Goal: Task Accomplishment & Management: Use online tool/utility

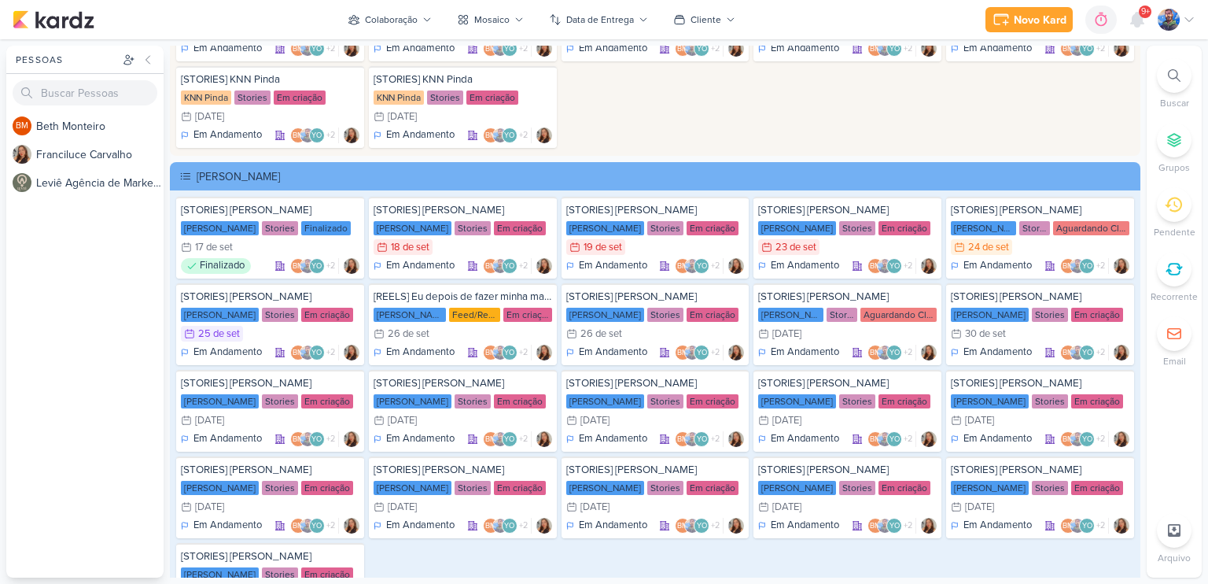
scroll to position [2879, 0]
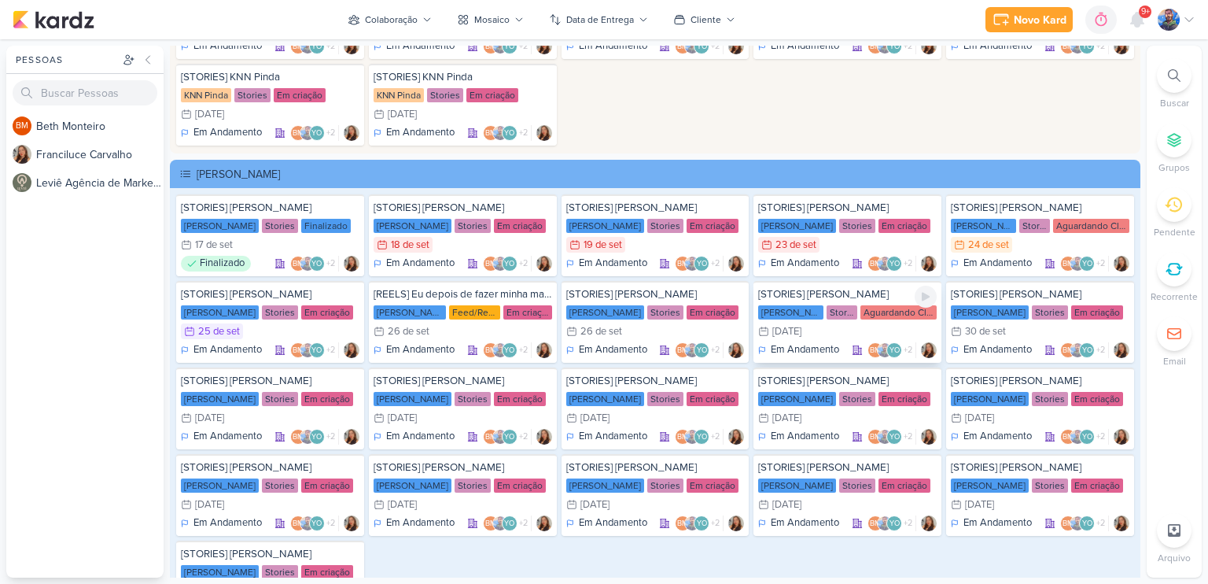
click at [839, 323] on div "27/9 [DATE]" at bounding box center [847, 331] width 179 height 16
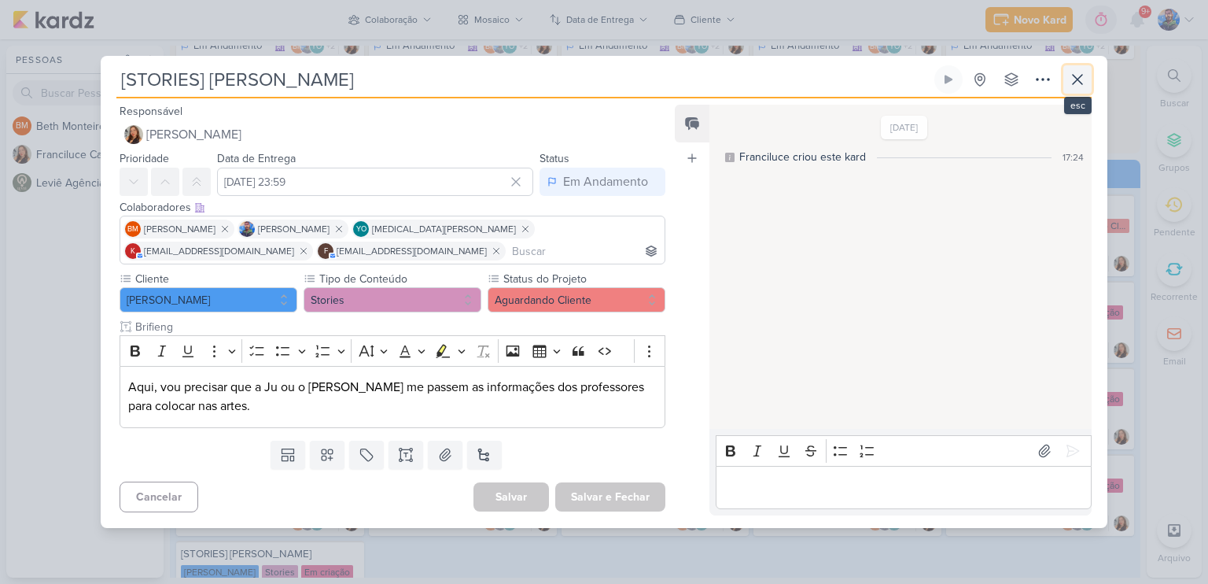
click at [1083, 84] on icon at bounding box center [1077, 79] width 19 height 19
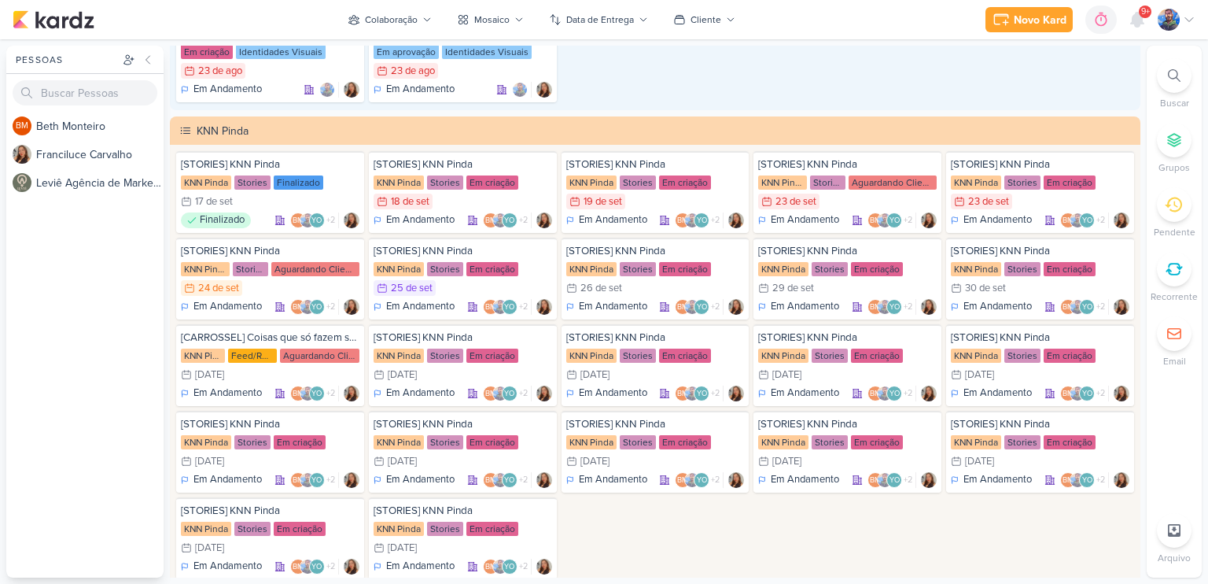
scroll to position [2407, 0]
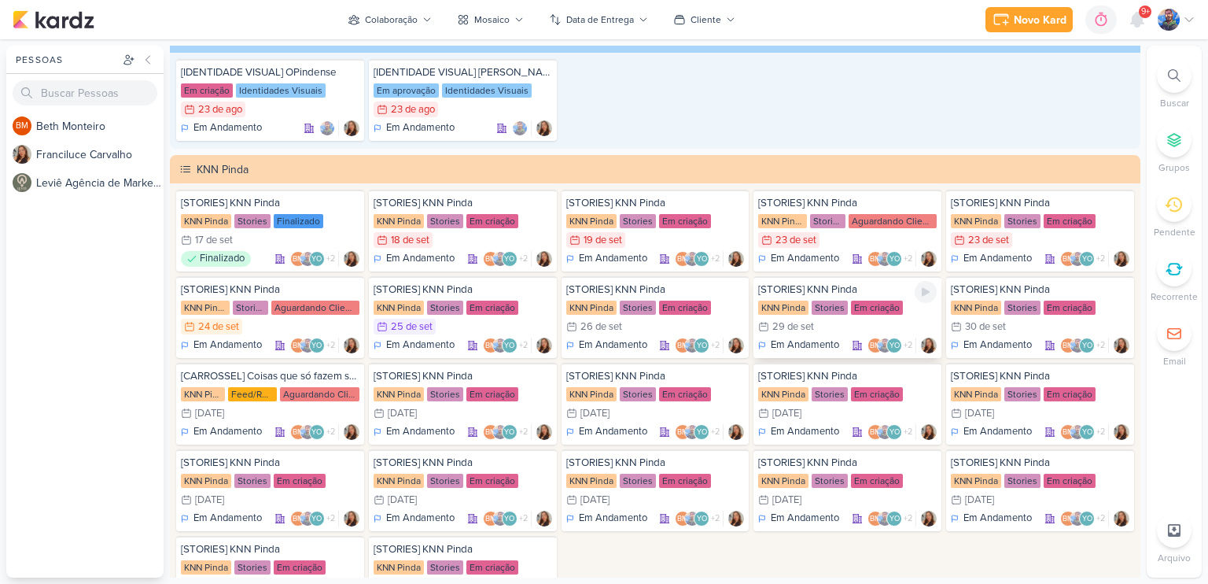
click at [824, 320] on div "29/9 [DATE]" at bounding box center [847, 327] width 179 height 16
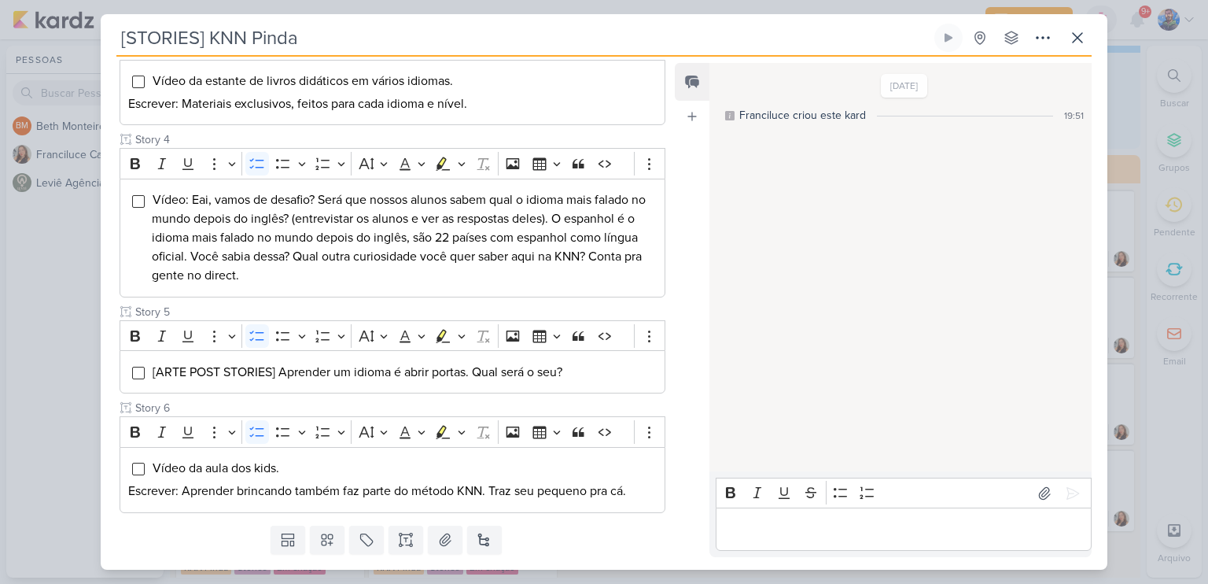
scroll to position [541, 0]
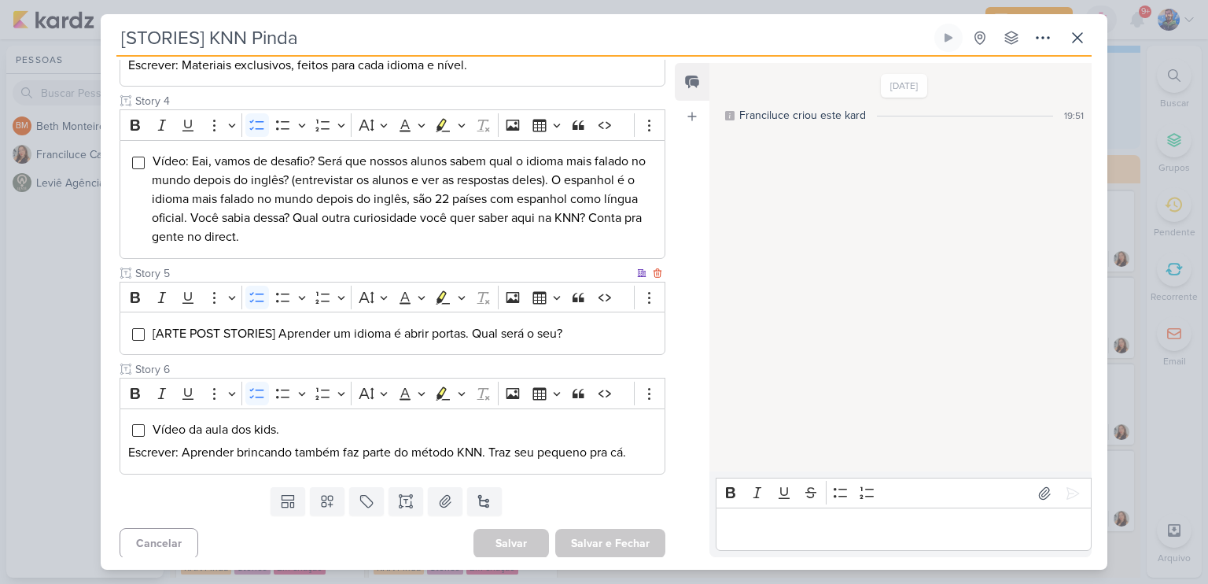
click at [569, 332] on li "[ARTE POST STORIES] Aprender um idioma é abrir portas. Qual será o seu?" at bounding box center [404, 333] width 505 height 19
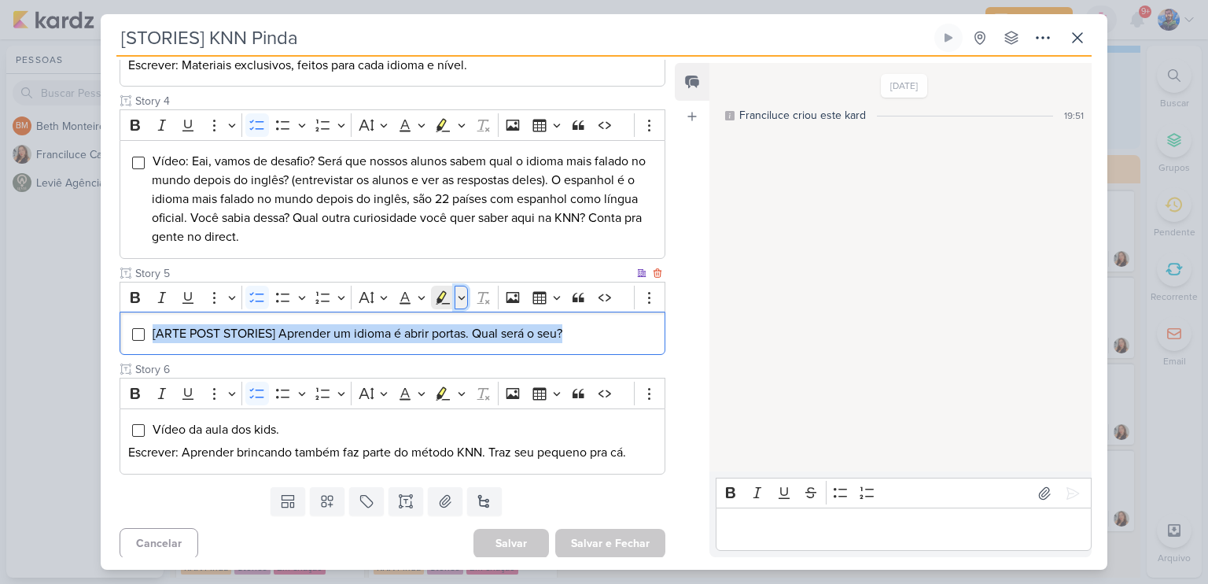
click at [461, 296] on icon "Editor toolbar" at bounding box center [461, 298] width 7 height 4
click at [388, 326] on icon "Text highlight toolbar" at bounding box center [396, 324] width 16 height 16
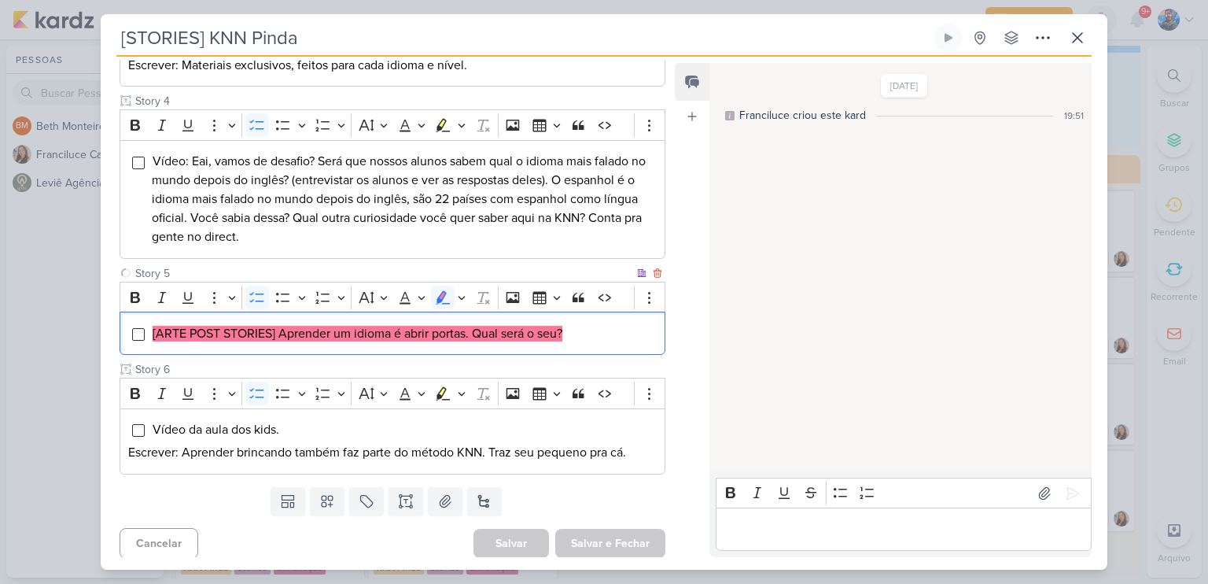
click at [562, 334] on mark "[ARTE POST STORIES] Aprender um idioma é abrir portas. Qual será o seu?" at bounding box center [358, 334] width 410 height 16
click at [332, 339] on li "[ARTE POST STORIES] Aprender um idioma é abrir portas. Qual será o seu?" at bounding box center [404, 333] width 505 height 19
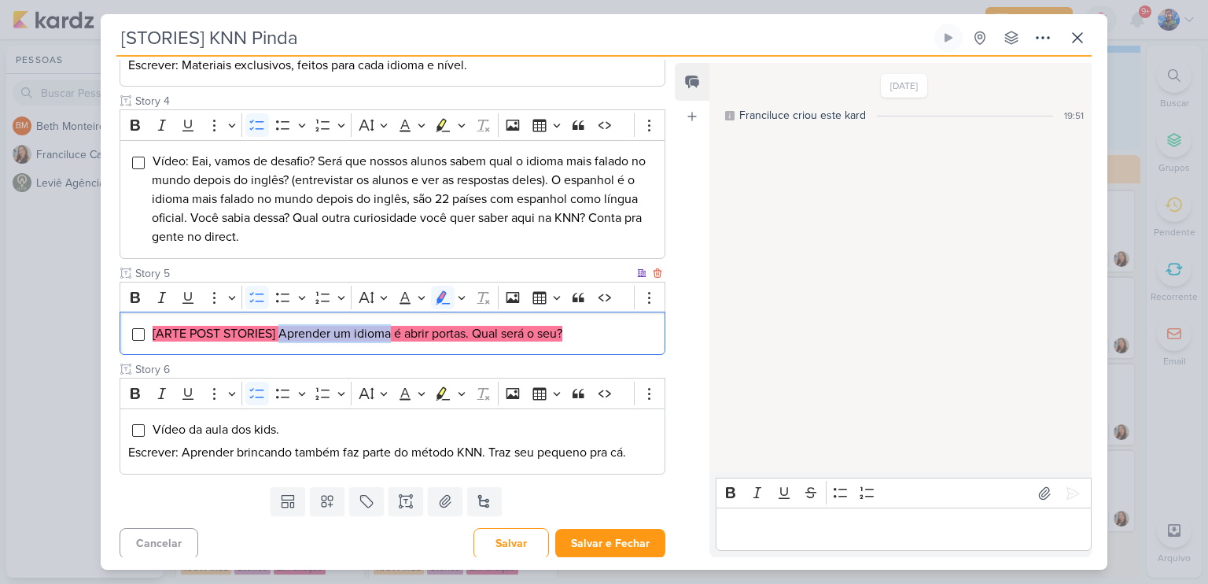
drag, startPoint x: 280, startPoint y: 330, endPoint x: 390, endPoint y: 328, distance: 110.2
click at [390, 328] on mark "[ARTE POST STORIES] Aprender um idioma é abrir portas. Qual será o seu?" at bounding box center [358, 334] width 410 height 16
copy mark "Aprender um idioma"
click at [406, 342] on div "[ARTE POST STORIES] Aprender um idioma é abrir portas. Qual será o seu?" at bounding box center [393, 333] width 546 height 43
drag, startPoint x: 396, startPoint y: 334, endPoint x: 470, endPoint y: 331, distance: 73.2
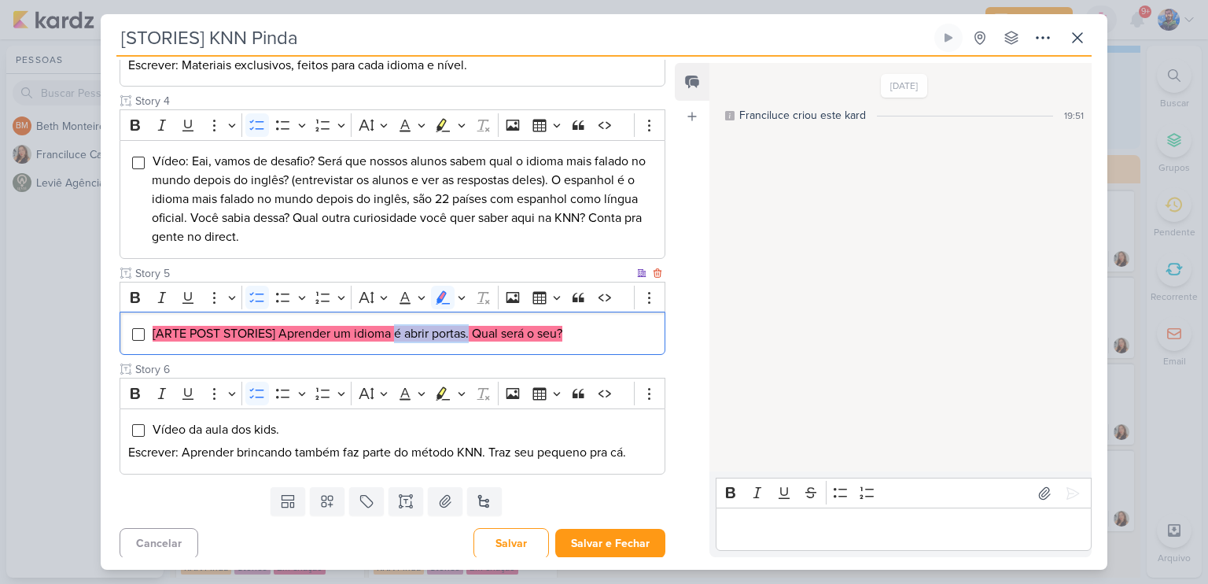
click at [470, 331] on mark "[ARTE POST STORIES] Aprender um idioma é abrir portas. Qual será o seu?" at bounding box center [358, 334] width 410 height 16
copy mark "é abrir portas."
click at [490, 345] on div "[ARTE POST STORIES] Aprender um idioma é abrir portas. Qual será o seu?" at bounding box center [393, 333] width 546 height 43
drag, startPoint x: 474, startPoint y: 329, endPoint x: 584, endPoint y: 328, distance: 109.4
click at [584, 328] on li "[ARTE POST STORIES] Aprender um idioma é abrir portas. Qual será o seu?" at bounding box center [404, 333] width 505 height 19
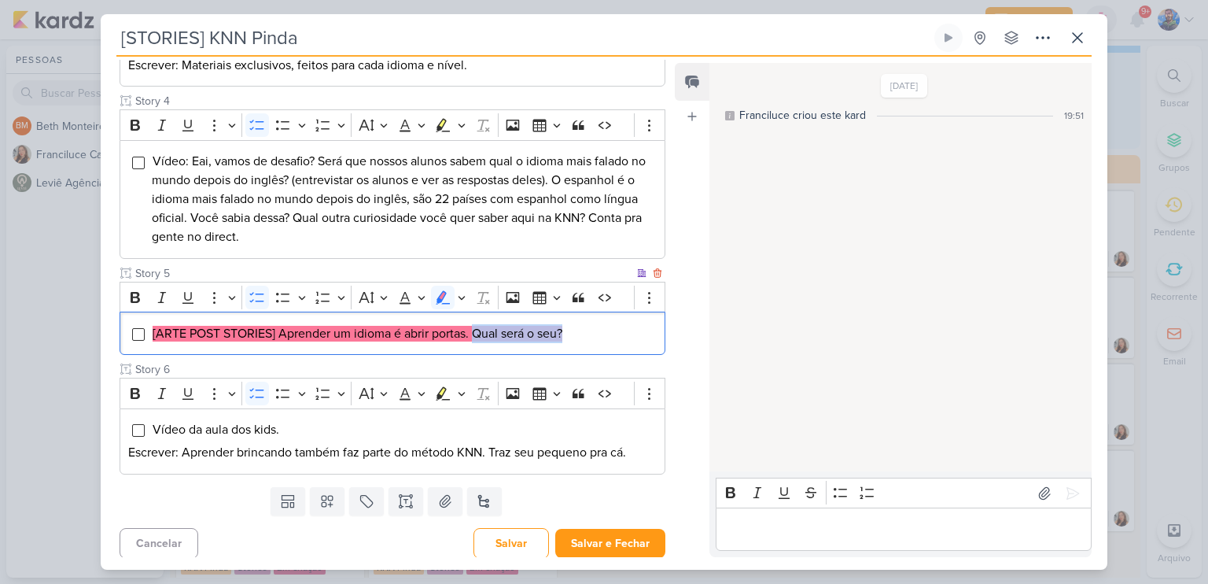
copy mark "Qual será o seu?"
click at [464, 291] on button "Highlight" at bounding box center [461, 298] width 13 height 24
click at [376, 317] on button "Green marker" at bounding box center [369, 324] width 24 height 24
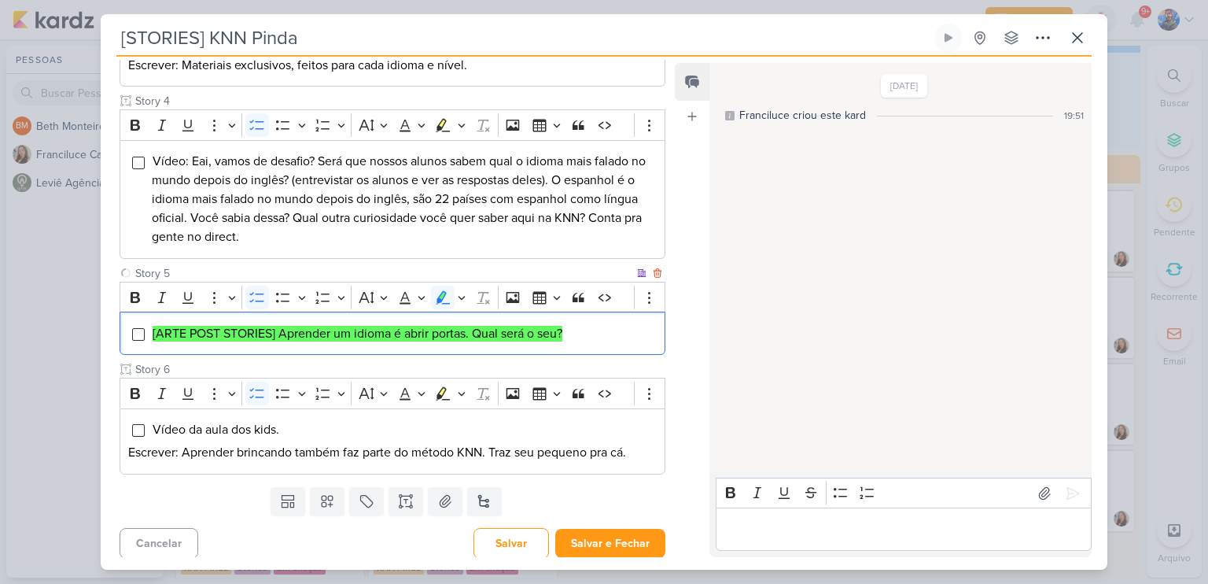
click at [582, 330] on li "[ARTE POST STORIES] Aprender um idioma é abrir portas. Qual será o seu?" at bounding box center [404, 333] width 505 height 19
click at [445, 493] on icon at bounding box center [445, 501] width 16 height 16
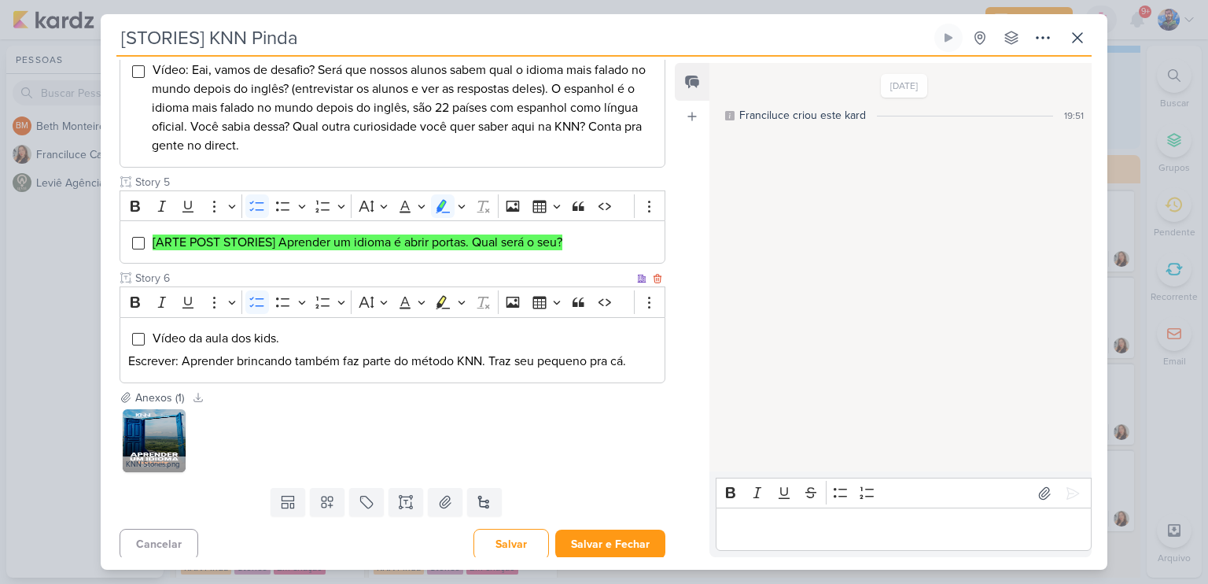
scroll to position [633, 0]
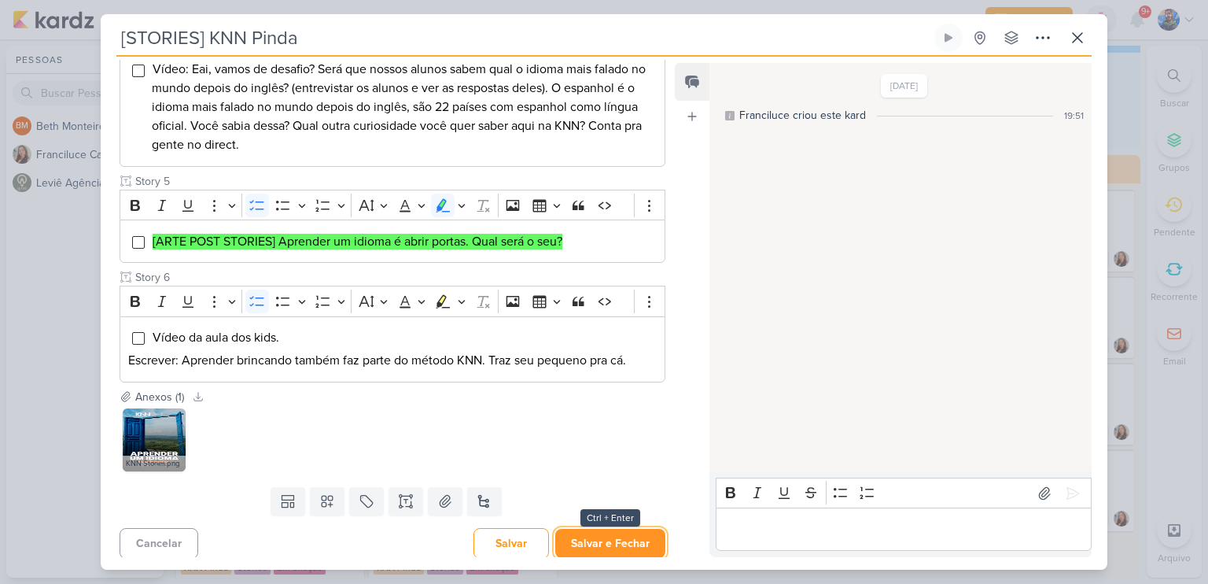
click at [616, 540] on button "Salvar e Fechar" at bounding box center [610, 543] width 110 height 29
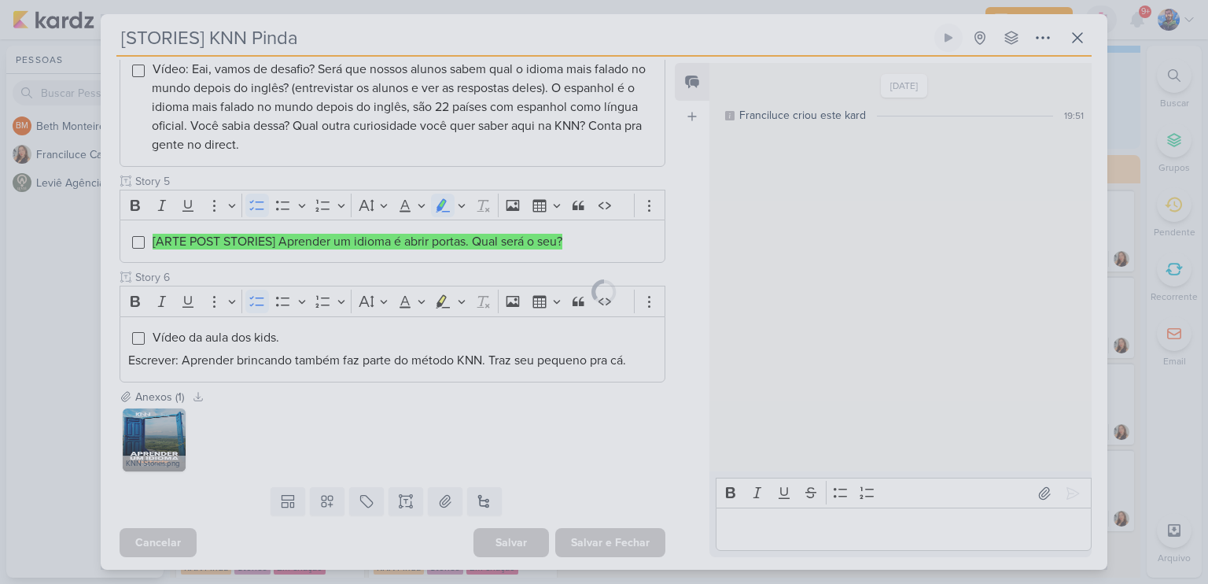
scroll to position [633, 0]
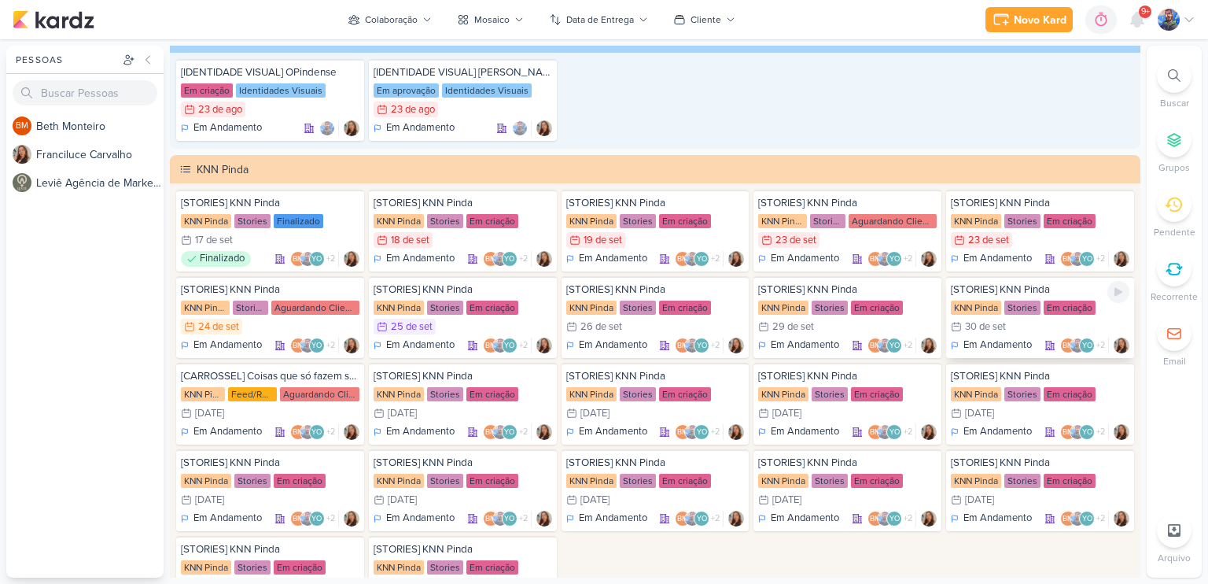
click at [999, 308] on div "[STORIES] KNN Pinda KNN Pinda Stories Em criação 30/9 [DATE] Em Andamento BM +2" at bounding box center [1040, 317] width 188 height 82
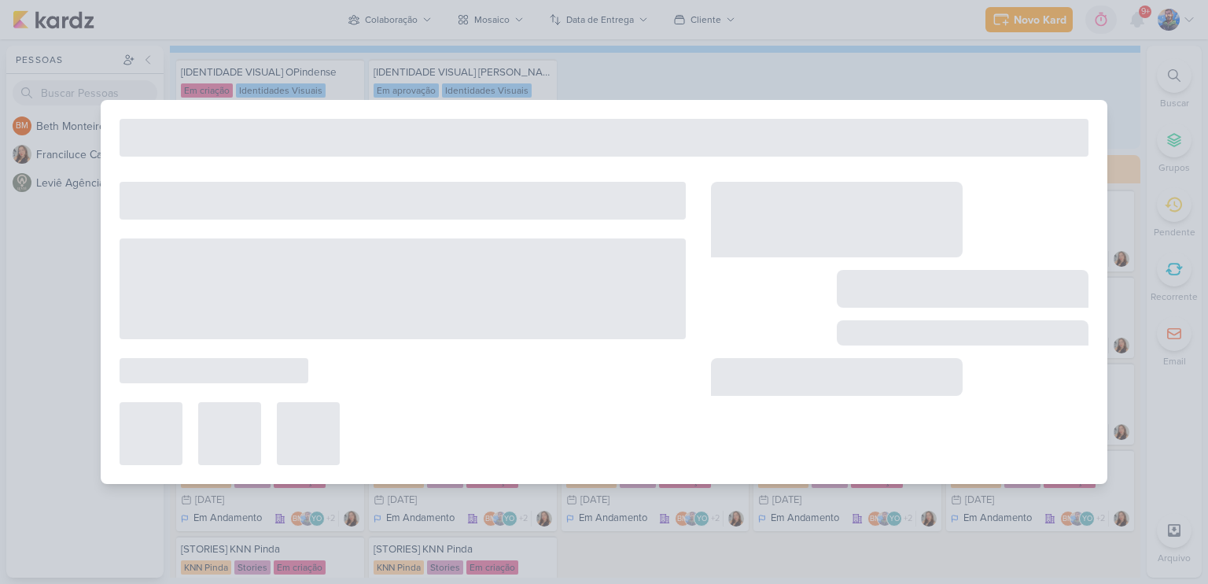
type input "[DATE] 23:59"
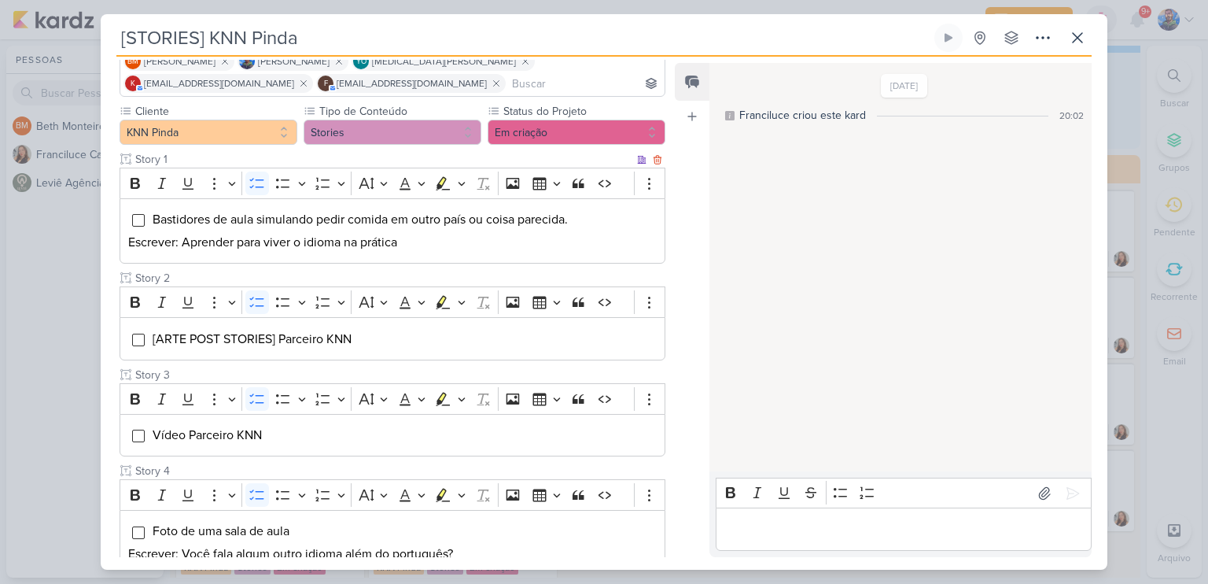
scroll to position [157, 0]
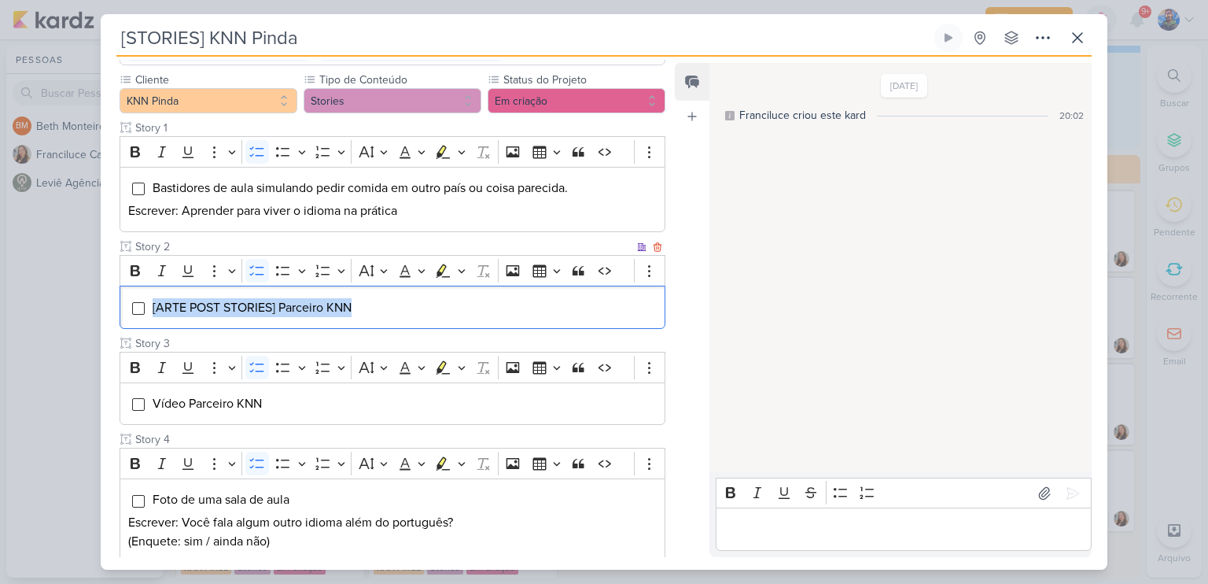
drag, startPoint x: 374, startPoint y: 305, endPoint x: 148, endPoint y: 318, distance: 226.9
click at [148, 318] on div "[ARTE POST STORIES] Parceiro KNN" at bounding box center [393, 307] width 546 height 43
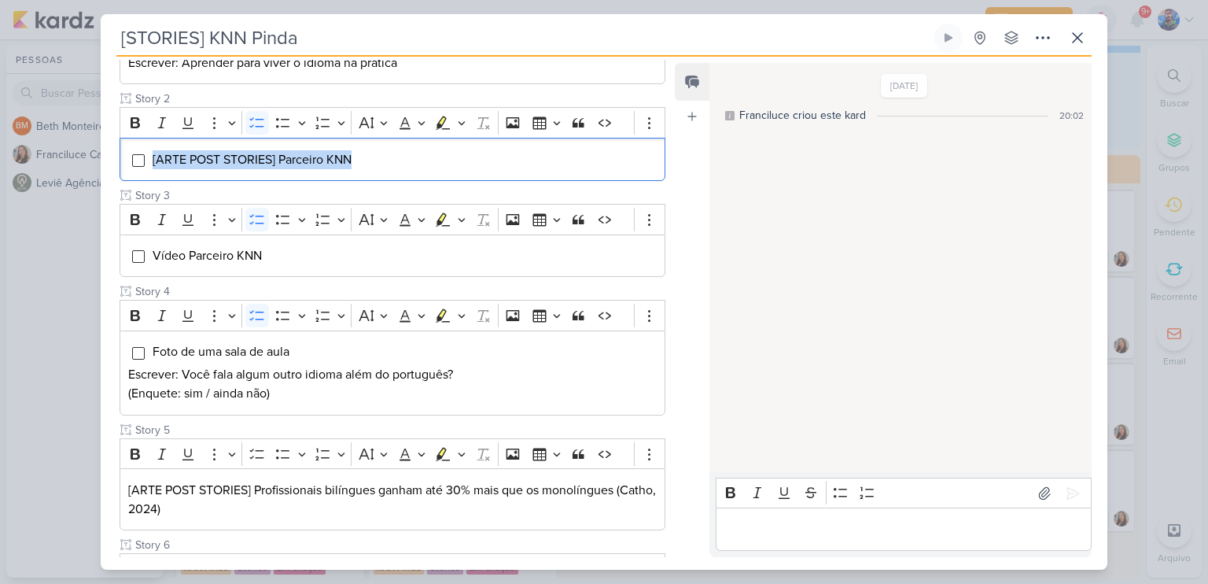
scroll to position [301, 0]
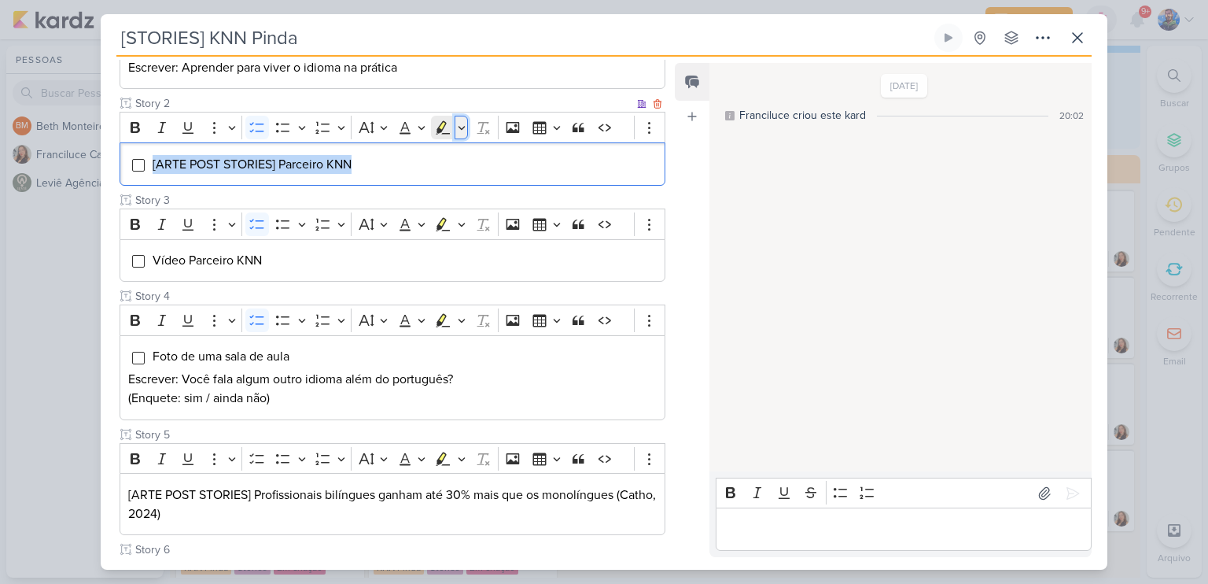
click at [458, 128] on icon "Editor toolbar" at bounding box center [462, 128] width 8 height 16
click at [394, 149] on icon "Text highlight toolbar" at bounding box center [394, 155] width 9 height 12
click at [385, 179] on div "[ARTE POST STORIES] Parceiro KNN" at bounding box center [393, 163] width 546 height 43
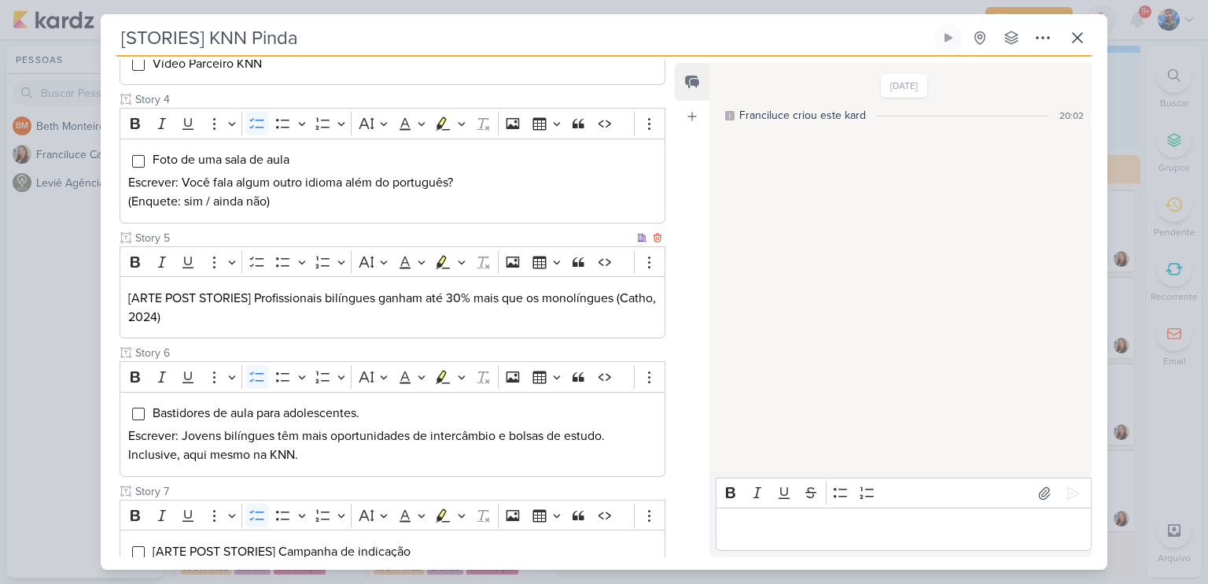
scroll to position [537, 0]
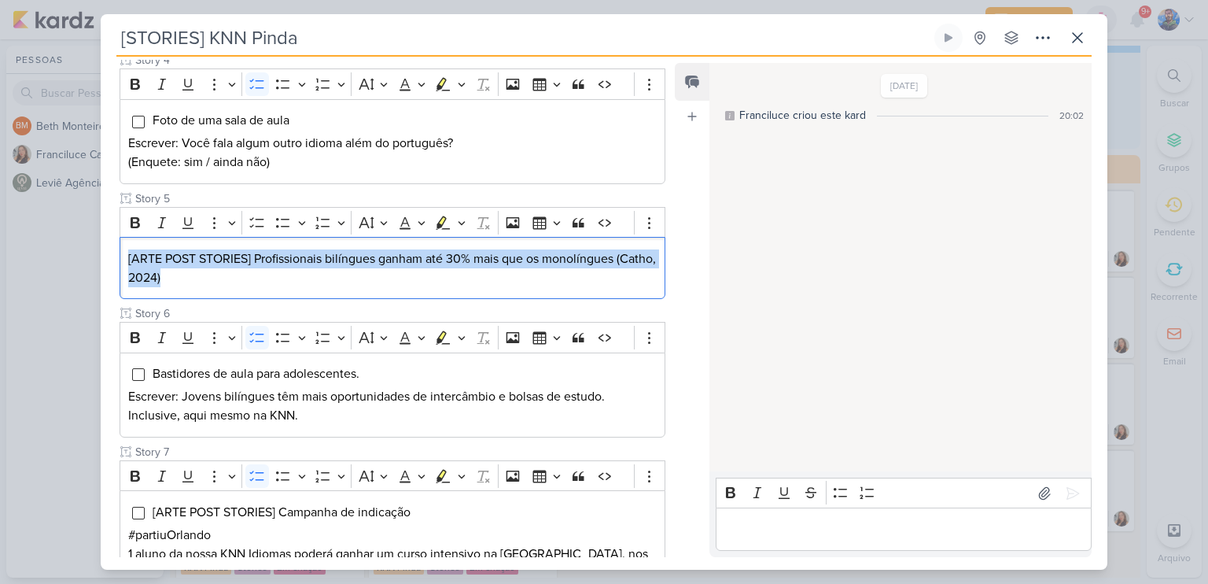
drag, startPoint x: 217, startPoint y: 276, endPoint x: 119, endPoint y: 254, distance: 100.8
click at [119, 254] on div "Cliente KNN Pinda Tipo de Conteúdo" at bounding box center [386, 165] width 571 height 946
click at [458, 83] on icon "Editor toolbar" at bounding box center [462, 84] width 8 height 16
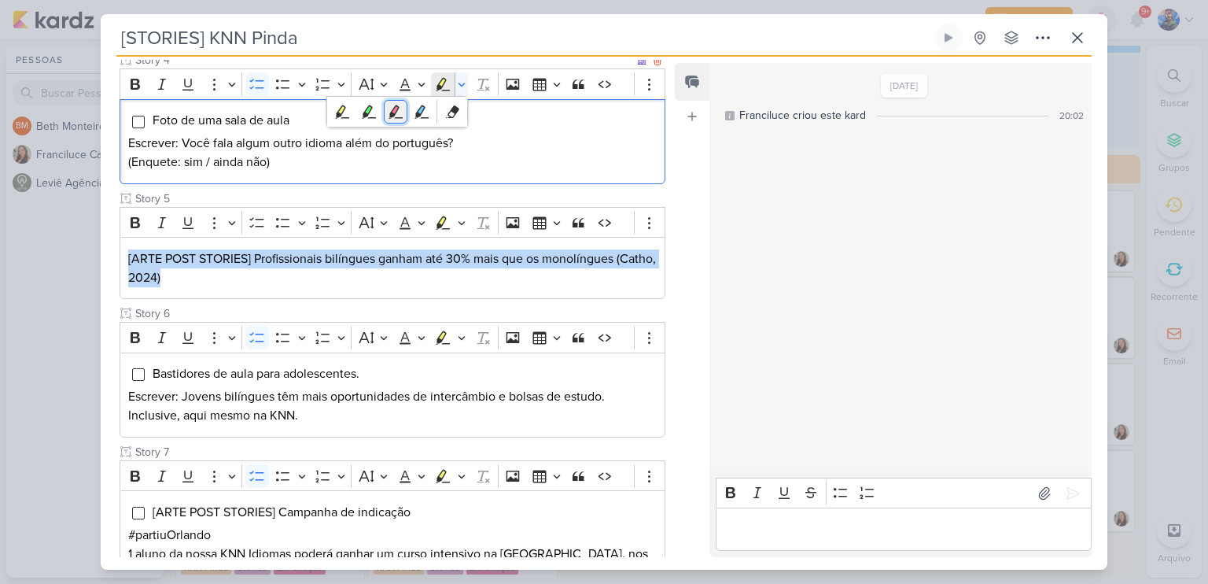
click at [388, 116] on icon "Text highlight toolbar" at bounding box center [396, 112] width 16 height 16
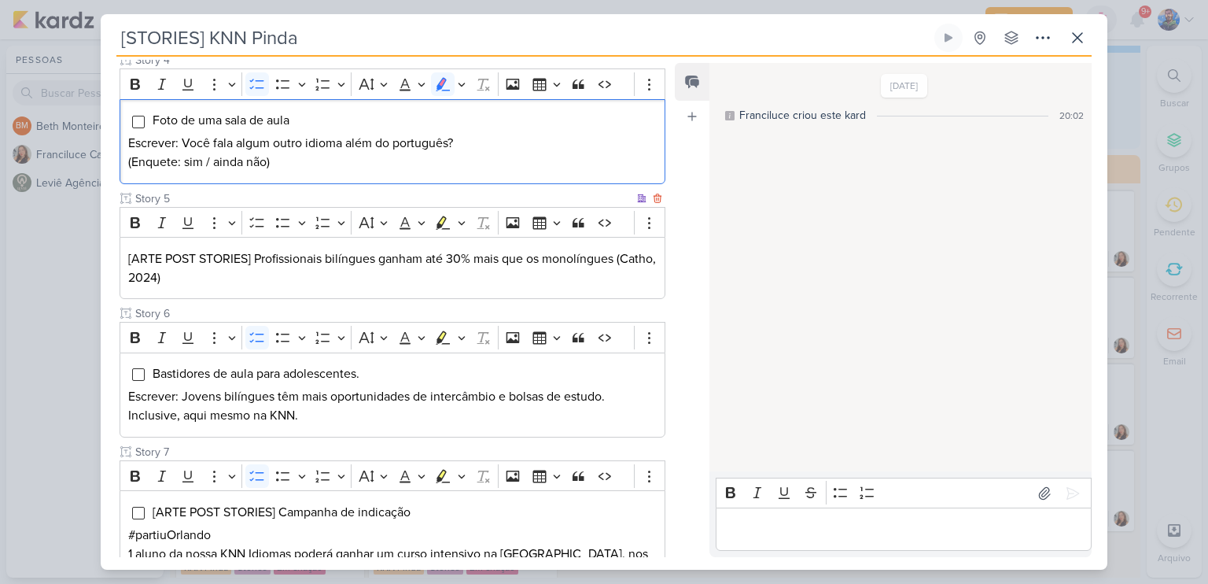
click at [371, 260] on p "[ARTE POST STORIES] Profissionais bilíngues ganham até 30% mais que os monolíng…" at bounding box center [392, 268] width 529 height 38
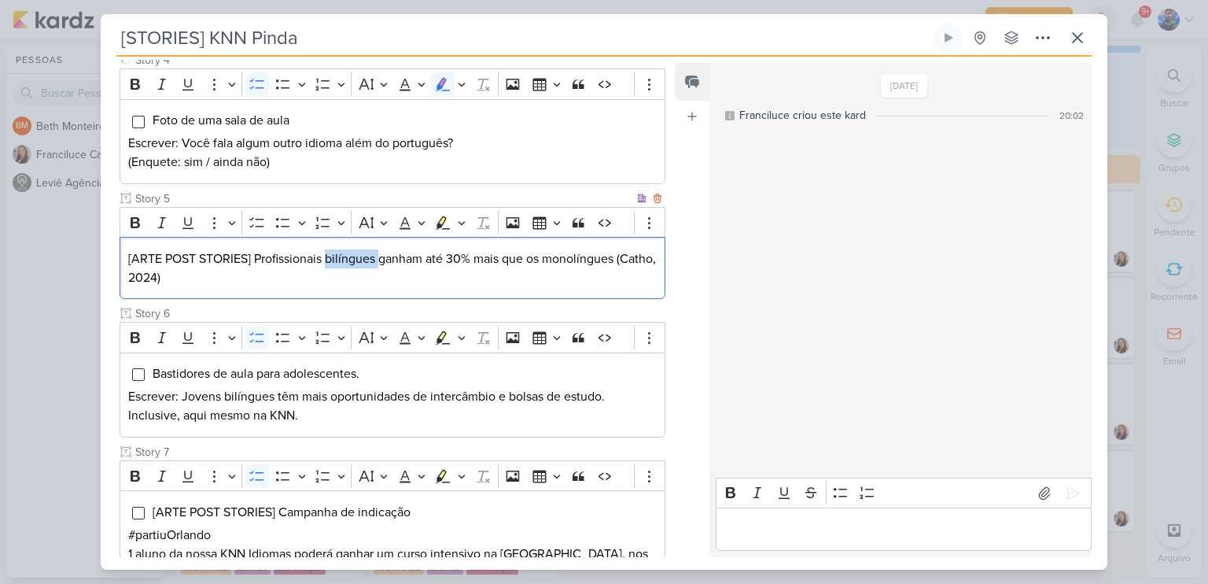
click at [371, 260] on p "[ARTE POST STORIES] Profissionais bilíngues ganham até 30% mais que os monolíng…" at bounding box center [392, 268] width 529 height 38
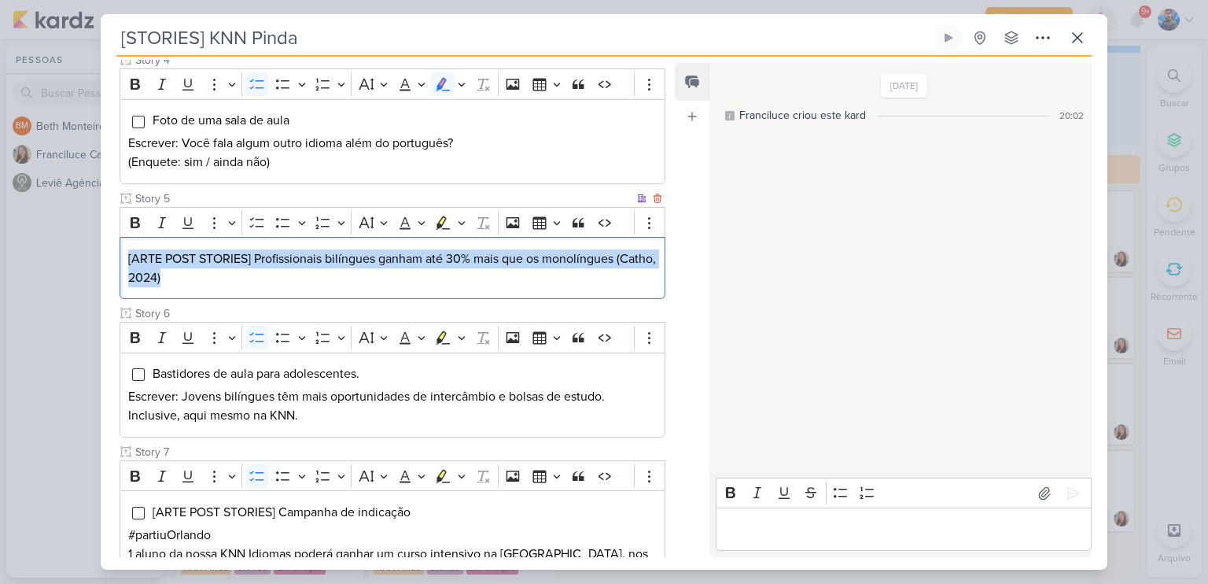
click at [371, 260] on p "[ARTE POST STORIES] Profissionais bilíngues ganham até 30% mais que os monolíng…" at bounding box center [392, 268] width 529 height 38
click at [458, 215] on icon "Editor toolbar" at bounding box center [462, 223] width 8 height 16
click at [396, 249] on icon "Text highlight toolbar" at bounding box center [396, 250] width 16 height 16
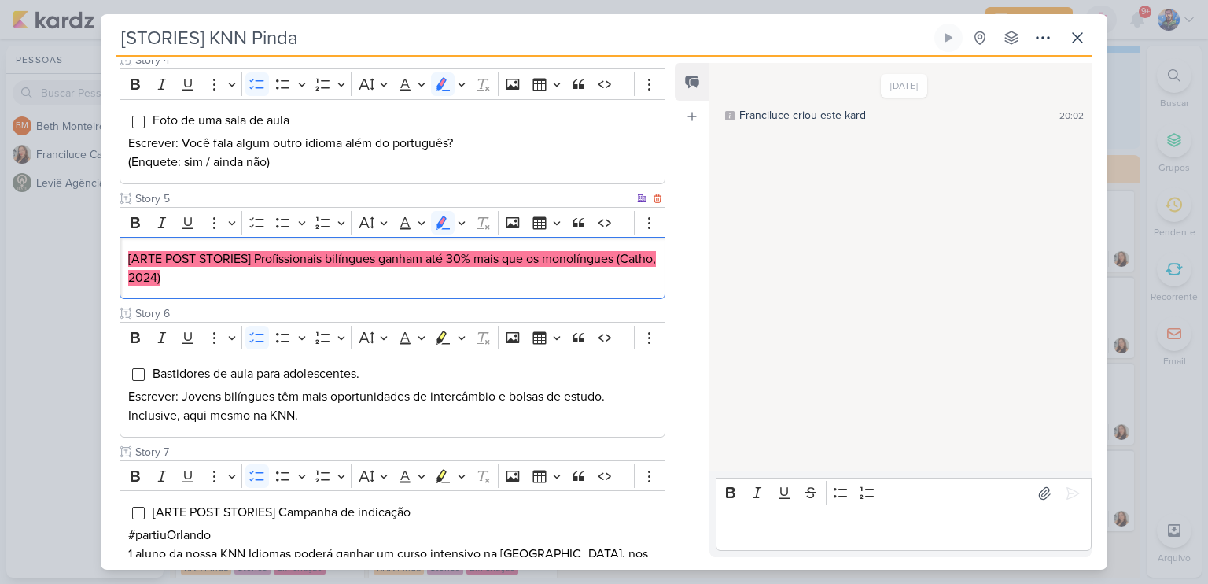
click at [383, 266] on p "[ARTE POST STORIES] Profissionais bilíngues ganham até 30% mais que os monolíng…" at bounding box center [392, 268] width 529 height 38
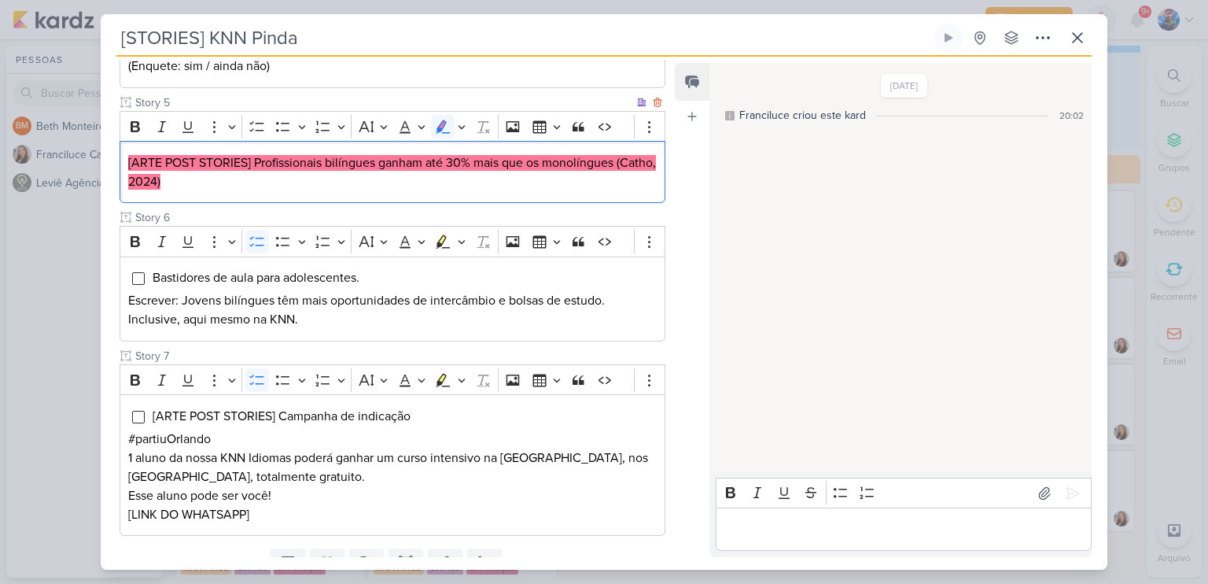
scroll to position [694, 0]
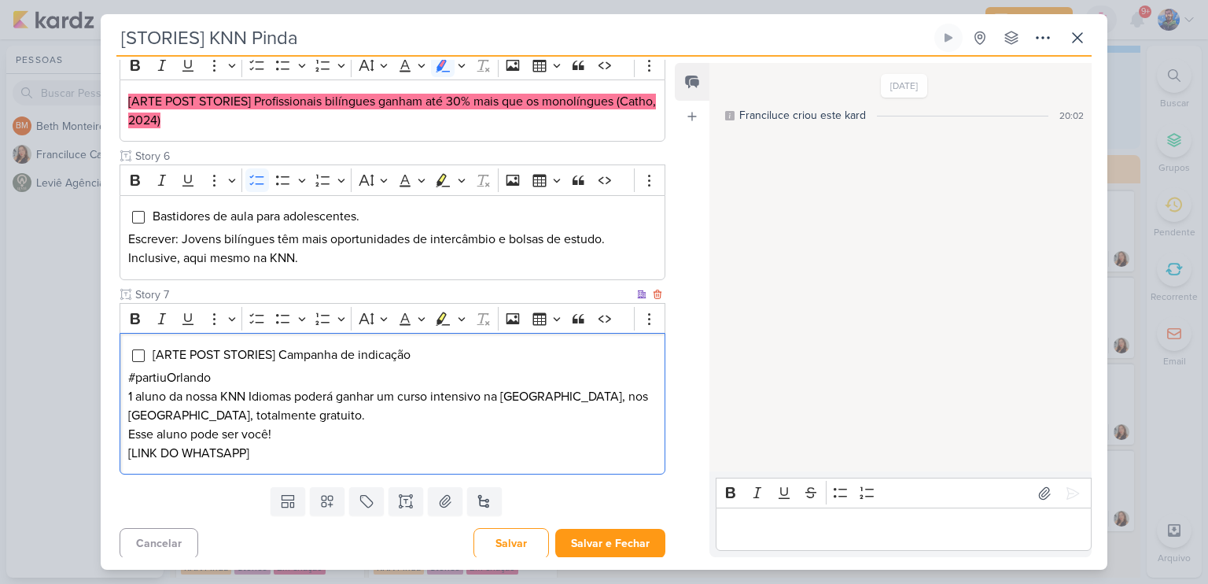
click at [311, 387] on p "1 aluno da nossa KNN Idiomas poderá ganhar um curso intensivo na [GEOGRAPHIC_DA…" at bounding box center [392, 406] width 529 height 38
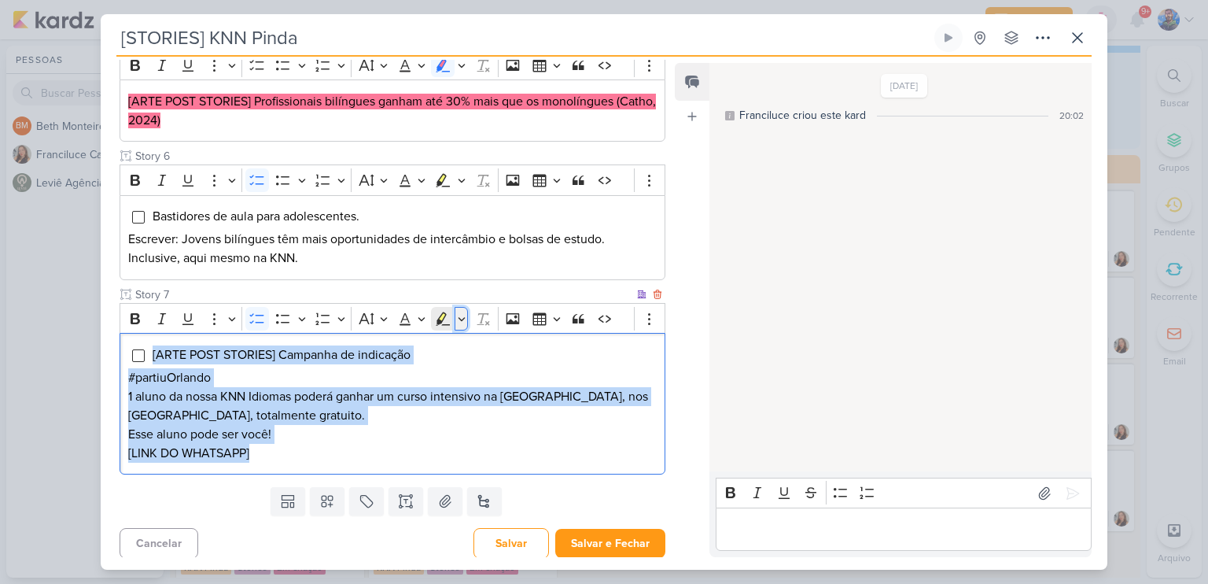
click at [458, 312] on icon "Editor toolbar" at bounding box center [462, 319] width 8 height 16
click at [397, 342] on icon "Text highlight toolbar" at bounding box center [396, 345] width 16 height 16
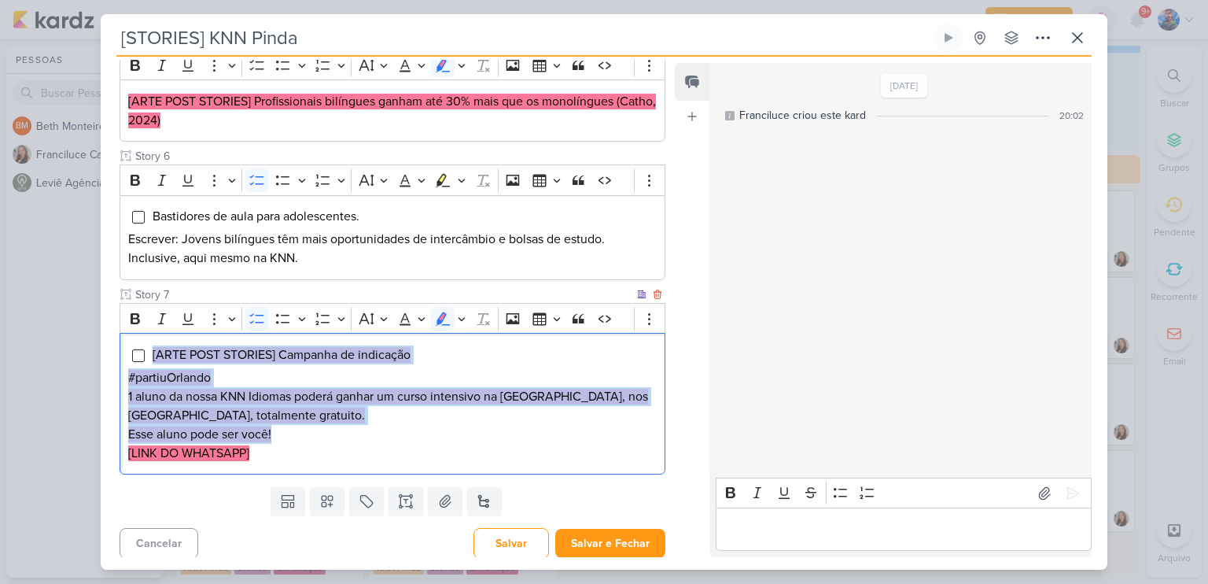
click at [352, 437] on p "Esse aluno pode ser você!" at bounding box center [392, 434] width 529 height 19
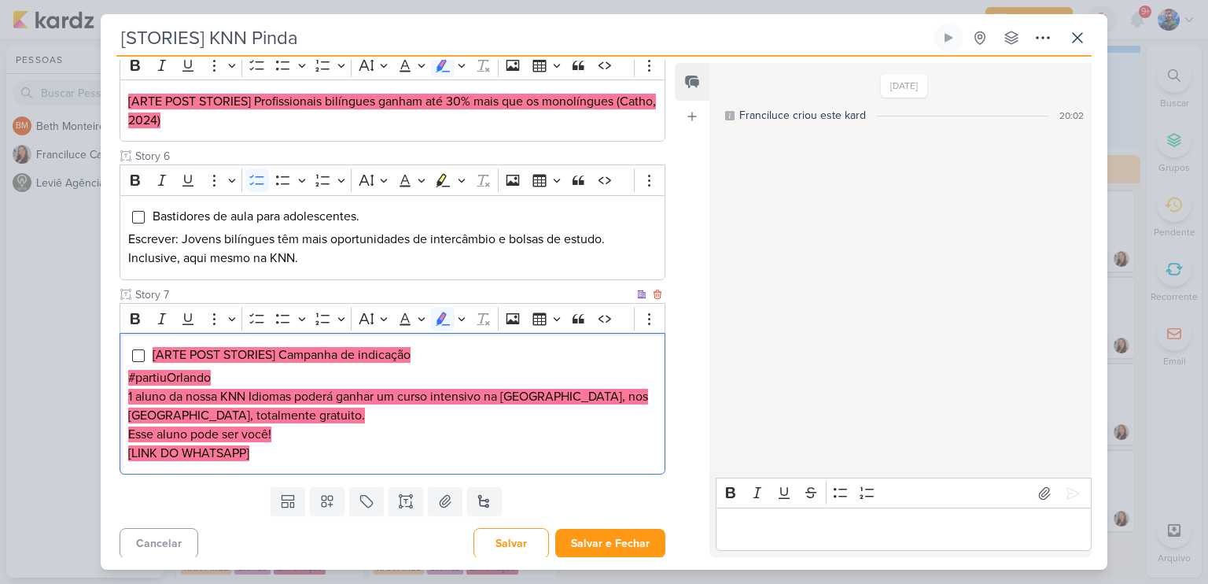
click at [399, 444] on p "[LINK DO WHATSAPP]" at bounding box center [392, 453] width 529 height 19
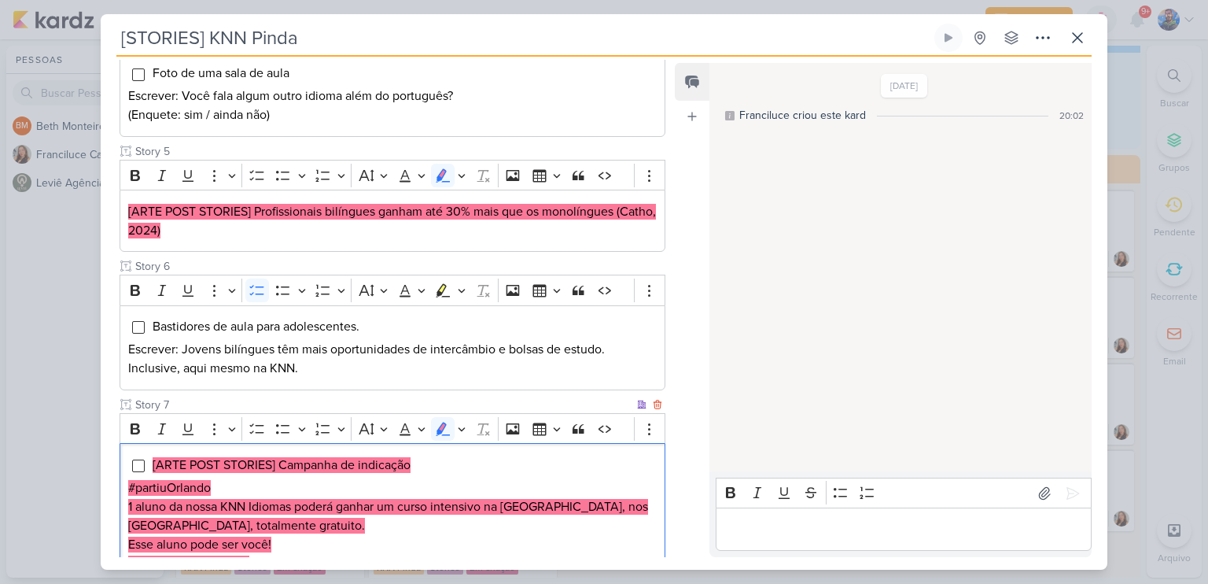
scroll to position [458, 0]
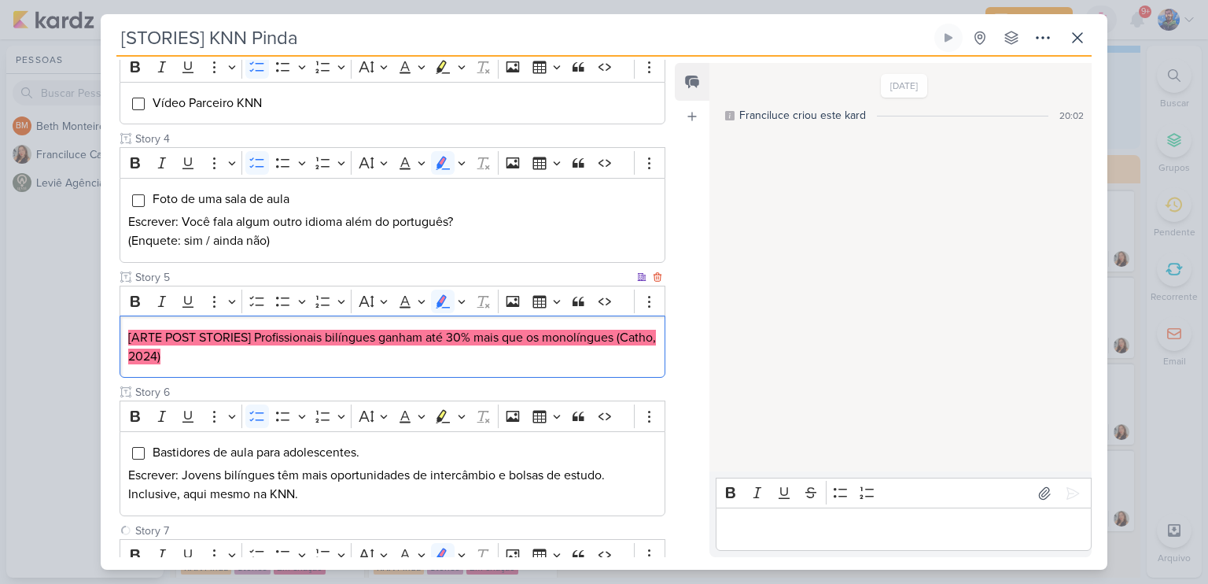
click at [315, 354] on p "[ARTE POST STORIES] Profissionais bilíngues ganham até 30% mais que os monolíng…" at bounding box center [392, 347] width 529 height 38
click at [337, 343] on p "[ARTE POST STORIES] Profissionais bilíngues ganham até 30% mais que os monolíng…" at bounding box center [392, 347] width 529 height 38
drag, startPoint x: 254, startPoint y: 334, endPoint x: 377, endPoint y: 340, distance: 122.8
click at [377, 340] on mark "[ARTE POST STORIES] Profissionais bilíngues ganham até 30% mais que os monolíng…" at bounding box center [392, 347] width 528 height 35
copy mark "Profissionais bilíngues"
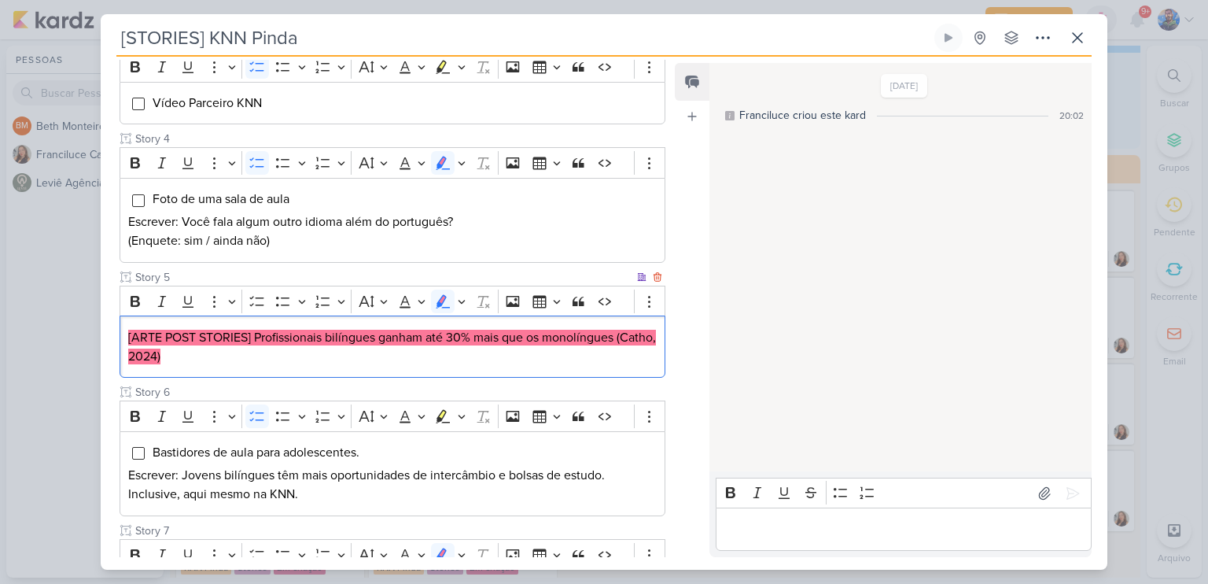
click at [382, 330] on mark "[ARTE POST STORIES] Profissionais bilíngues ganham até 30% mais que os monolíng…" at bounding box center [392, 347] width 528 height 35
drag, startPoint x: 382, startPoint y: 333, endPoint x: 500, endPoint y: 334, distance: 118.8
click at [500, 334] on mark "[ARTE POST STORIES] Profissionais bilíngues ganham até 30% mais que os monolíng…" at bounding box center [392, 347] width 528 height 35
copy mark "ganham até 30% mais"
click at [515, 341] on mark "[ARTE POST STORIES] Profissionais bilíngues ganham até 30% mais que os monolíng…" at bounding box center [392, 347] width 528 height 35
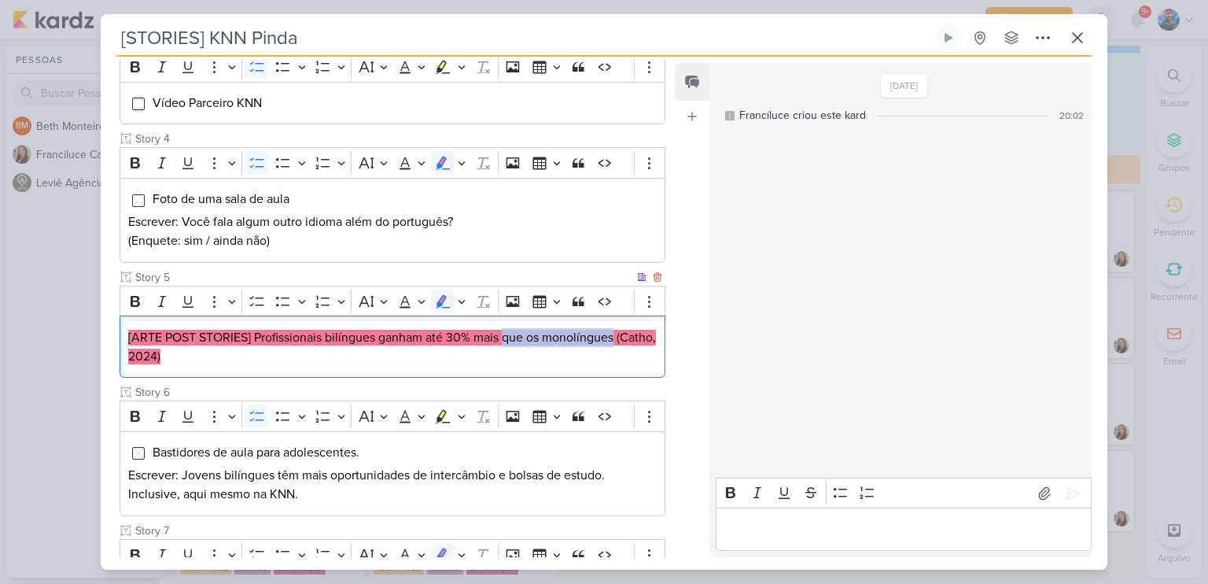
drag, startPoint x: 507, startPoint y: 334, endPoint x: 618, endPoint y: 337, distance: 111.8
click at [618, 337] on p "[ARTE POST STORIES] Profissionais bilíngues ganham até 30% mais que os monolíng…" at bounding box center [392, 347] width 529 height 38
copy mark "que os monolíngues"
click at [236, 356] on p "[ARTE POST STORIES] Profissionais bilíngues ganham até 30% mais que os monolíng…" at bounding box center [392, 347] width 529 height 38
drag, startPoint x: 214, startPoint y: 351, endPoint x: 127, endPoint y: 361, distance: 87.9
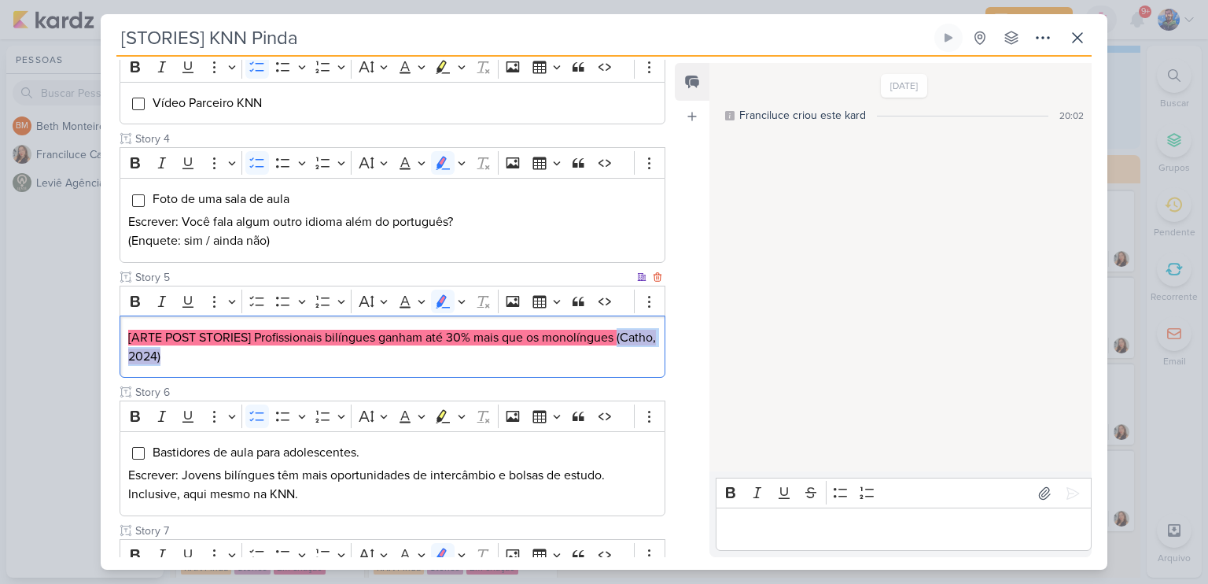
click at [127, 361] on div "[ARTE POST STORIES] Profissionais bilíngues ganham até 30% mais que os monolíng…" at bounding box center [393, 346] width 546 height 62
copy mark "(Catho, 2024)"
click at [267, 357] on p "[ARTE POST STORIES] Profissionais bilíngues ganham até 30% mais que os monolíng…" at bounding box center [392, 347] width 529 height 38
click at [461, 298] on icon "Editor toolbar" at bounding box center [462, 301] width 8 height 16
drag, startPoint x: 367, startPoint y: 330, endPoint x: 357, endPoint y: 348, distance: 20.4
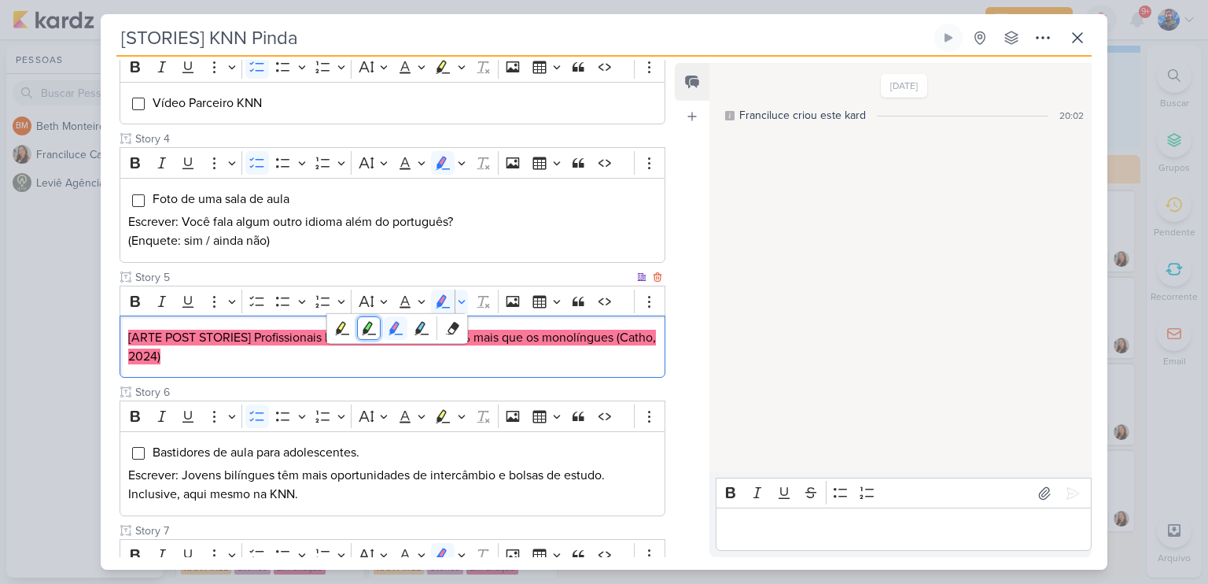
click at [367, 329] on icon "Text highlight toolbar" at bounding box center [369, 328] width 16 height 16
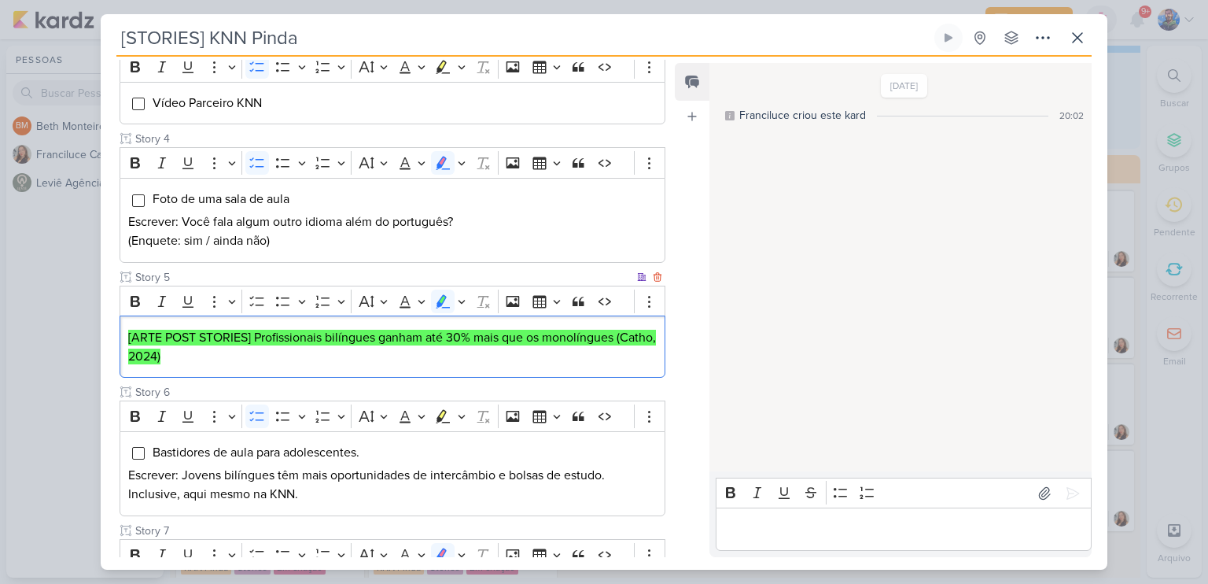
click at [315, 374] on div "[ARTE POST STORIES] Profissionais bilíngues ganham até 30% mais que os monolíng…" at bounding box center [393, 346] width 546 height 62
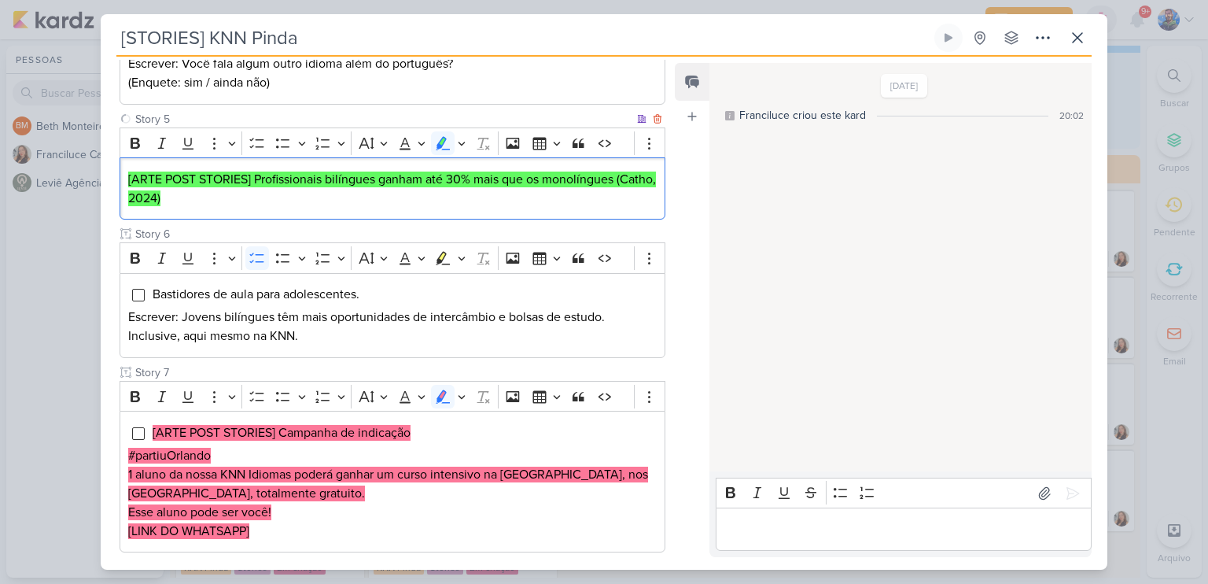
scroll to position [694, 0]
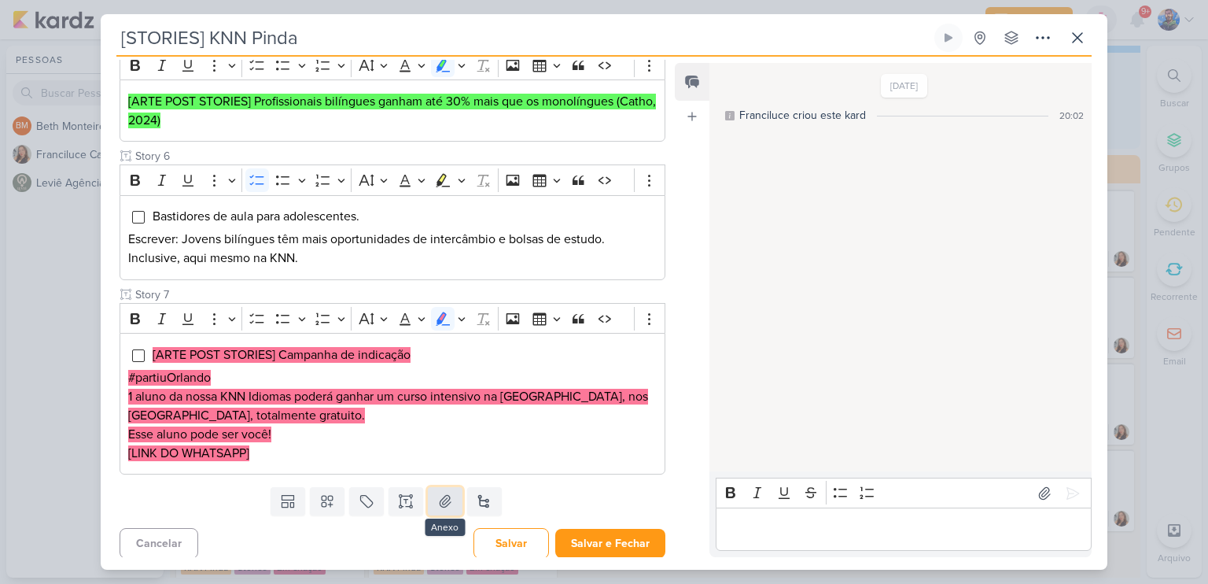
click at [441, 496] on icon at bounding box center [445, 501] width 16 height 16
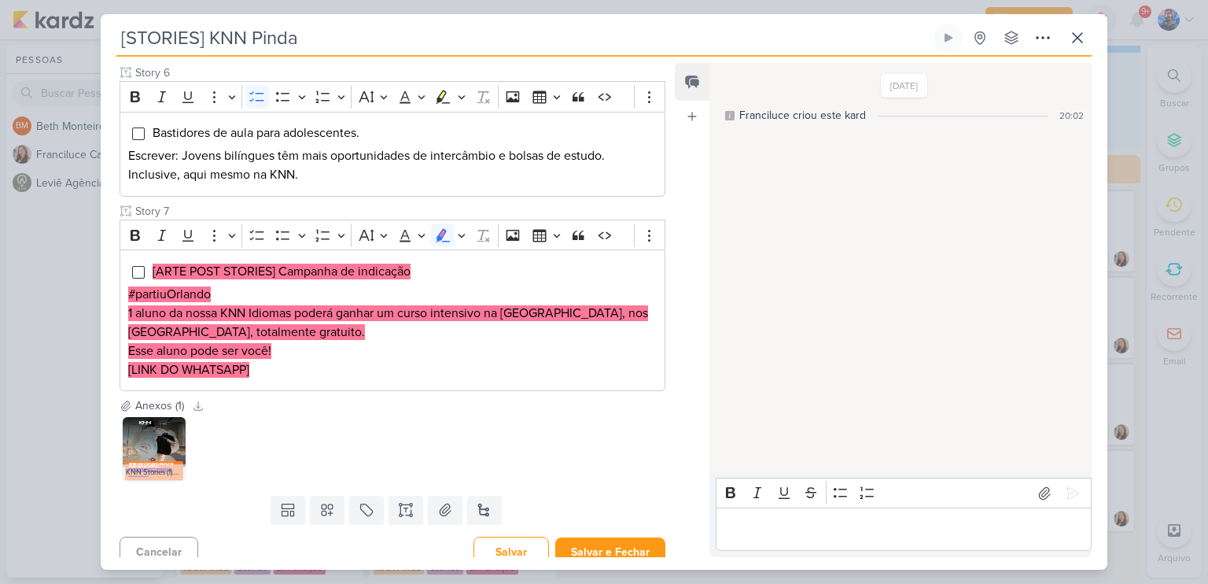
scroll to position [787, 0]
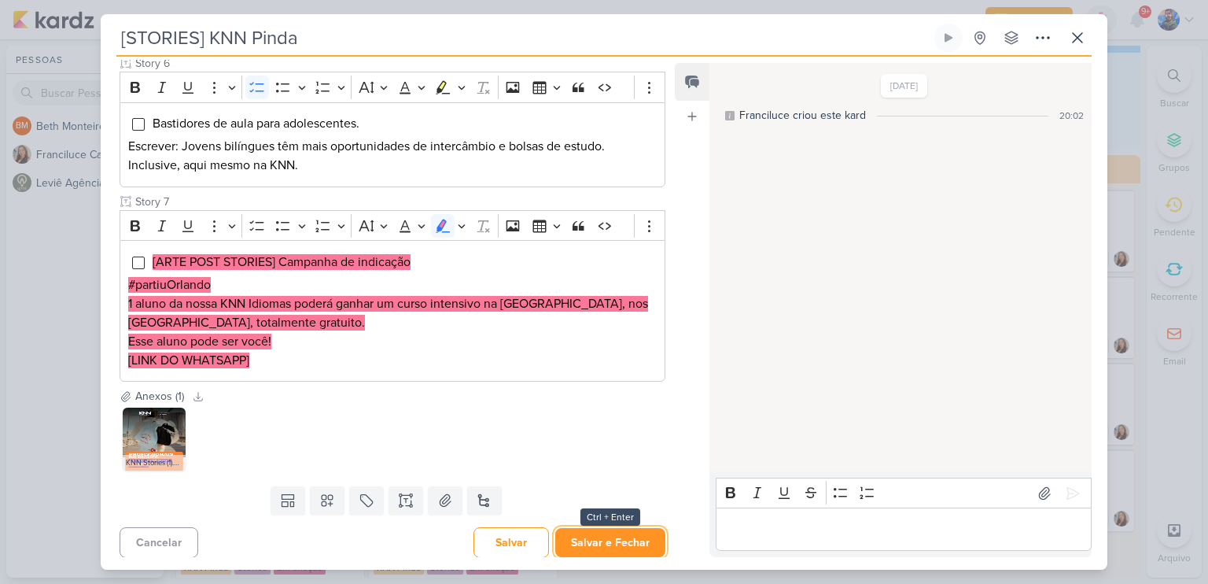
click at [603, 530] on button "Salvar e Fechar" at bounding box center [610, 542] width 110 height 29
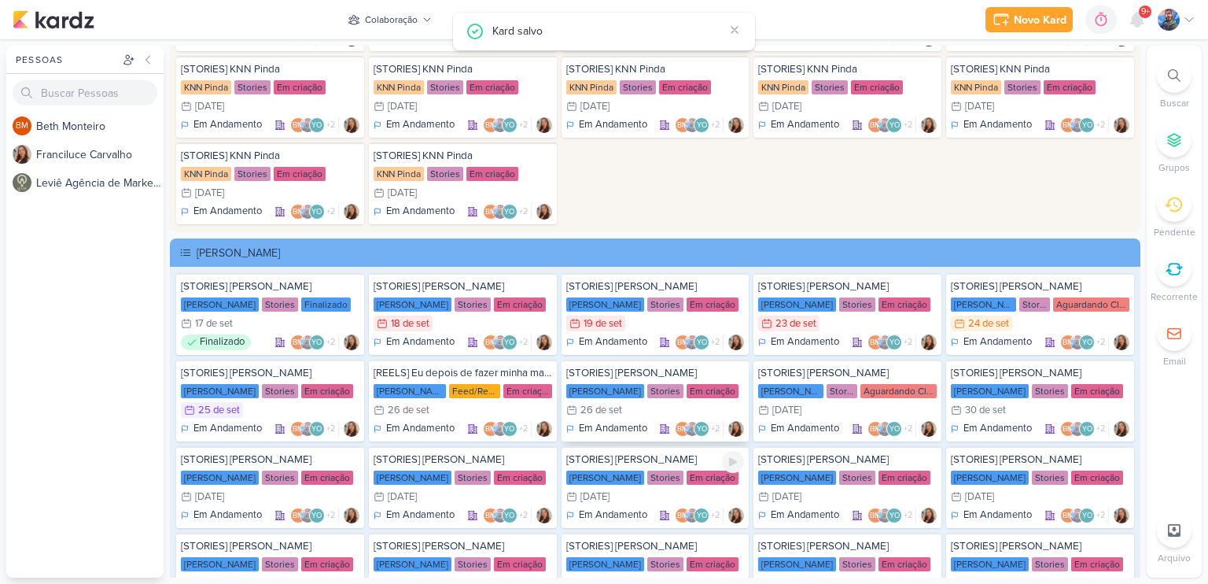
scroll to position [2879, 0]
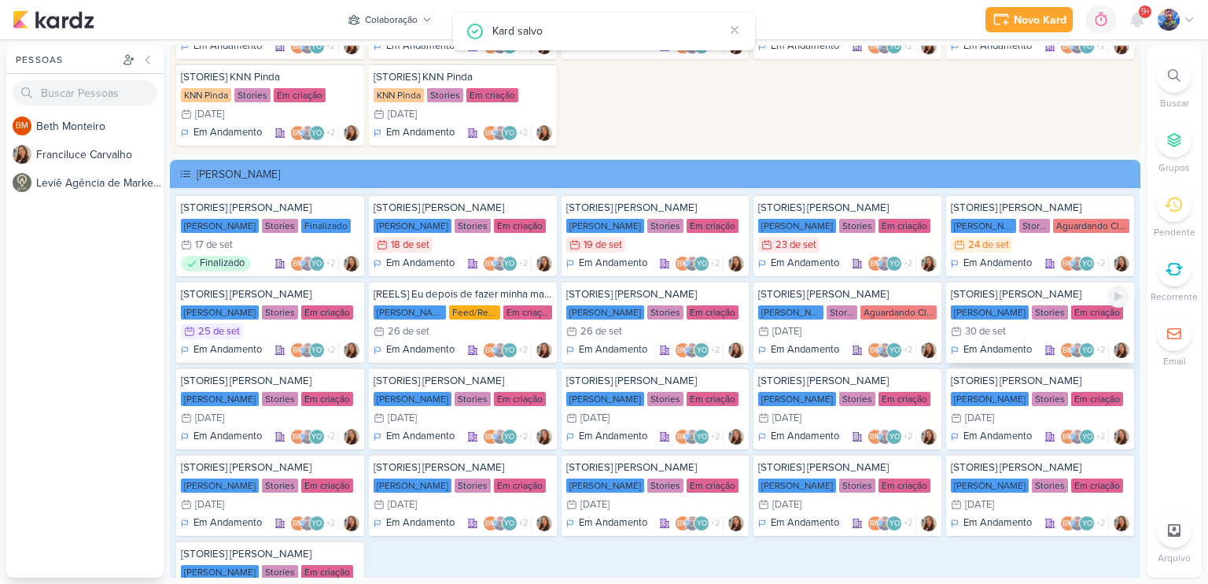
click at [1018, 311] on div "[STORIES] [PERSON_NAME] KNN Moreira Stories Em criação 30/9 [DATE] Em Andamento…" at bounding box center [1040, 322] width 188 height 82
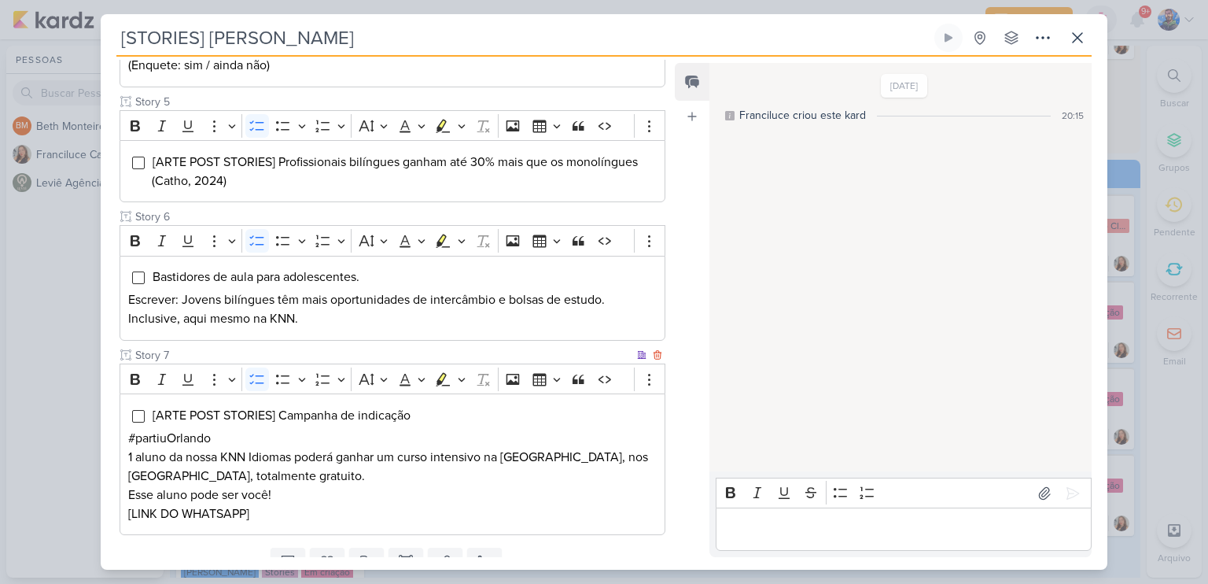
scroll to position [393, 0]
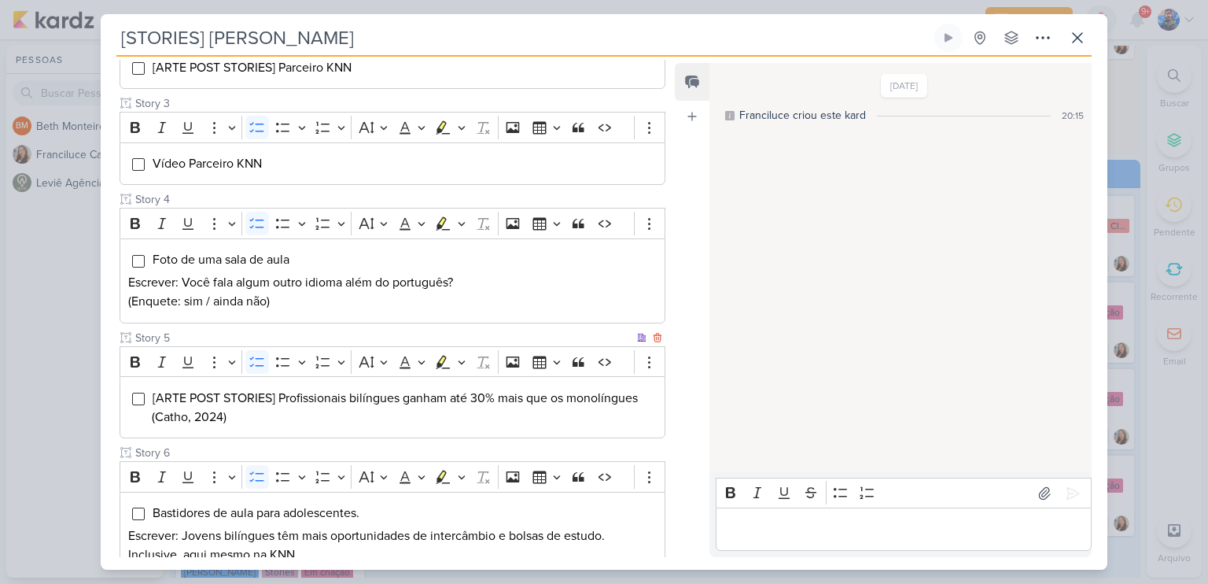
click at [231, 408] on li "[ARTE POST STORIES] Profissionais bilíngues ganham até 30% mais que os monolíng…" at bounding box center [404, 408] width 505 height 38
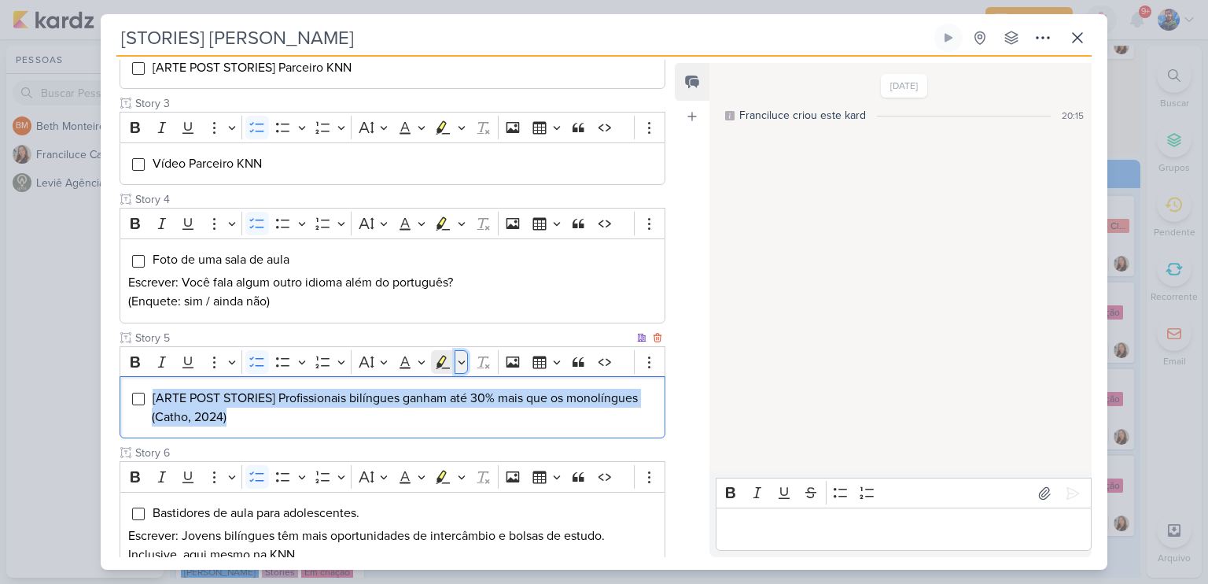
click at [466, 352] on button "Highlight" at bounding box center [461, 362] width 13 height 24
click at [370, 386] on icon "Text highlight toolbar" at bounding box center [369, 389] width 16 height 16
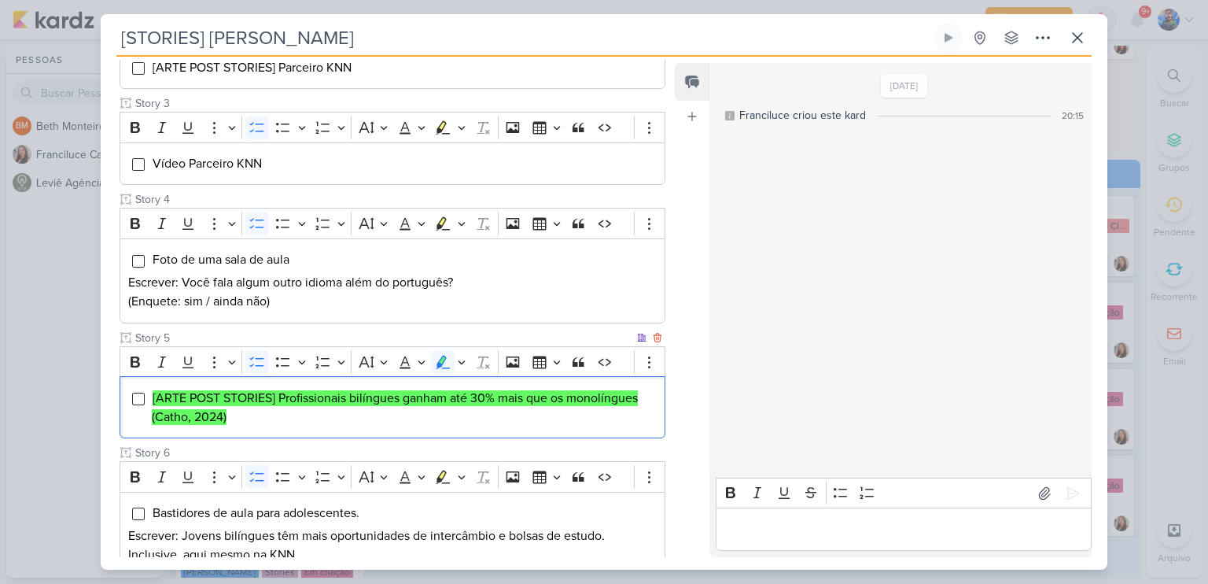
click at [450, 396] on mark "[ARTE POST STORIES] Profissionais bilíngues ganham até 30% mais que os monolíng…" at bounding box center [395, 407] width 486 height 35
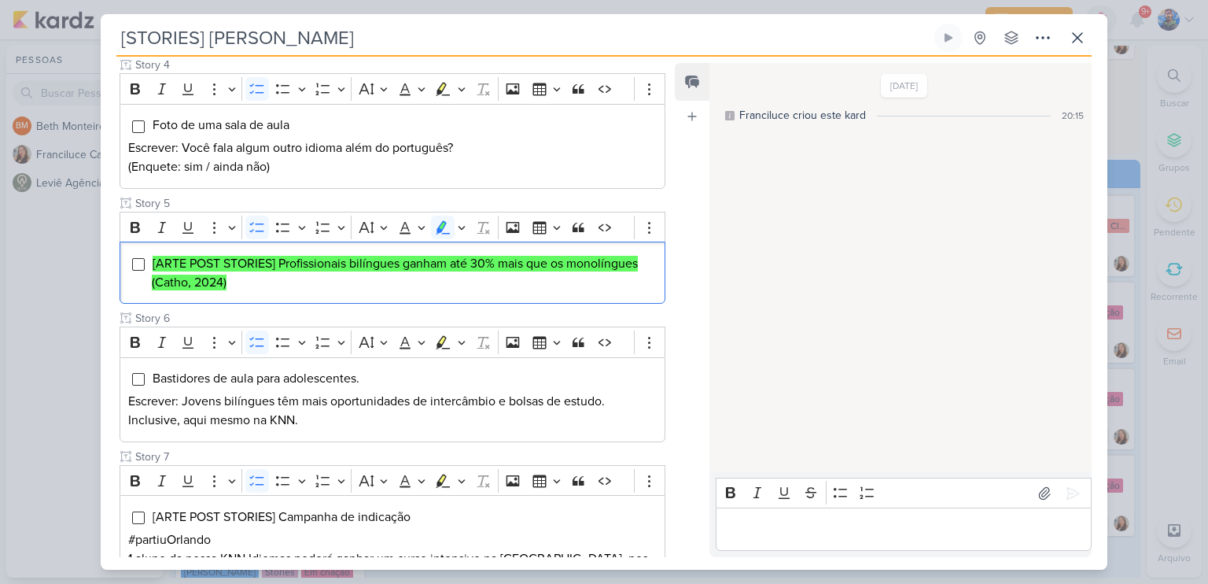
scroll to position [690, 0]
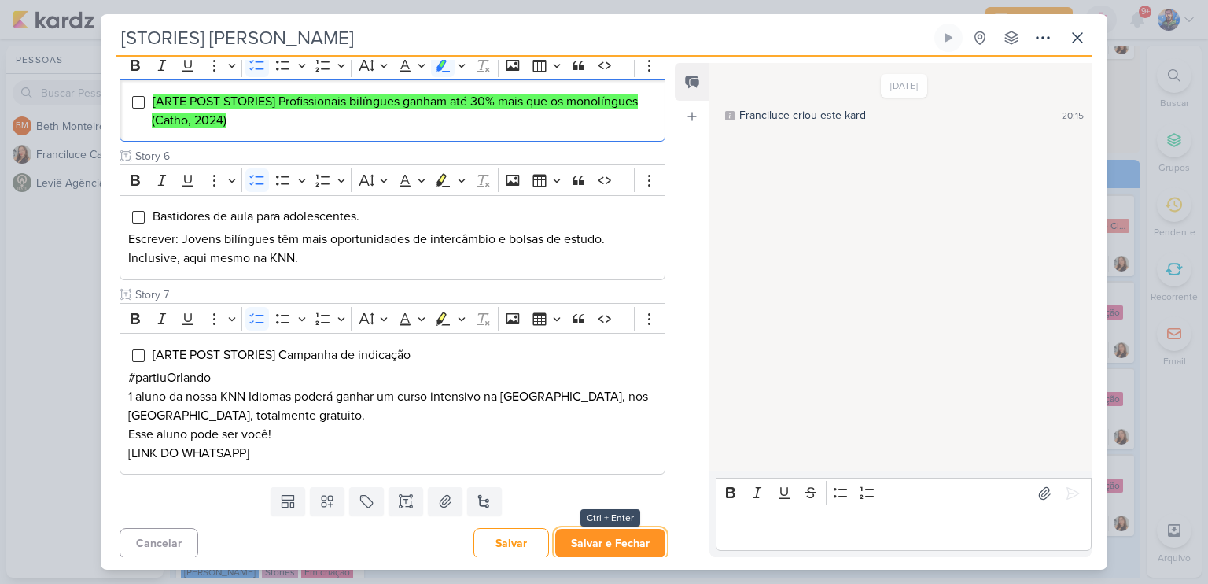
click at [584, 531] on button "Salvar e Fechar" at bounding box center [610, 543] width 110 height 29
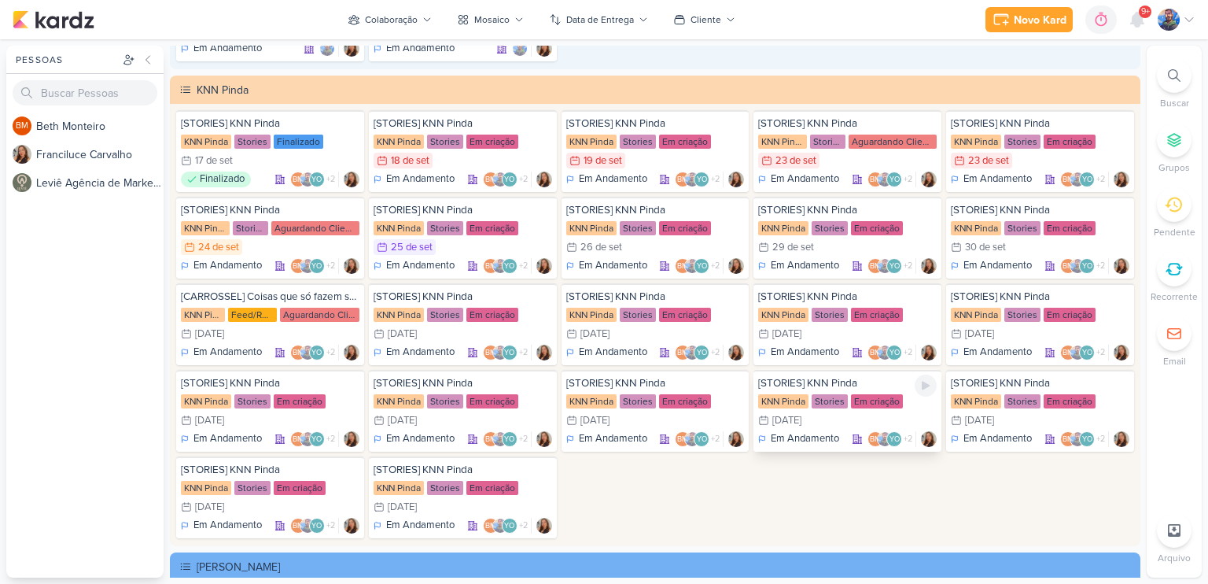
scroll to position [2485, 0]
click at [1029, 226] on div "Stories" at bounding box center [1023, 229] width 36 height 14
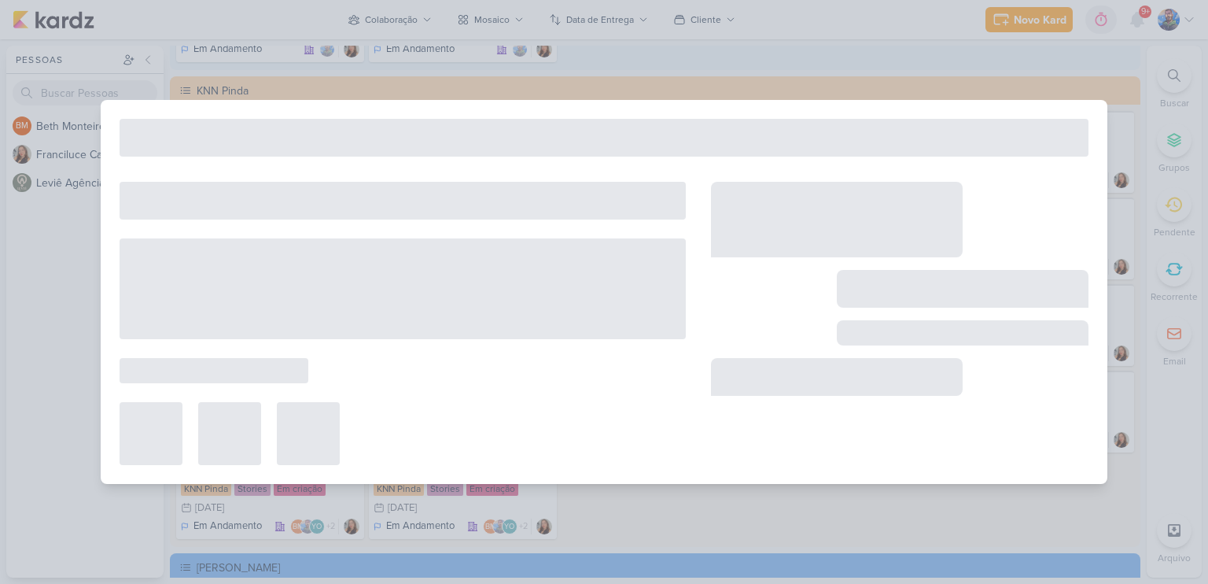
type input "[STORIES] KNN Pinda"
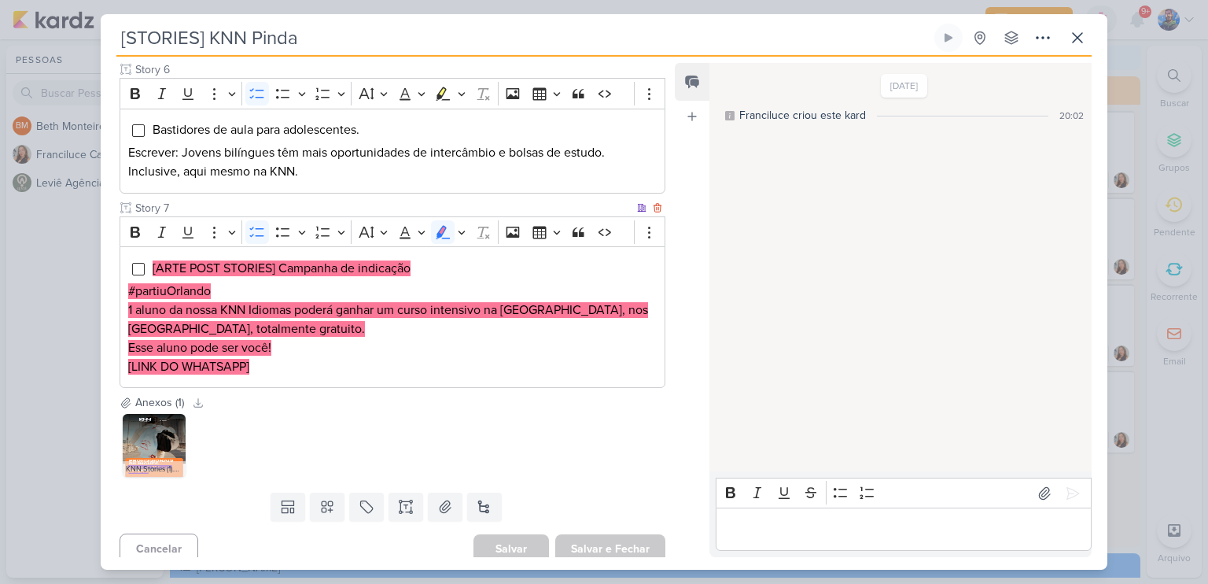
scroll to position [787, 0]
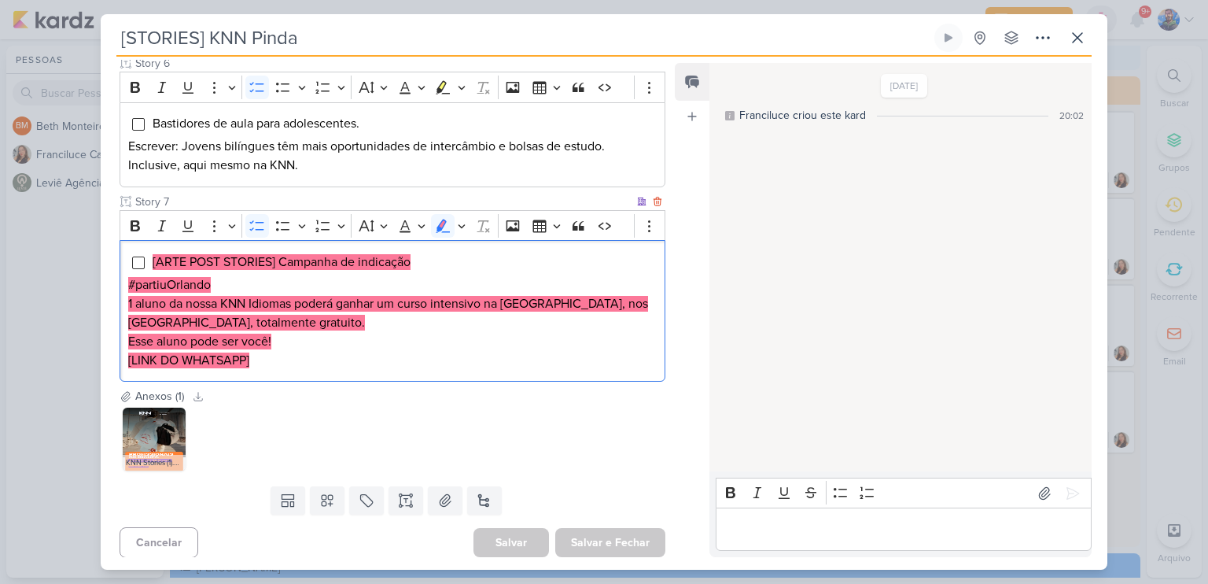
click at [315, 245] on div "[ARTE POST STORIES] Campanha de indicação #partiuOrlando 1 aluno da nossa KNN I…" at bounding box center [393, 311] width 546 height 142
drag, startPoint x: 279, startPoint y: 251, endPoint x: 424, endPoint y: 259, distance: 145.0
click at [424, 259] on li "[ARTE POST STORIES] Campanha de indicação" at bounding box center [404, 262] width 505 height 19
copy mark "Campanha de indicação"
drag, startPoint x: 209, startPoint y: 281, endPoint x: 105, endPoint y: 282, distance: 103.9
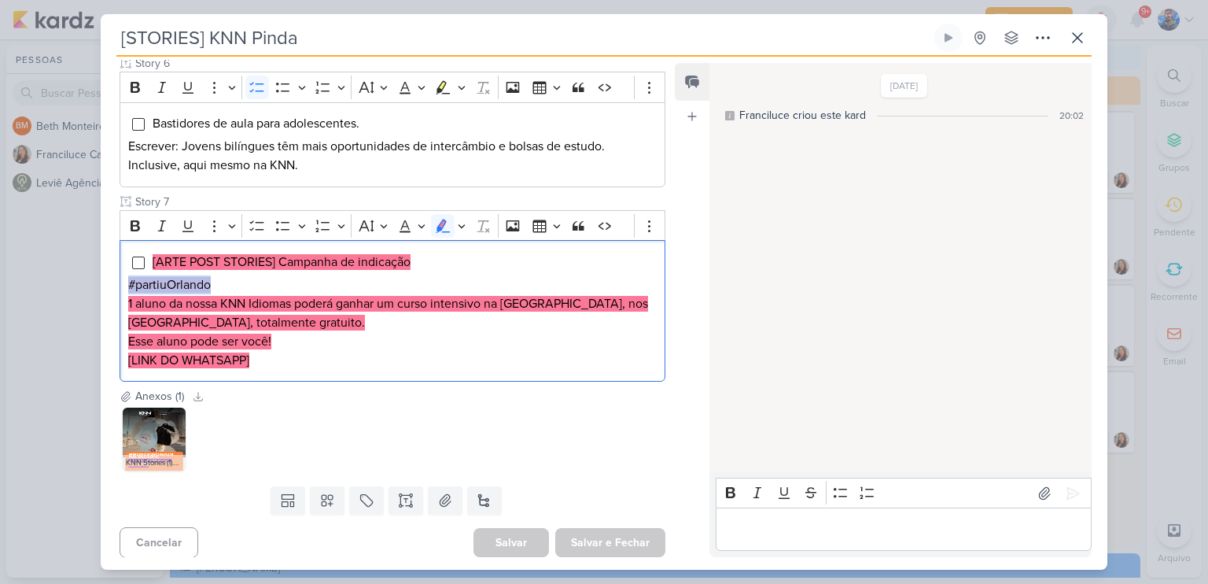
copy mark "#partiuOrlando"
click at [235, 307] on mark "1 aluno da nossa KNN Idiomas poderá ganhar um curso intensivo na [GEOGRAPHIC_DA…" at bounding box center [388, 313] width 520 height 35
drag, startPoint x: 127, startPoint y: 299, endPoint x: 294, endPoint y: 292, distance: 167.7
click at [294, 292] on div "[ARTE POST STORIES] Campanha de indicação #partiuOrlando 1 aluno da nossa KNN I…" at bounding box center [393, 311] width 546 height 142
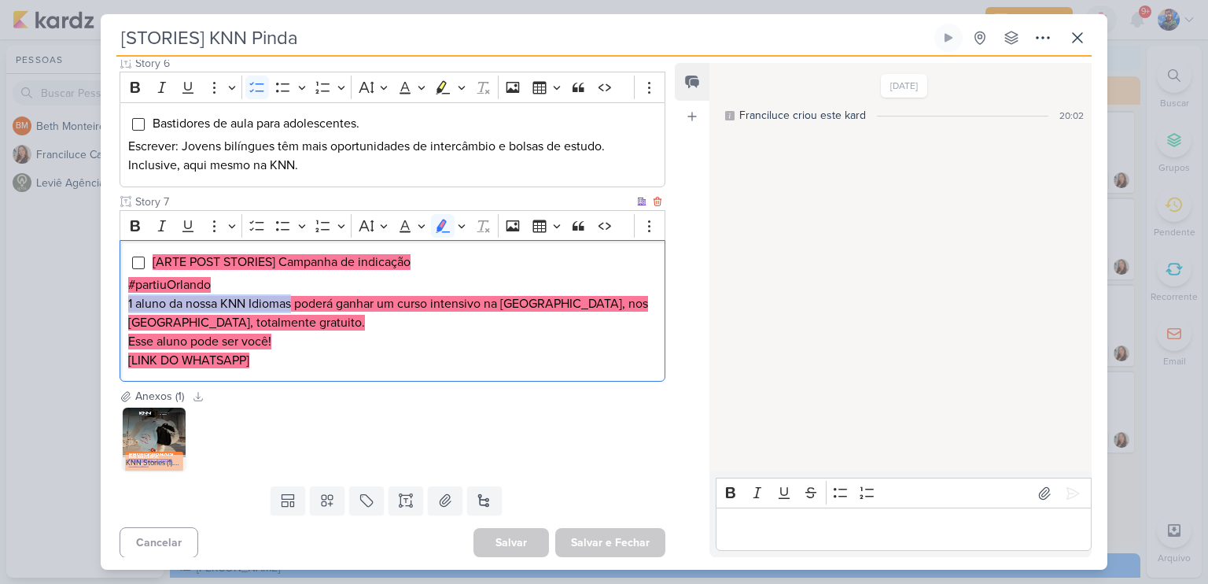
copy mark "1 aluno da nossa KNN Idiomas"
click at [333, 289] on p "#partiuOrlando" at bounding box center [392, 284] width 529 height 19
drag, startPoint x: 127, startPoint y: 303, endPoint x: 396, endPoint y: 297, distance: 269.9
click at [396, 297] on div "[ARTE POST STORIES] Campanha de indicação #partiuOrlando 1 aluno da nossa KNN I…" at bounding box center [393, 311] width 546 height 142
click at [433, 296] on mark "1 aluno da nossa KNN Idiomas poderá ganhar um curso intensivo na [GEOGRAPHIC_DA…" at bounding box center [388, 313] width 520 height 35
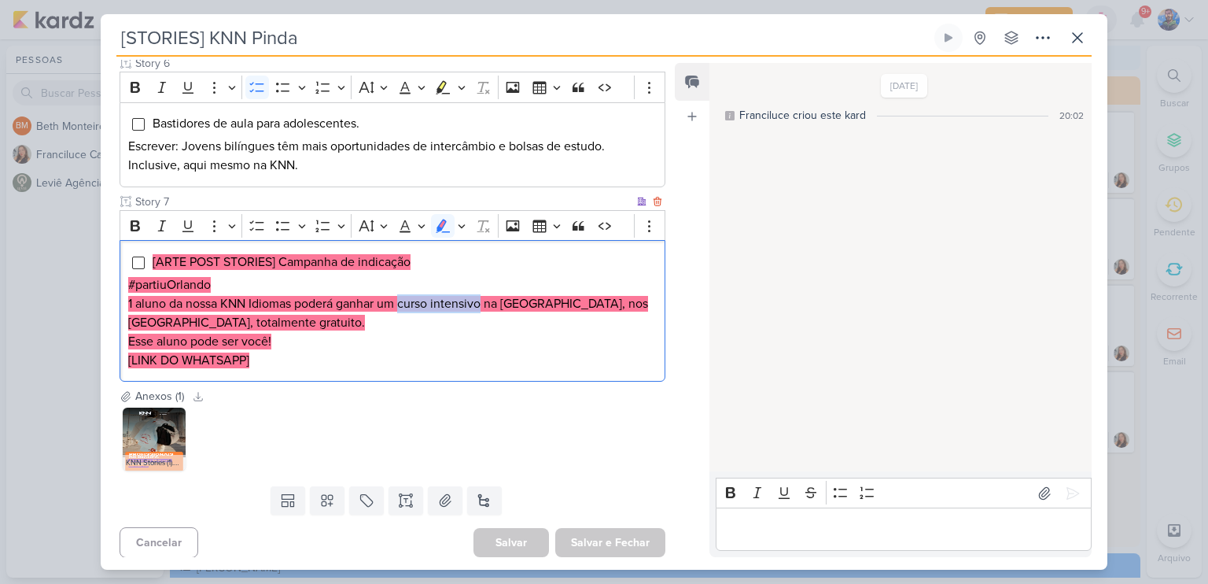
drag, startPoint x: 403, startPoint y: 300, endPoint x: 481, endPoint y: 304, distance: 78.8
click at [481, 304] on mark "1 aluno da nossa KNN Idiomas poderá ganhar um curso intensivo na [GEOGRAPHIC_DA…" at bounding box center [388, 313] width 520 height 35
click at [515, 298] on mark "1 aluno da nossa KNN Idiomas poderá ganhar um curso intensivo na [GEOGRAPHIC_DA…" at bounding box center [388, 313] width 520 height 35
drag, startPoint x: 403, startPoint y: 301, endPoint x: 632, endPoint y: 291, distance: 229.2
click at [632, 294] on p "1 aluno da nossa KNN Idiomas poderá ganhar um curso intensivo na [GEOGRAPHIC_DA…" at bounding box center [392, 313] width 529 height 38
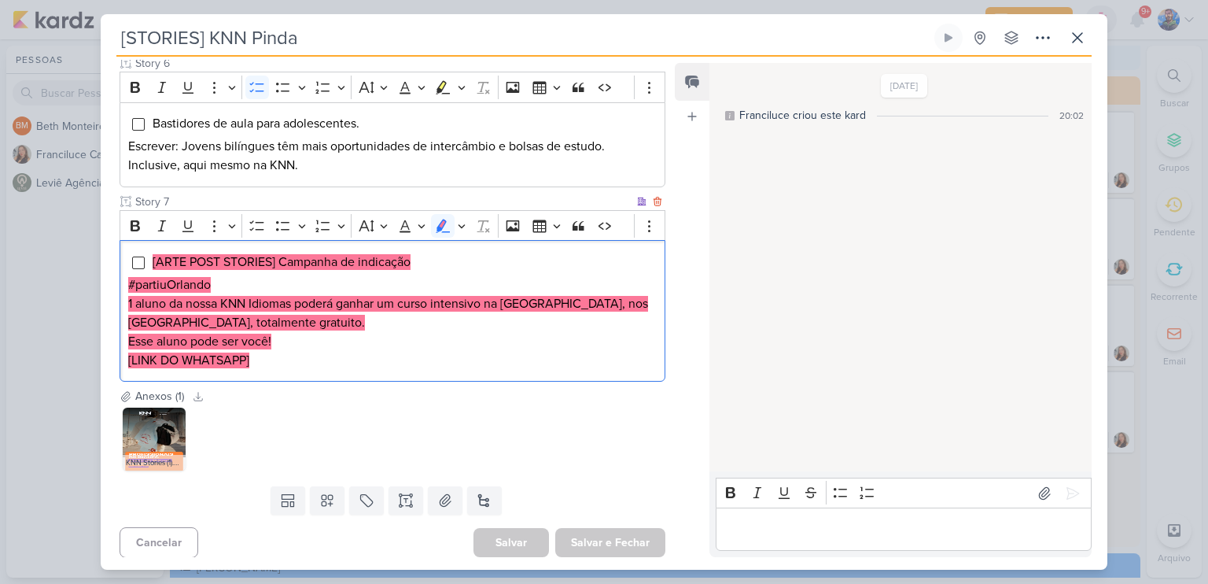
click at [285, 317] on p "1 aluno da nossa KNN Idiomas poderá ganhar um curso intensivo na [GEOGRAPHIC_DA…" at bounding box center [392, 313] width 529 height 38
drag, startPoint x: 238, startPoint y: 320, endPoint x: 127, endPoint y: 326, distance: 111.1
click at [128, 326] on p "1 aluno da nossa KNN Idiomas poderá ganhar um curso intensivo na [GEOGRAPHIC_DA…" at bounding box center [392, 313] width 529 height 38
click at [308, 342] on p "Esse aluno pode ser você!" at bounding box center [392, 341] width 529 height 19
drag, startPoint x: 283, startPoint y: 333, endPoint x: 126, endPoint y: 338, distance: 157.4
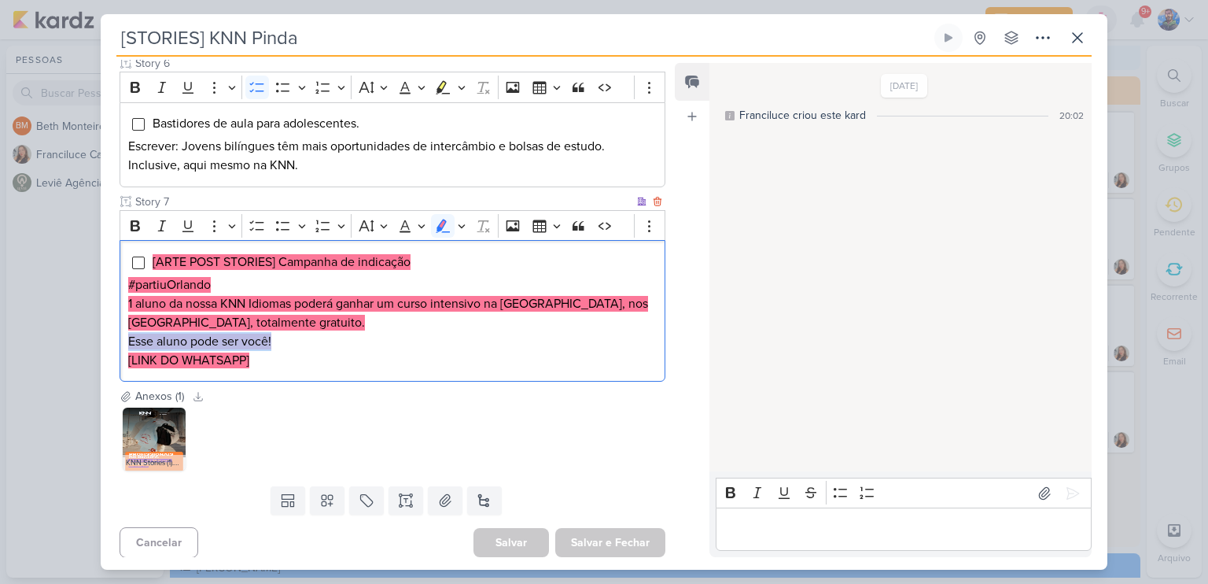
click at [126, 338] on div "[ARTE POST STORIES] Campanha de indicação #partiuOrlando 1 aluno da nossa KNN I…" at bounding box center [393, 311] width 546 height 142
click at [288, 361] on p "[LINK DO WHATSAPP]" at bounding box center [392, 360] width 529 height 19
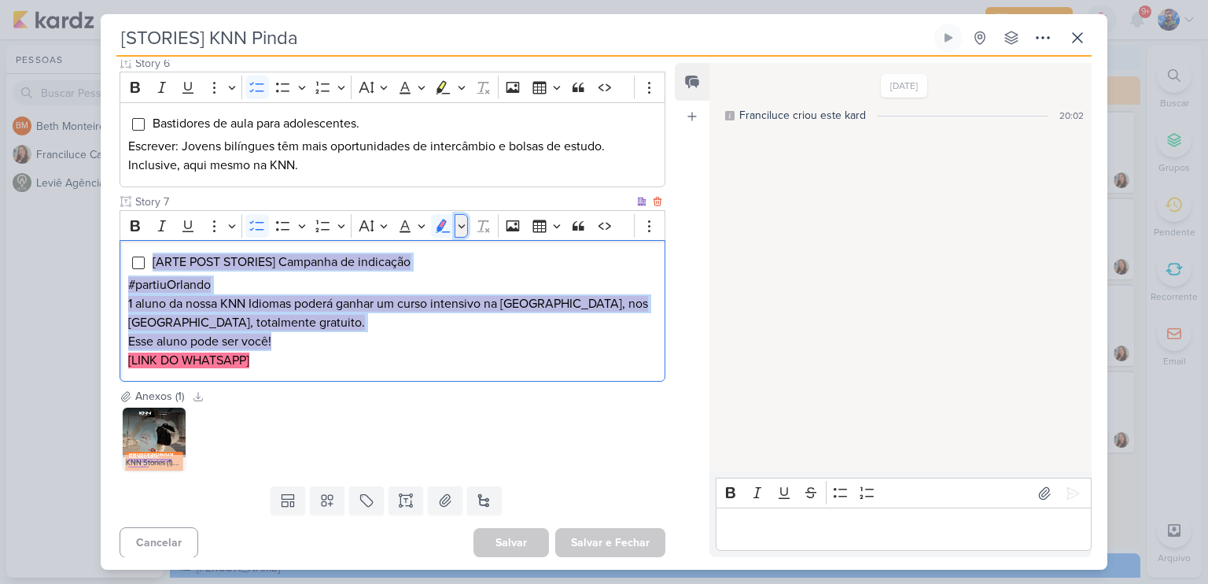
click at [461, 220] on icon "Editor toolbar" at bounding box center [462, 226] width 8 height 16
click at [362, 256] on icon "Text highlight toolbar" at bounding box center [369, 252] width 14 height 13
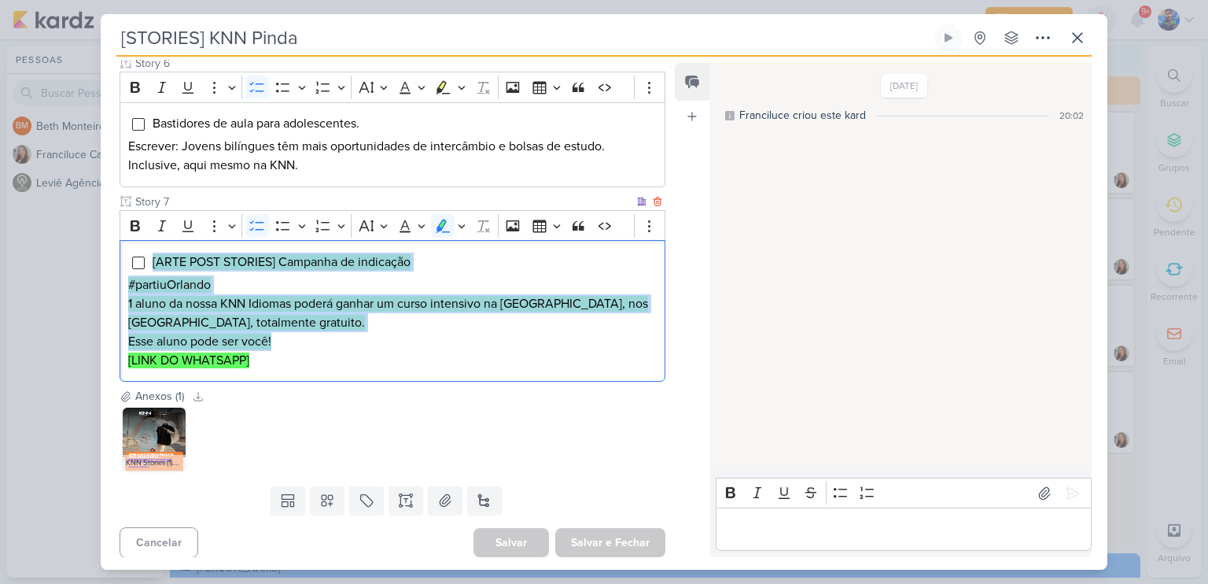
click at [318, 332] on p "Esse aluno pode ser você!" at bounding box center [392, 341] width 529 height 19
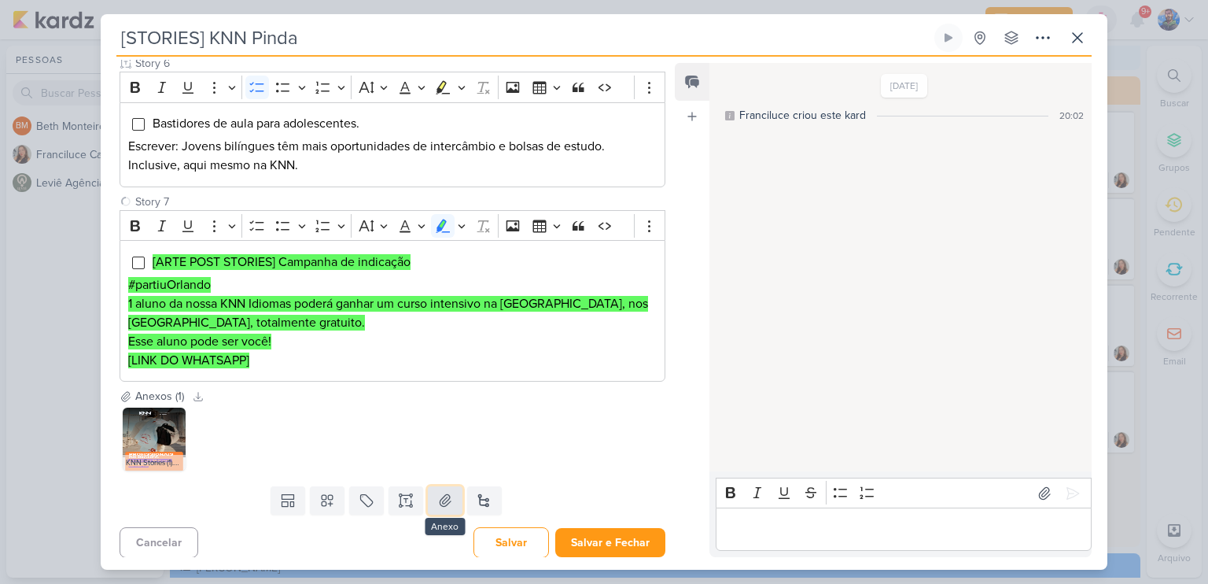
click at [442, 497] on icon at bounding box center [445, 500] width 16 height 16
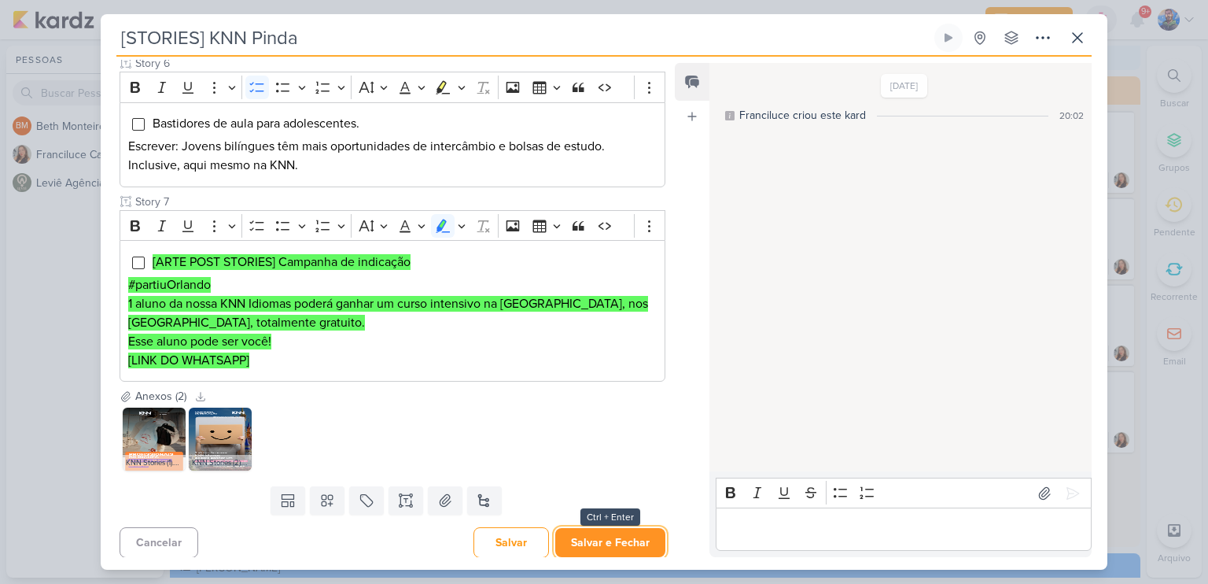
click at [627, 537] on button "Salvar e Fechar" at bounding box center [610, 542] width 110 height 29
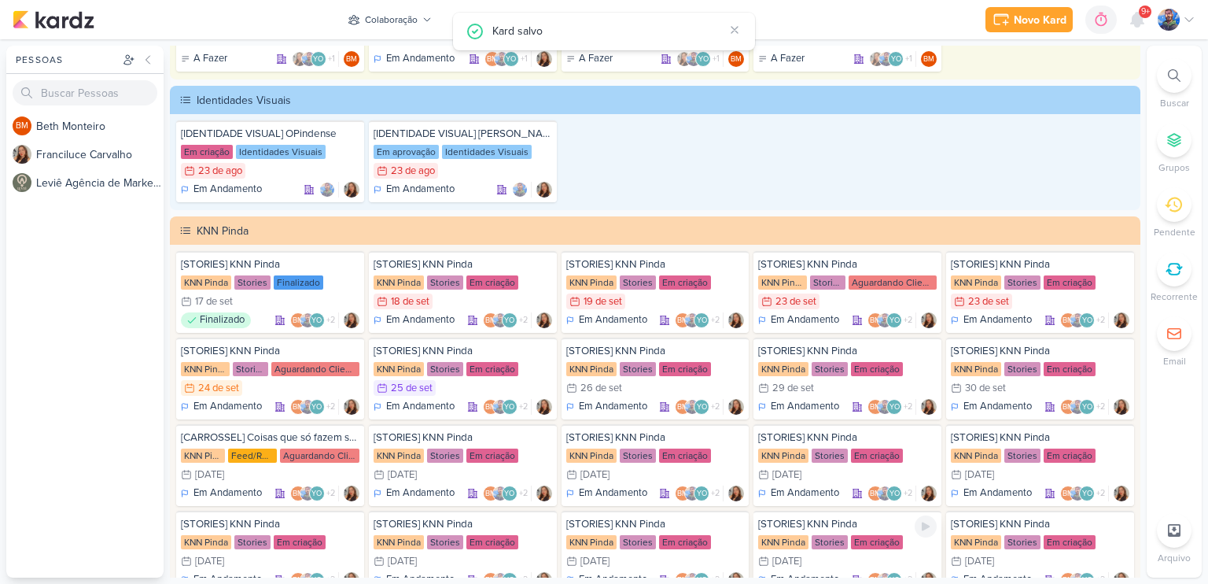
scroll to position [2328, 0]
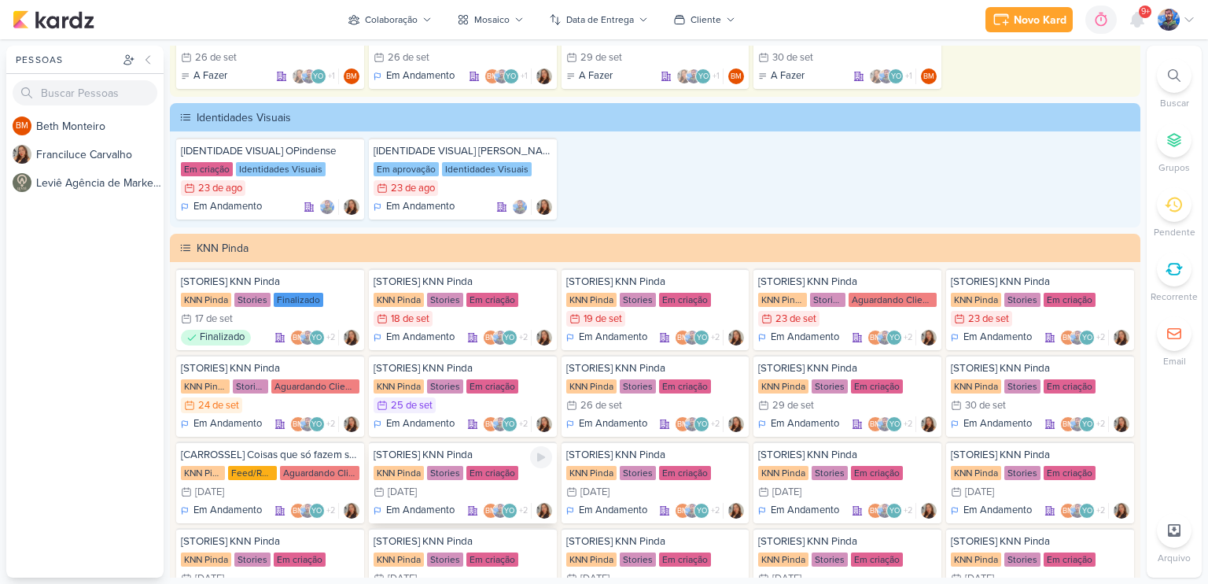
click at [421, 471] on div "KNN Pinda Stories Em criação" at bounding box center [463, 473] width 179 height 16
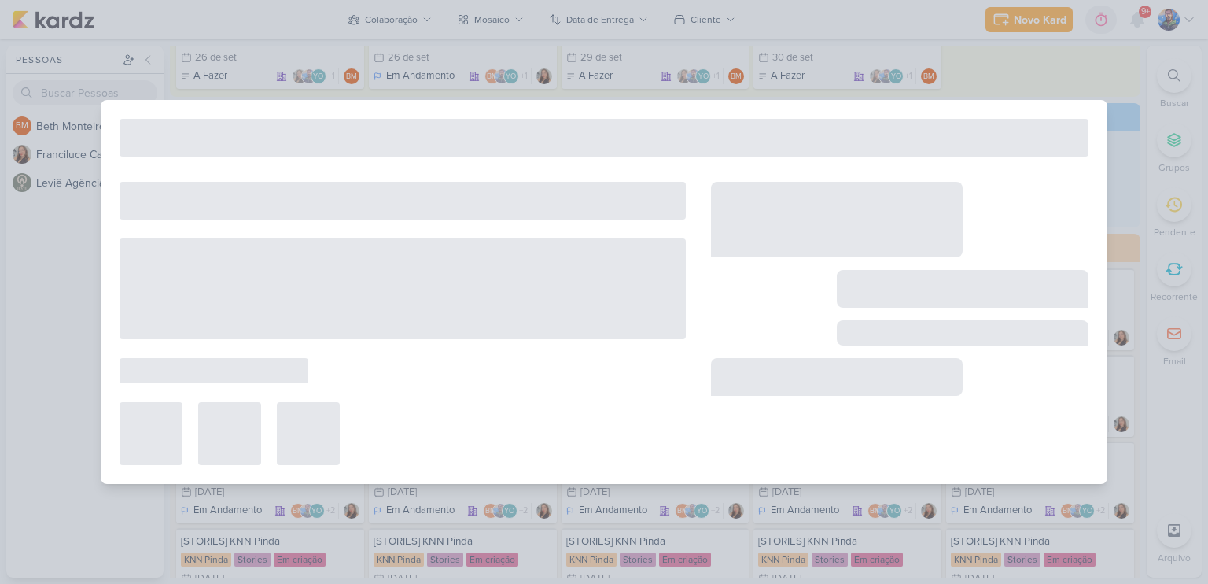
type input "[DATE] 23:59"
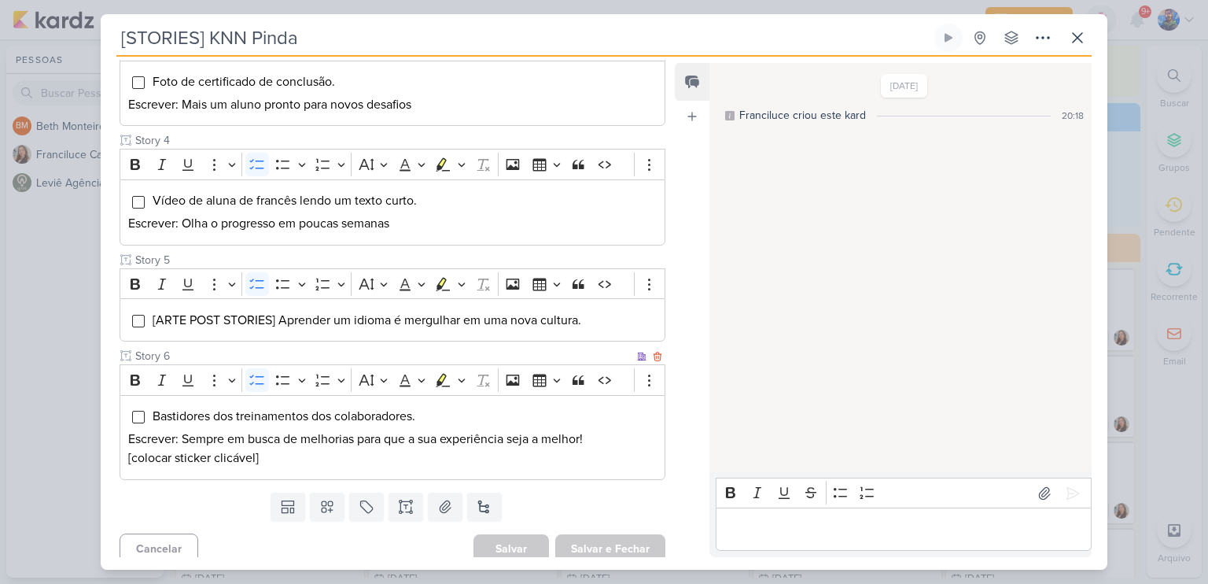
scroll to position [503, 0]
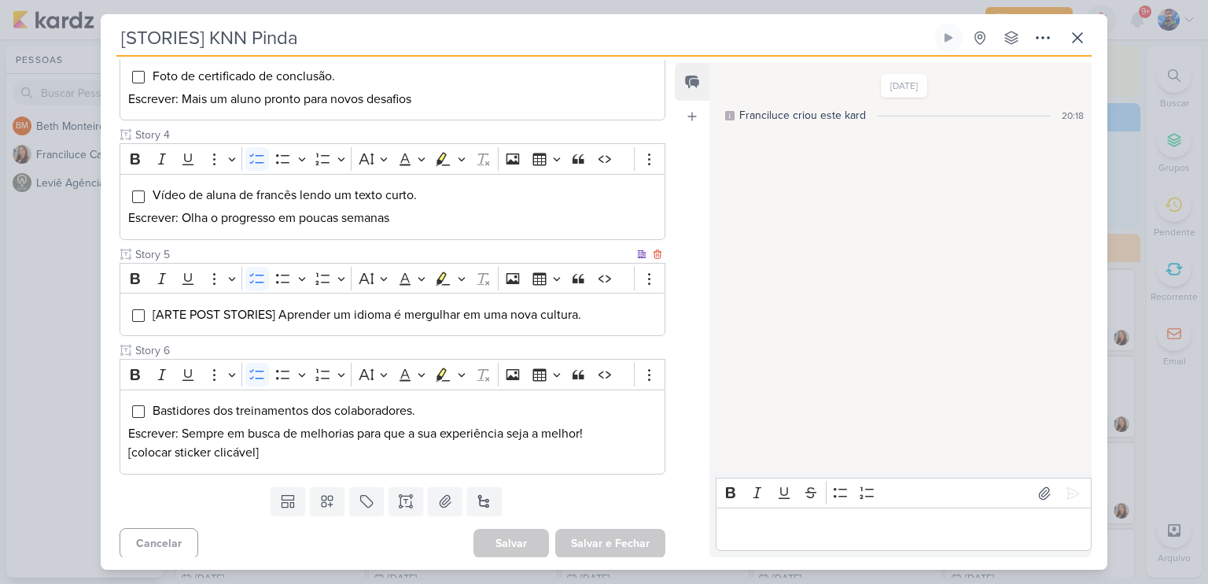
click at [344, 318] on span "[ARTE POST STORIES] Aprender um idioma é mergulhar em uma nova cultura." at bounding box center [367, 315] width 429 height 16
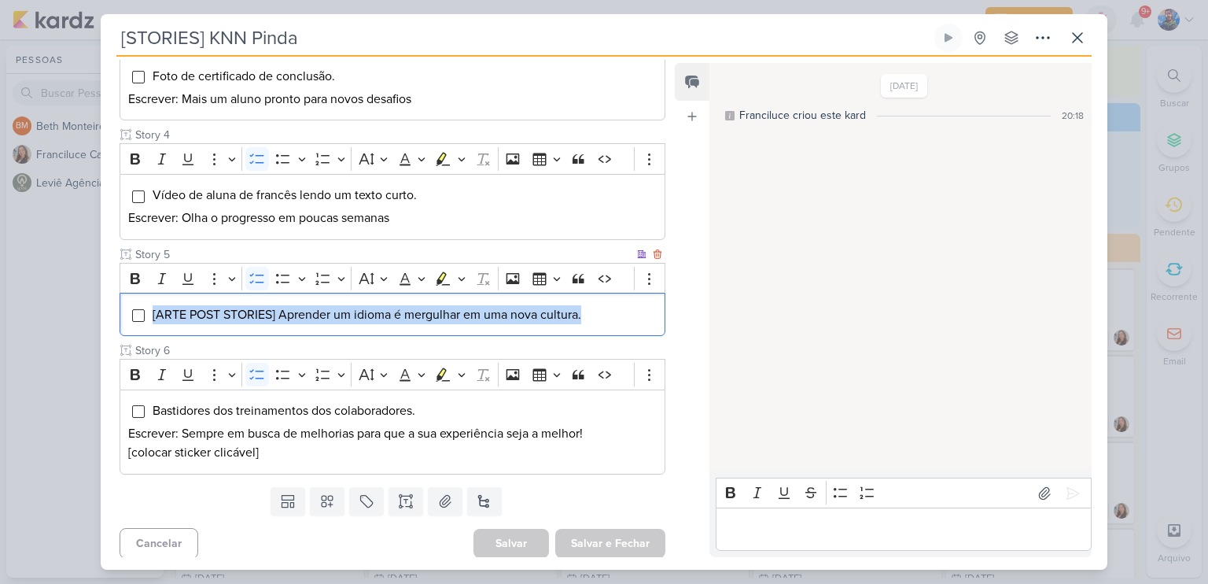
click at [344, 318] on span "[ARTE POST STORIES] Aprender um idioma é mergulhar em uma nova cultura." at bounding box center [367, 315] width 429 height 16
click at [460, 278] on icon "Editor toolbar" at bounding box center [462, 279] width 8 height 16
click at [396, 302] on icon "Text highlight toolbar" at bounding box center [396, 305] width 16 height 16
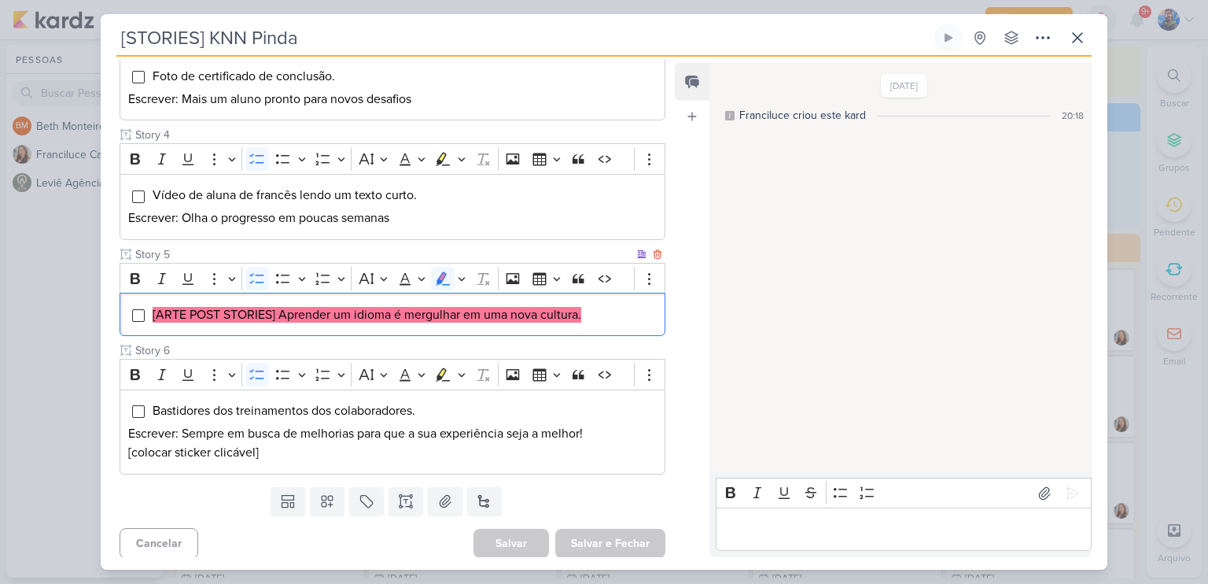
click at [453, 329] on div "[ARTE POST STORIES] Aprender um idioma é mergulhar em uma nova cultura." at bounding box center [393, 314] width 546 height 43
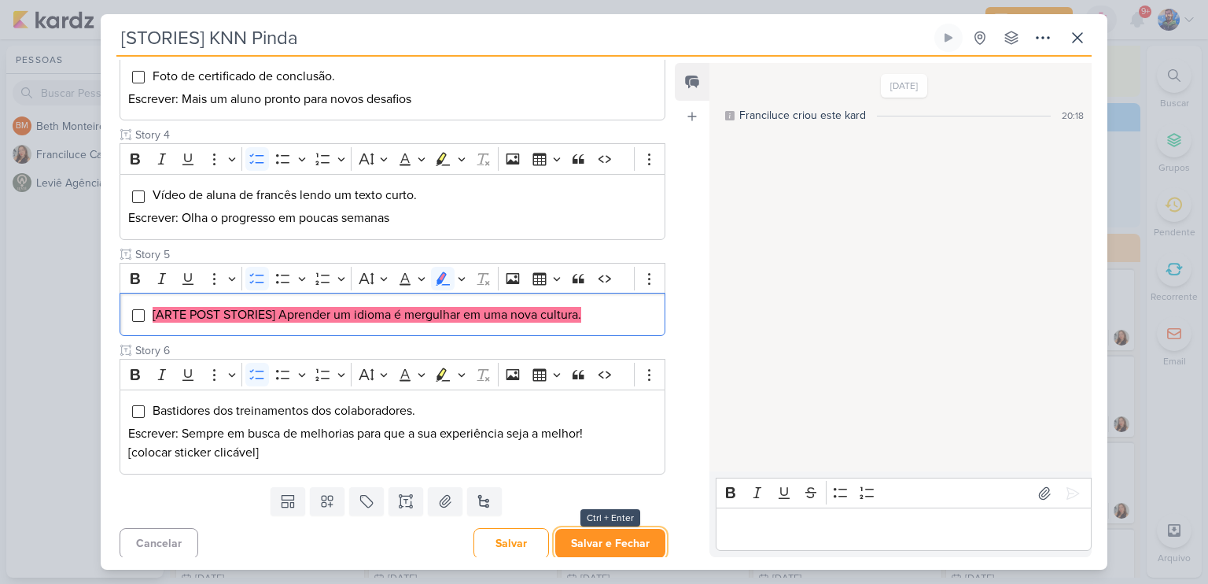
click at [599, 535] on button "Salvar e Fechar" at bounding box center [610, 543] width 110 height 29
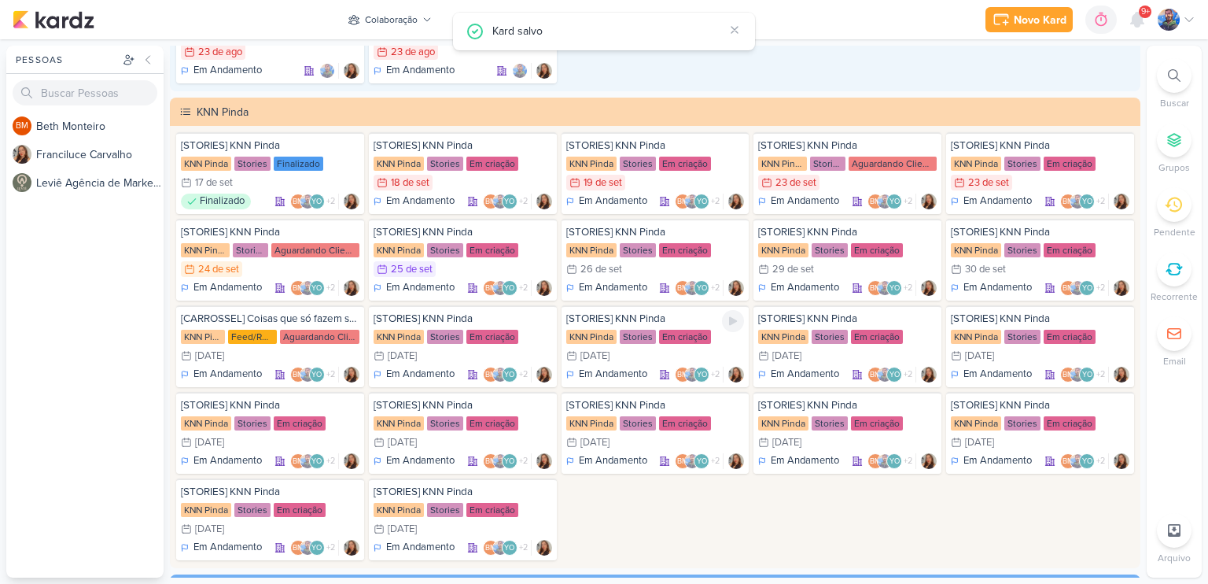
scroll to position [2485, 0]
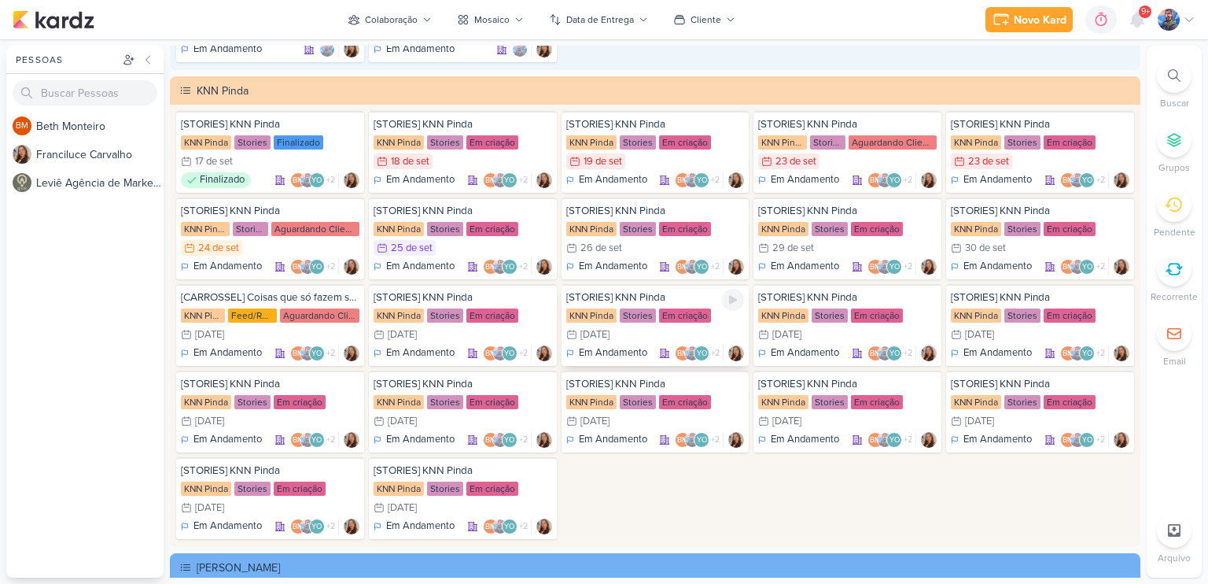
click at [610, 308] on div "KNN Pinda" at bounding box center [591, 315] width 50 height 14
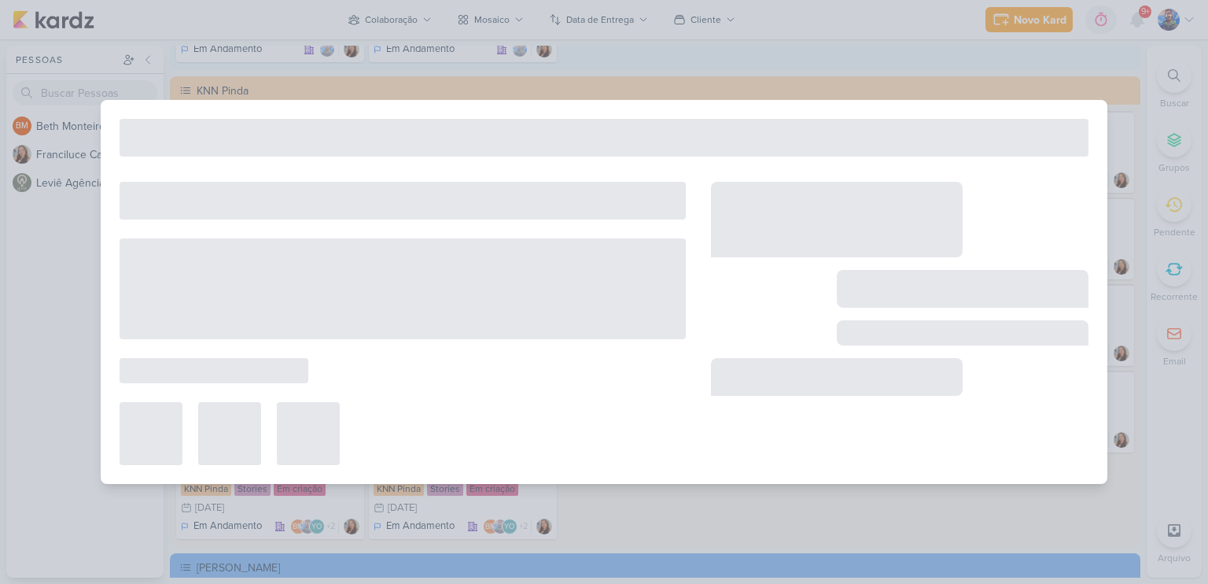
type input "[DATE] 23:59"
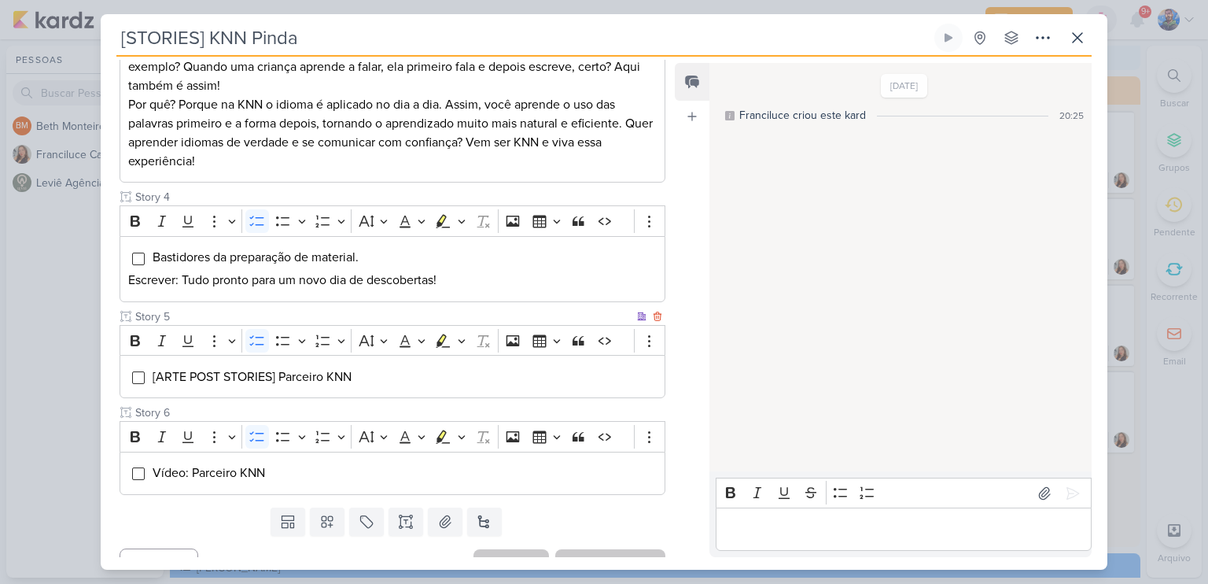
scroll to position [572, 0]
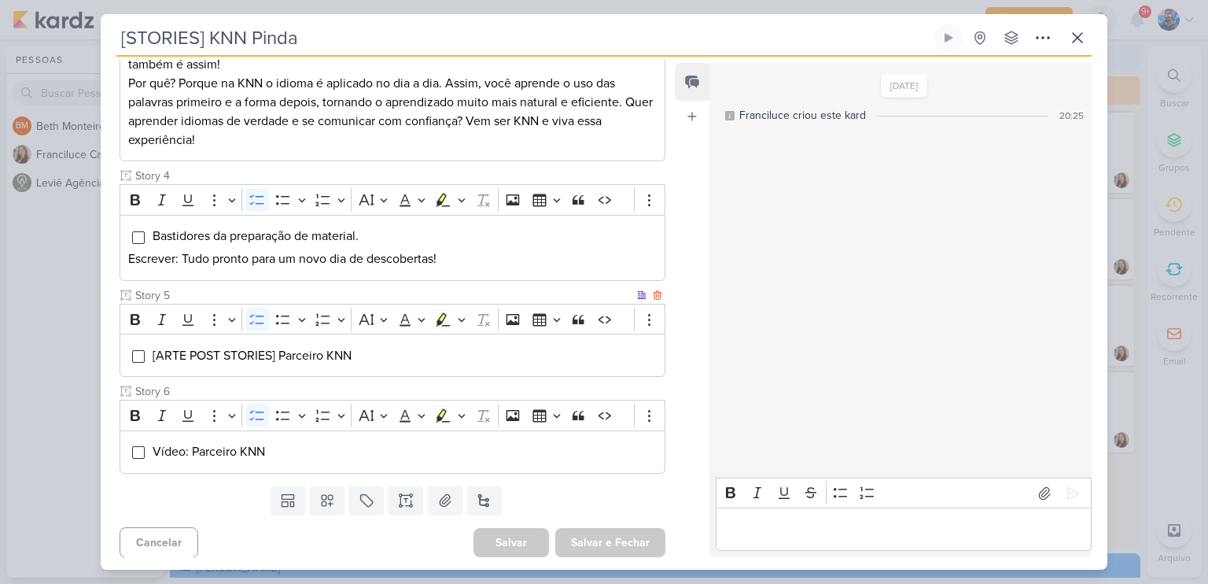
click at [373, 356] on li "[ARTE POST STORIES] Parceiro KNN" at bounding box center [404, 355] width 505 height 19
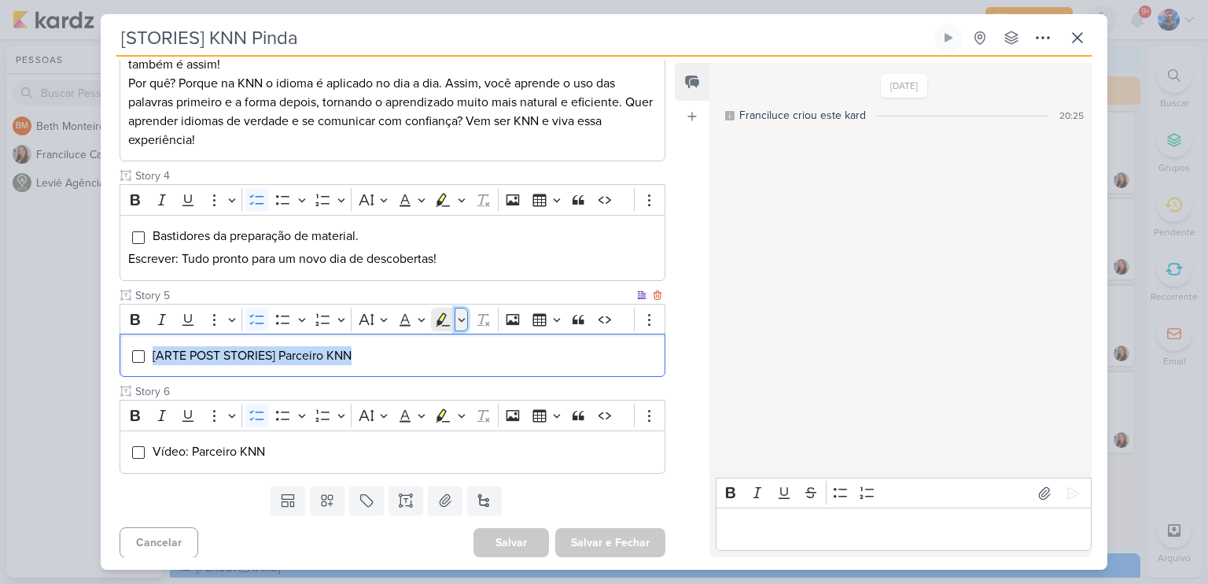
click at [455, 323] on button "Highlight" at bounding box center [461, 320] width 13 height 24
click at [397, 345] on icon "Text highlight toolbar" at bounding box center [396, 346] width 16 height 16
click at [393, 355] on li "[ARTE POST STORIES] Parceiro KNN" at bounding box center [404, 355] width 505 height 19
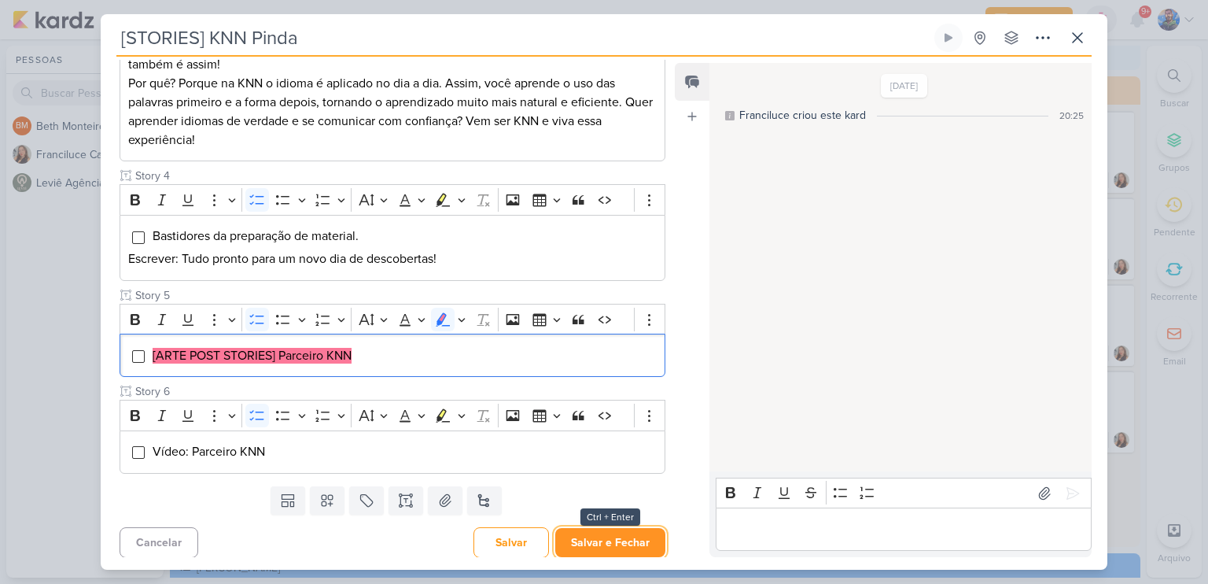
click at [598, 528] on button "Salvar e Fechar" at bounding box center [610, 542] width 110 height 29
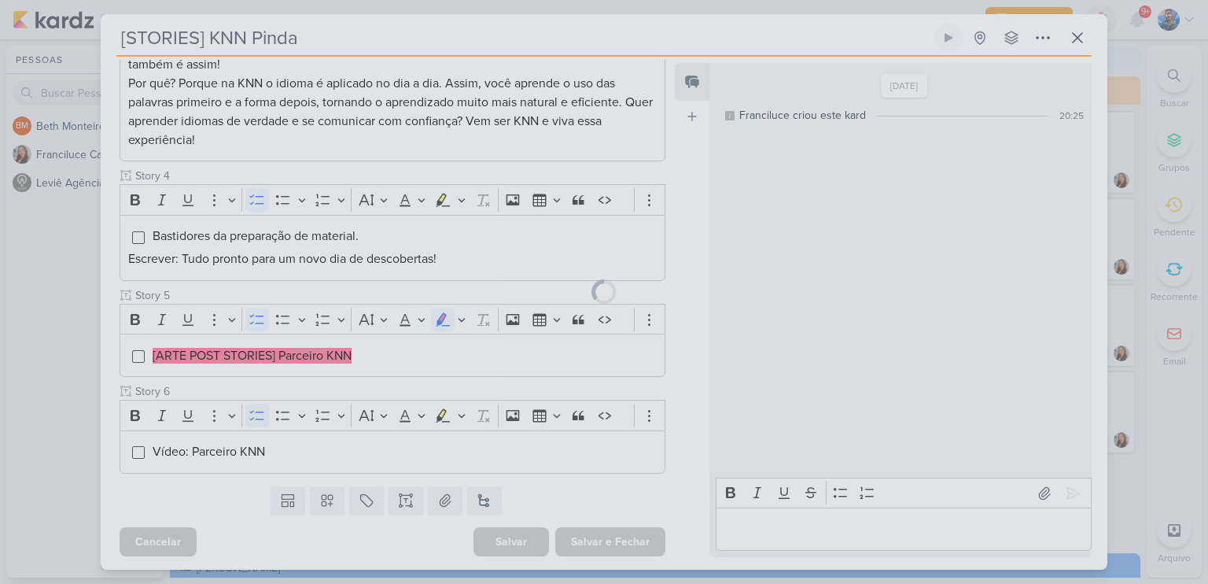
scroll to position [570, 0]
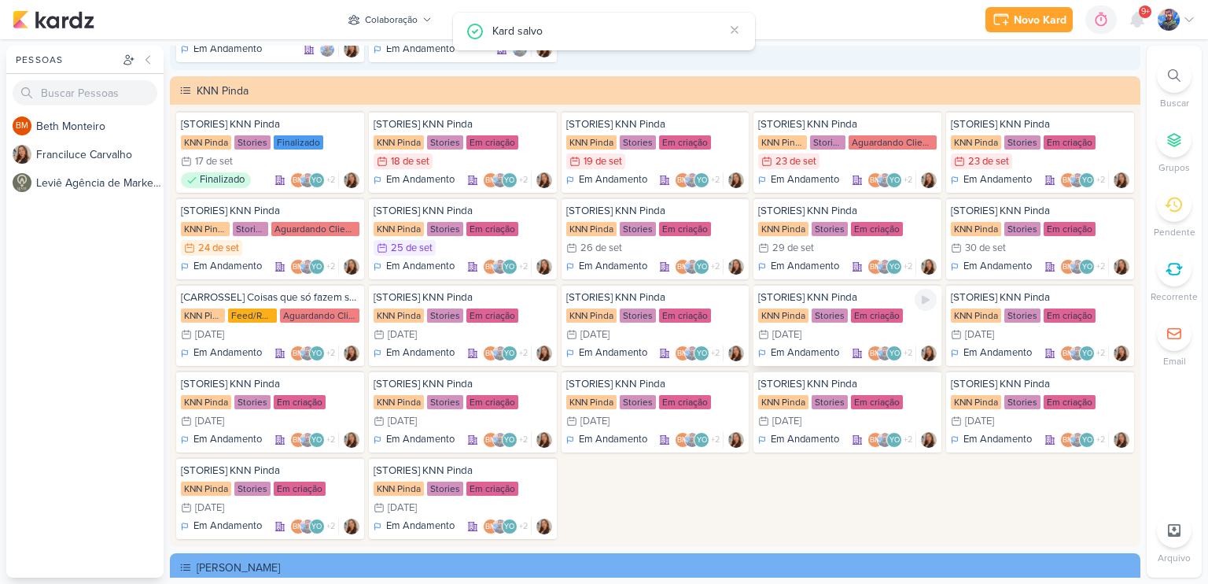
click at [832, 326] on div "3/10 [DATE]" at bounding box center [847, 334] width 179 height 16
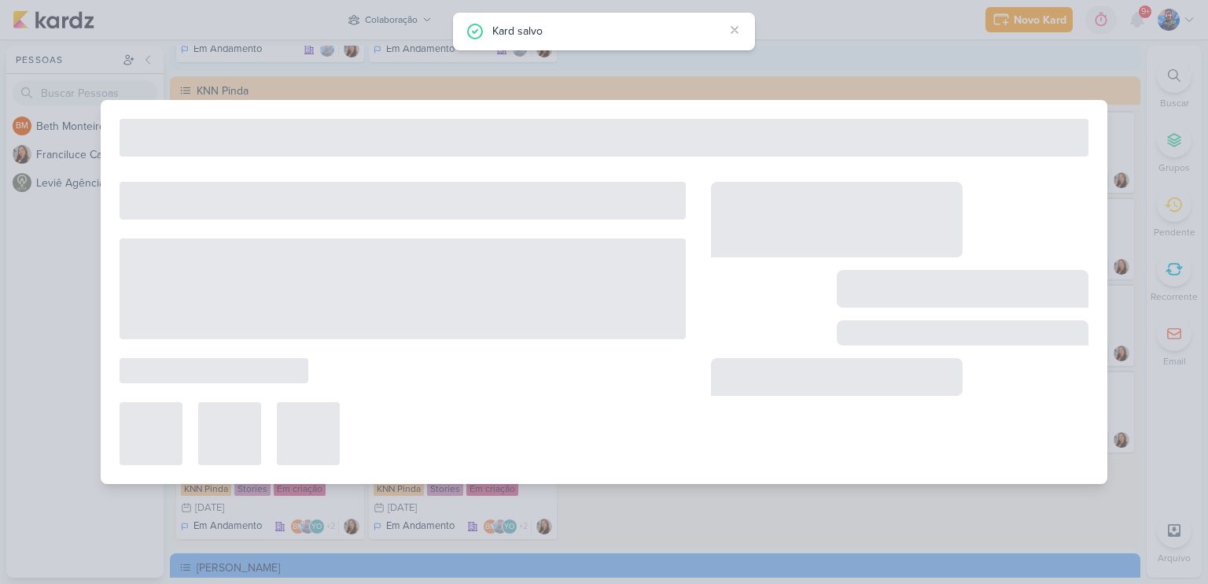
type input "[DATE] 23:59"
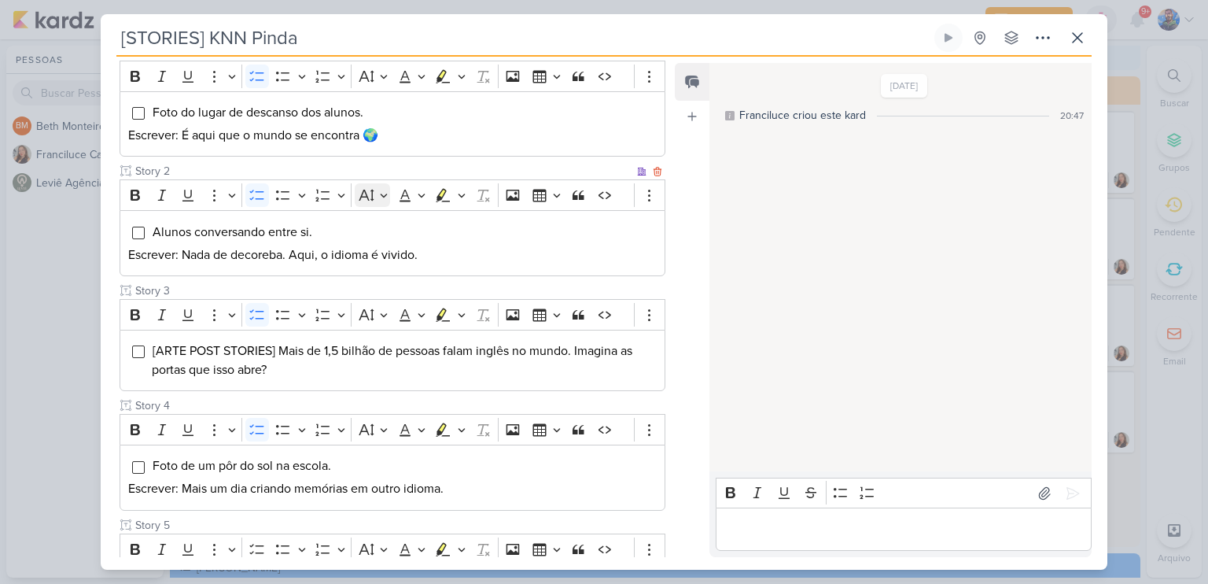
scroll to position [315, 0]
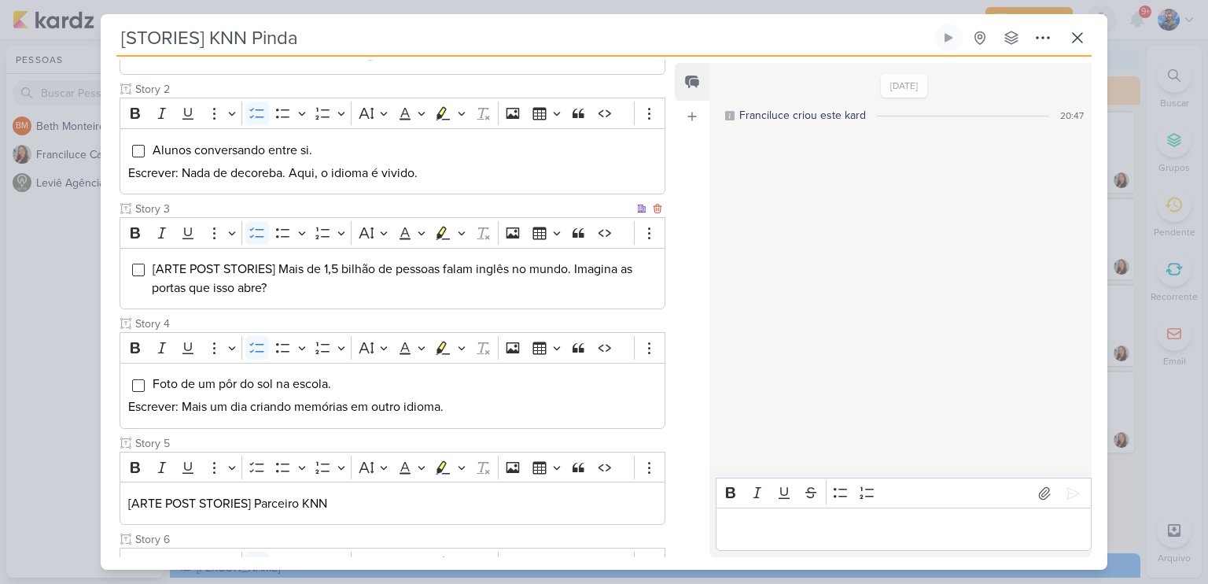
click at [318, 288] on li "[ARTE POST STORIES] Mais de 1,5 bilhão de pessoas falam inglês no mundo. Imagin…" at bounding box center [404, 279] width 505 height 38
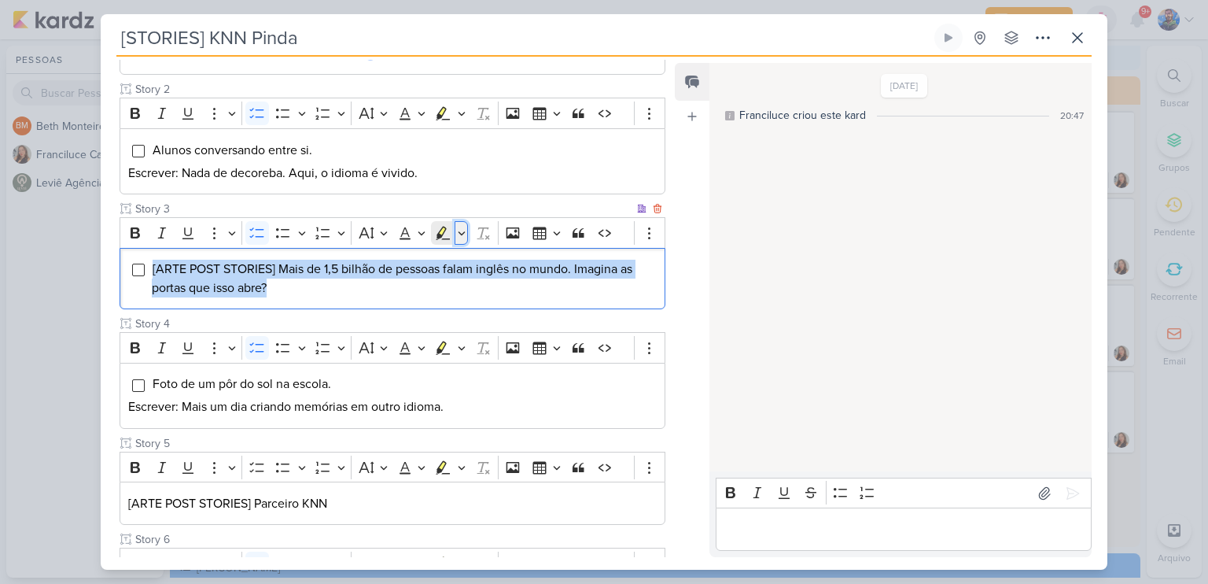
click at [462, 230] on icon "Editor toolbar" at bounding box center [462, 233] width 8 height 16
click at [400, 256] on icon "Text highlight toolbar" at bounding box center [396, 261] width 16 height 16
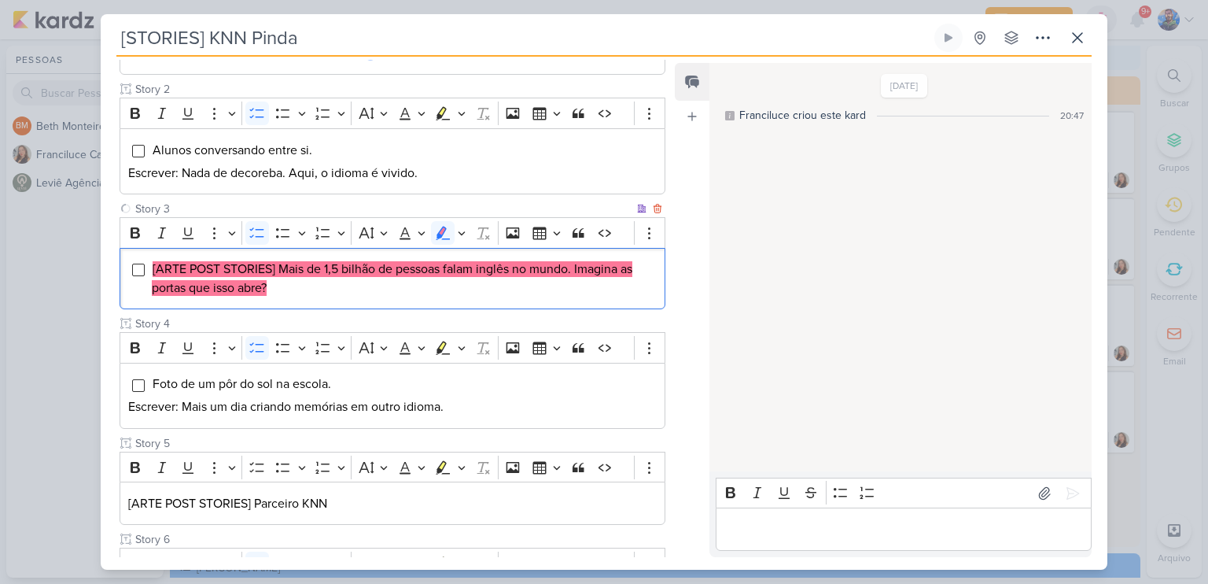
click at [421, 293] on li "[ARTE POST STORIES] Mais de 1,5 bilhão de pessoas falam inglês no mundo. Imagin…" at bounding box center [404, 279] width 505 height 38
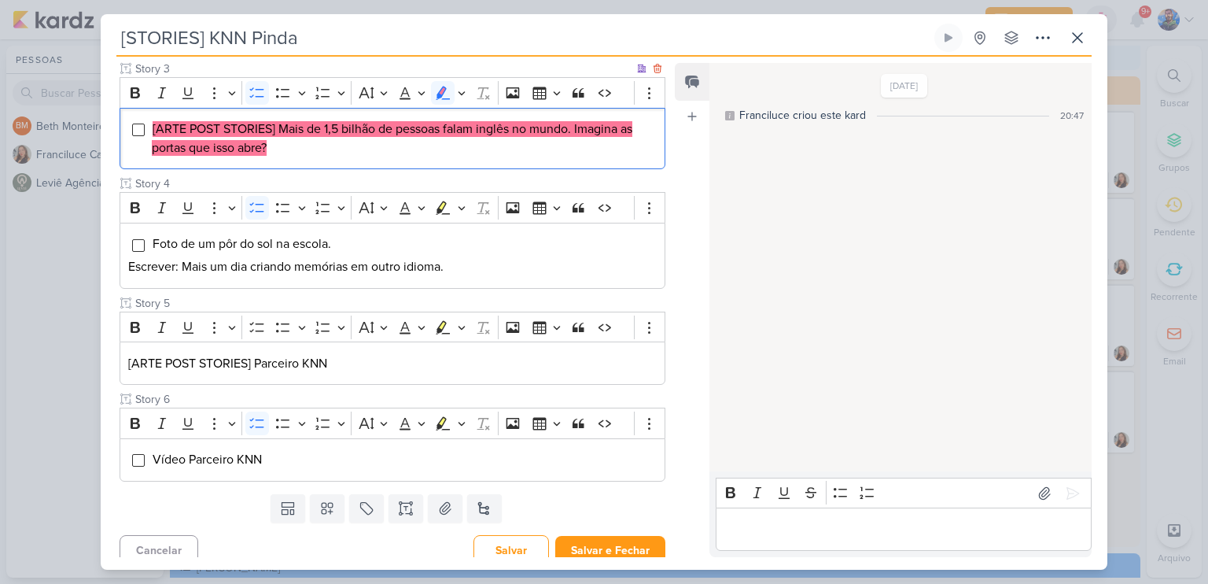
scroll to position [463, 0]
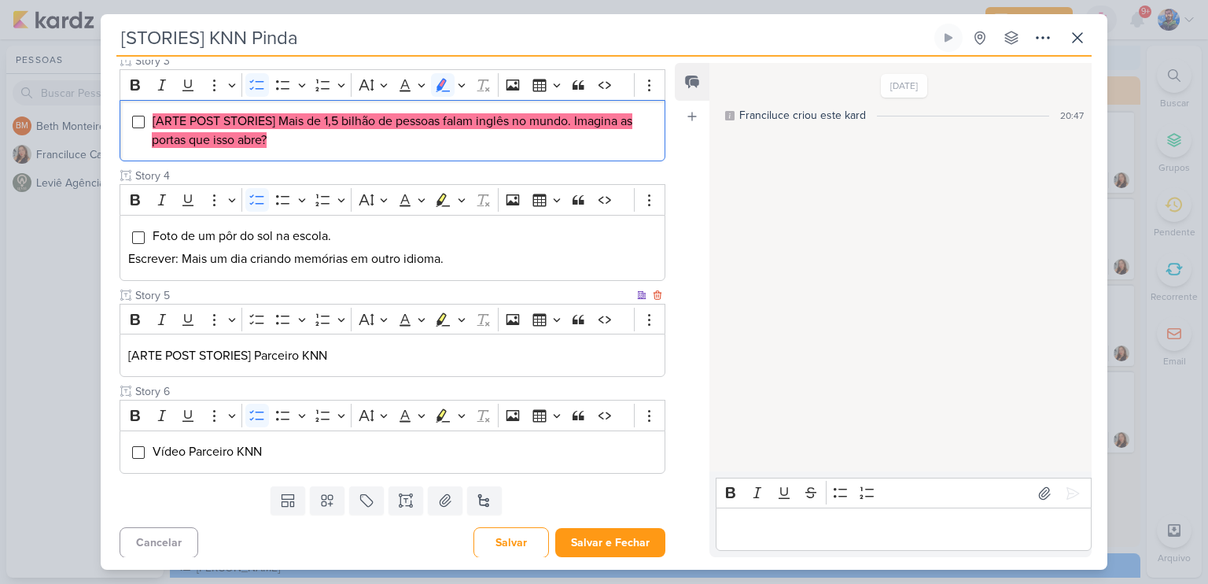
click at [354, 352] on p "[ARTE POST STORIES] Parceiro KNN" at bounding box center [392, 355] width 529 height 19
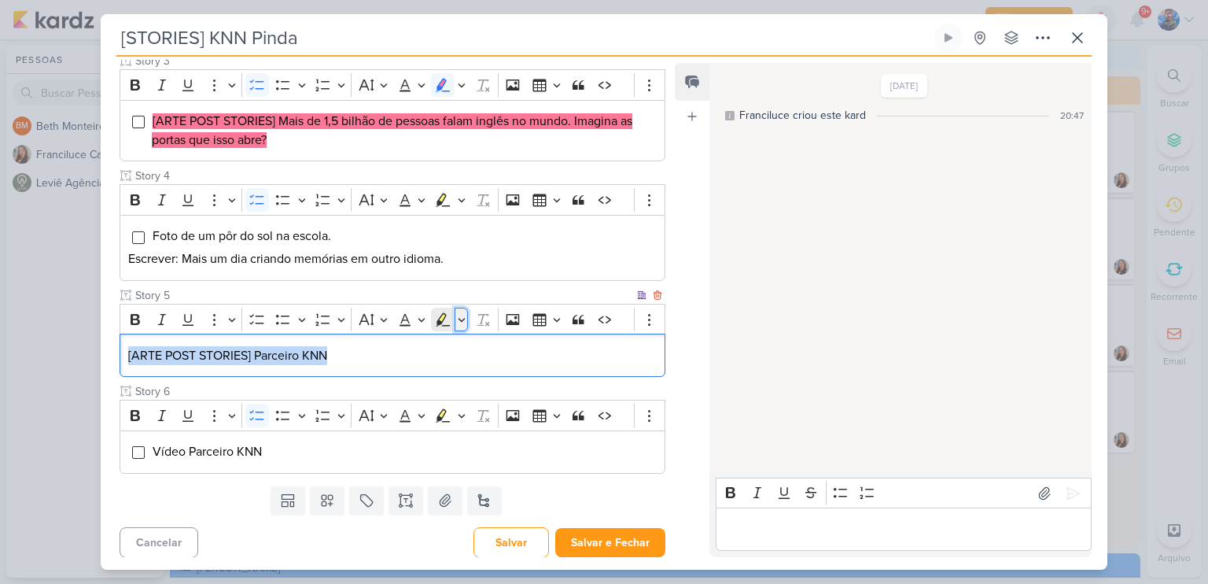
click at [455, 322] on button "Highlight" at bounding box center [461, 320] width 13 height 24
click at [385, 352] on button "Pink marker" at bounding box center [396, 346] width 24 height 24
click at [382, 361] on p "[ARTE POST STORIES] Parceiro KNN" at bounding box center [392, 355] width 529 height 19
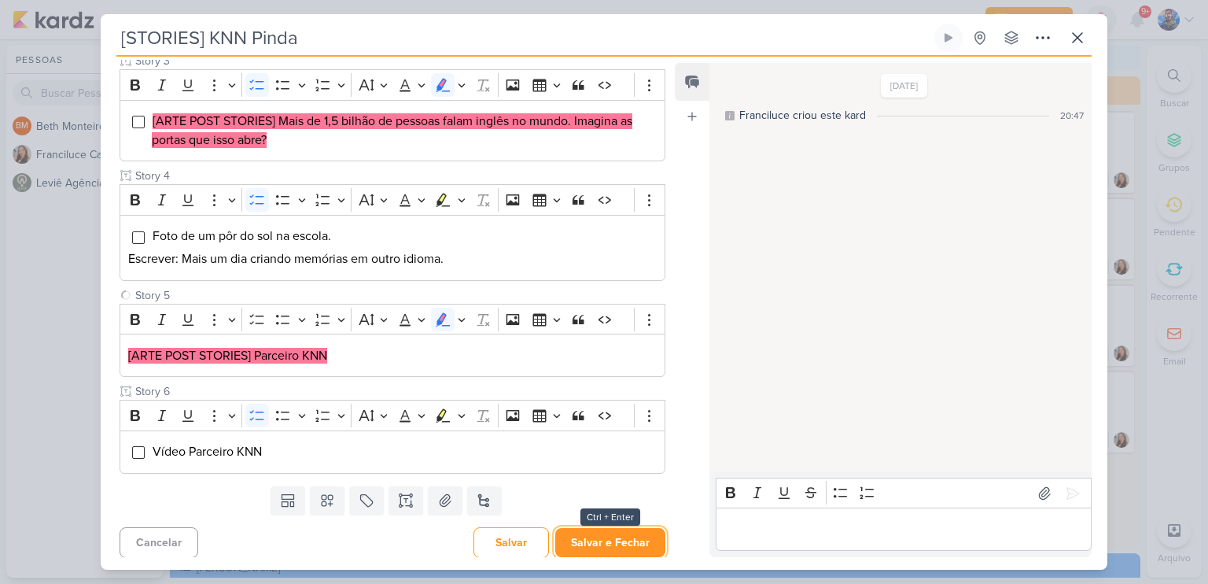
click at [627, 542] on button "Salvar e Fechar" at bounding box center [610, 542] width 110 height 29
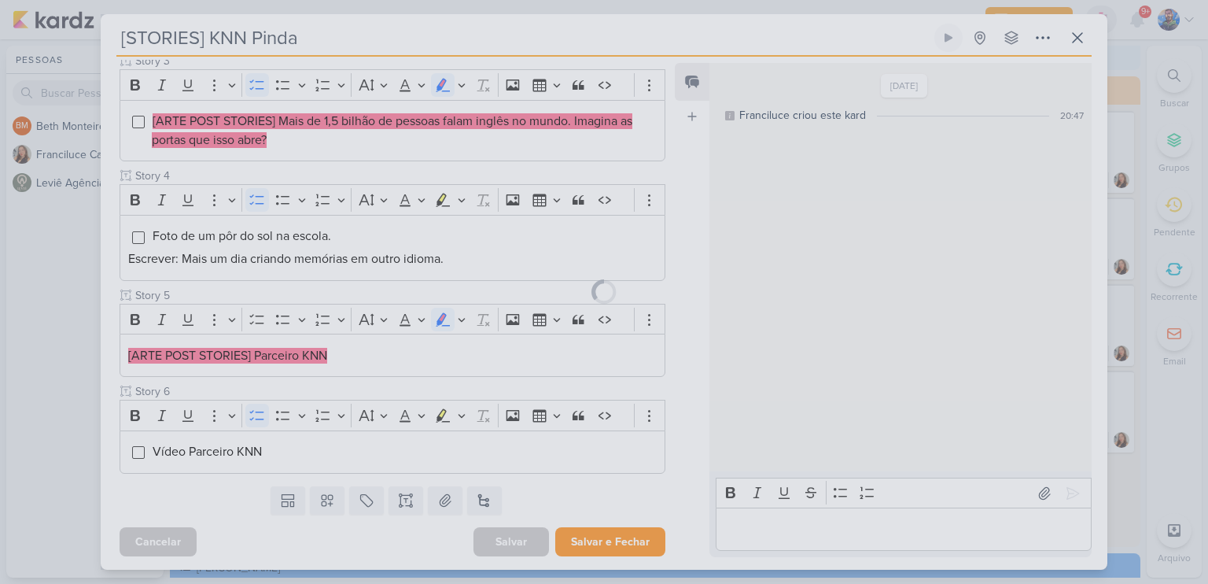
scroll to position [461, 0]
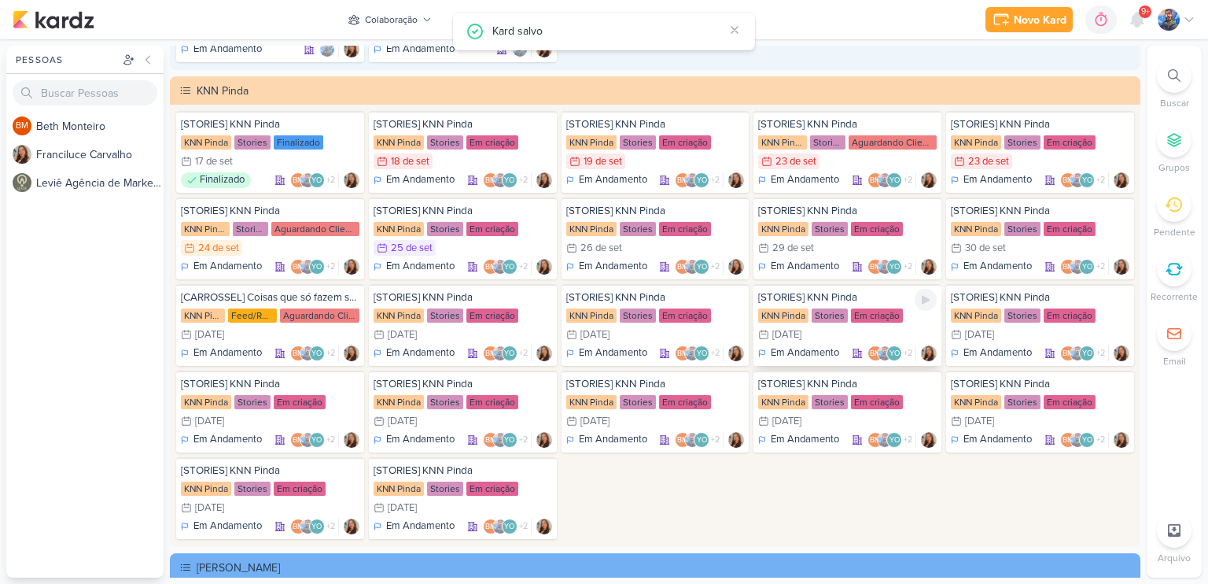
click at [870, 330] on div "3/10 [DATE]" at bounding box center [847, 334] width 179 height 16
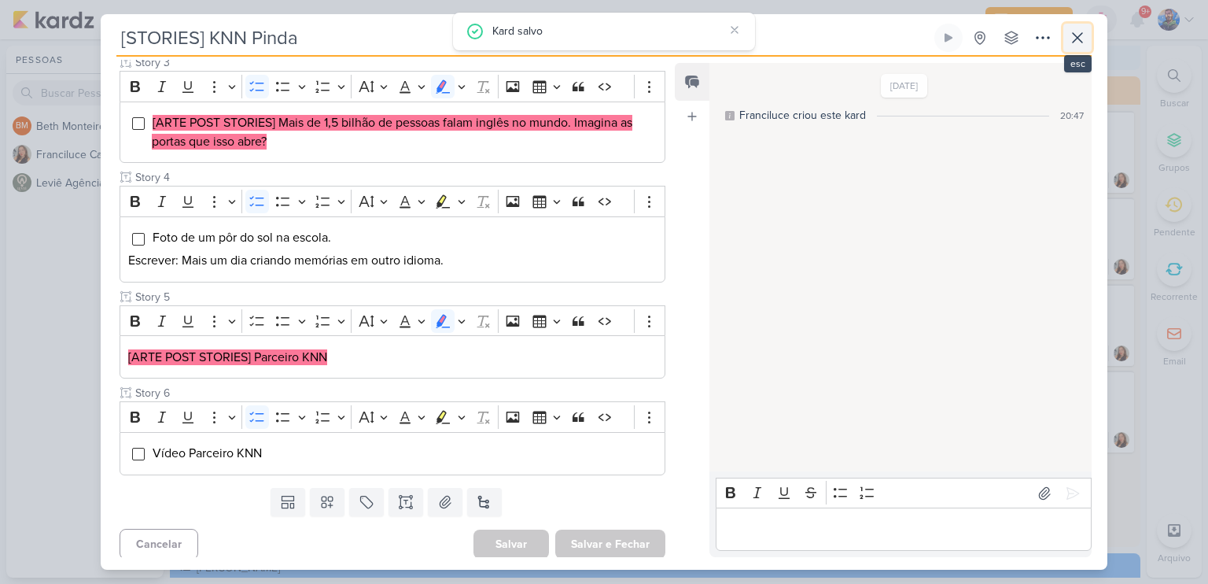
click at [1078, 34] on icon at bounding box center [1077, 37] width 19 height 19
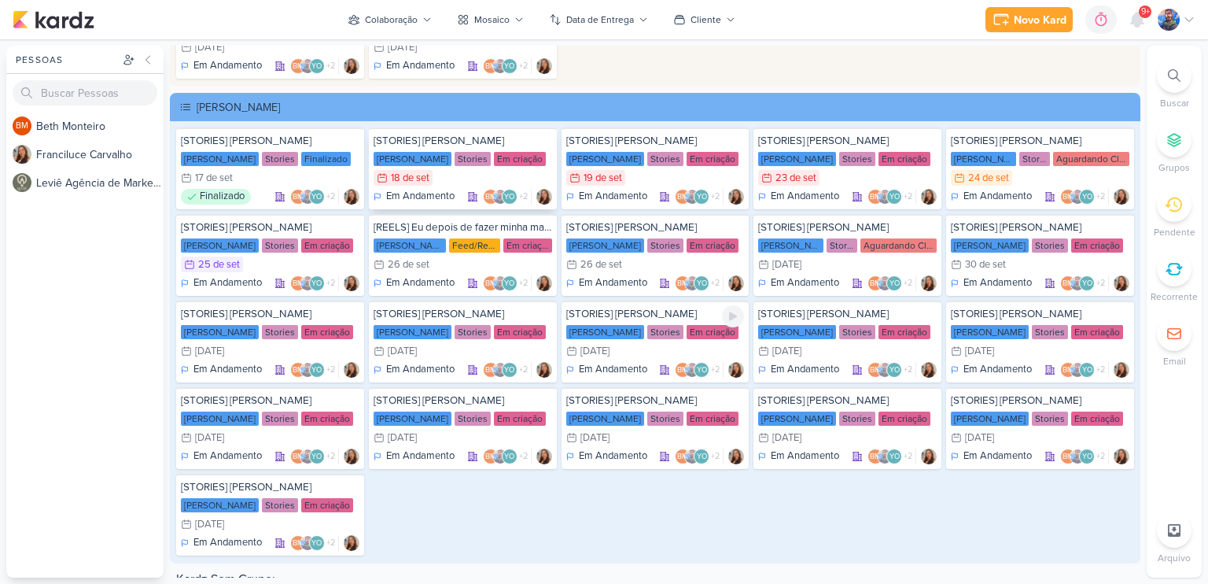
scroll to position [2957, 0]
